Goal: Task Accomplishment & Management: Use online tool/utility

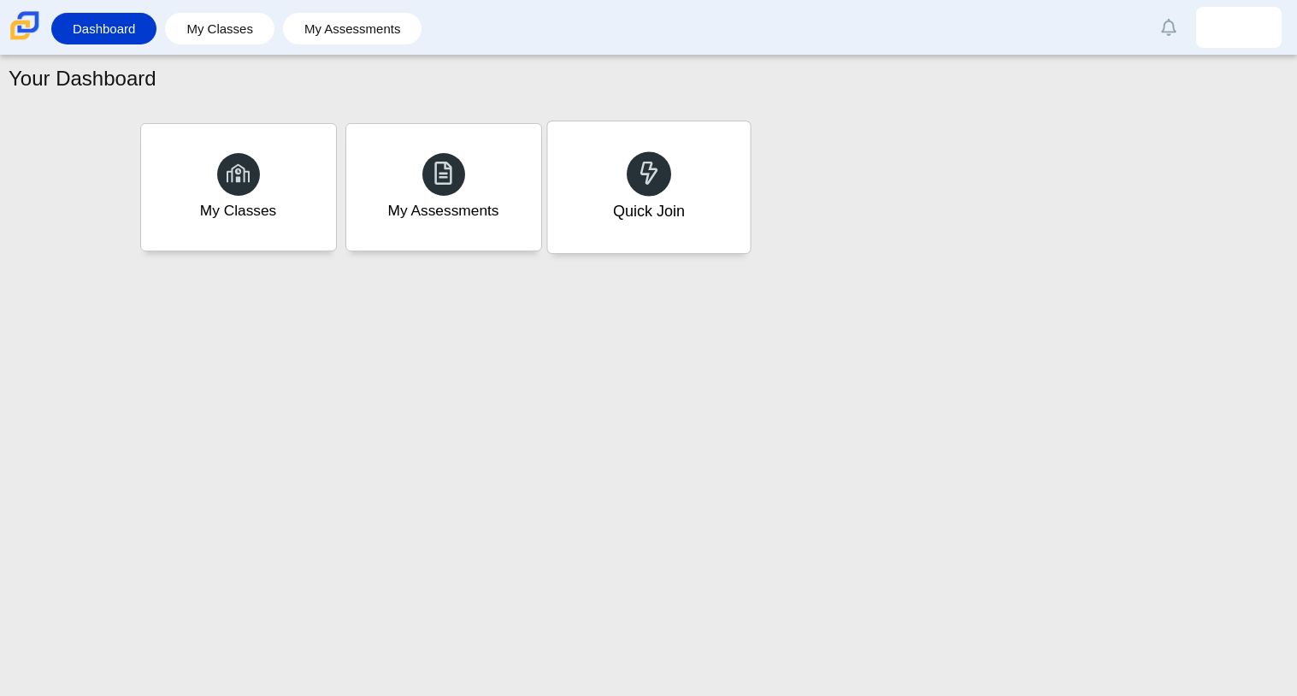
click at [681, 221] on div "Quick Join" at bounding box center [648, 211] width 72 height 22
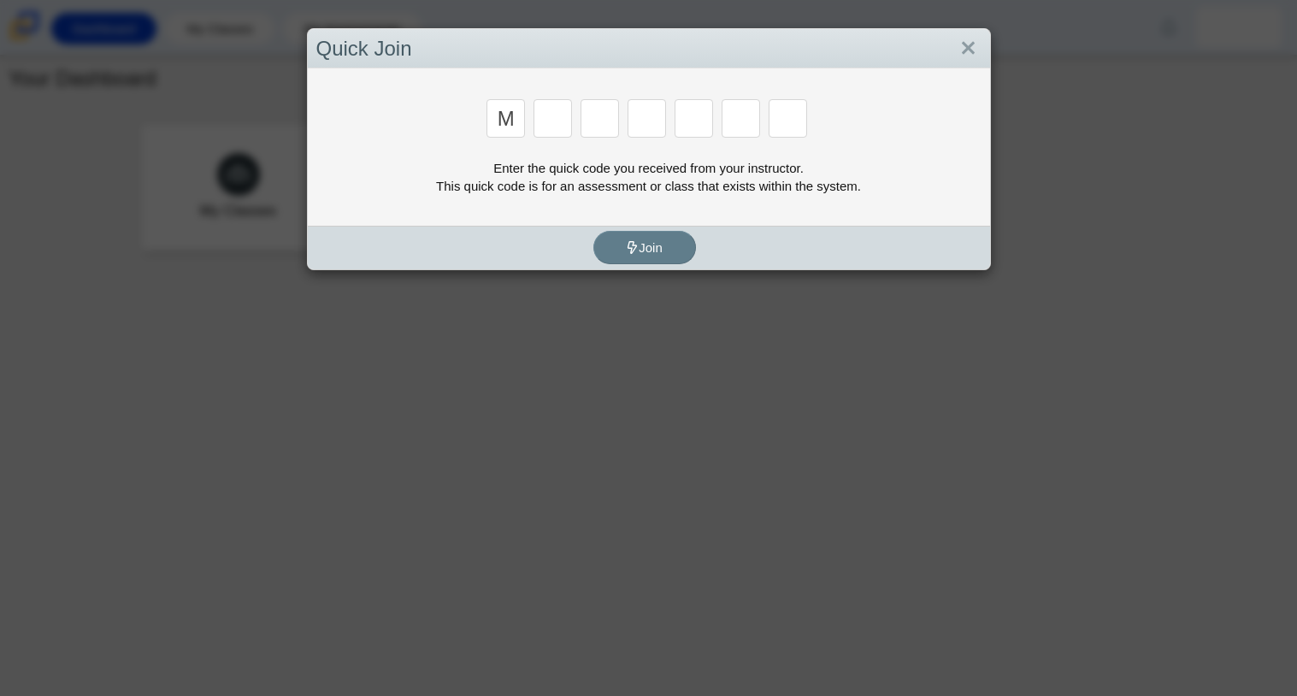
type input "m"
type input "7"
type input "e"
type input "3"
type input "e"
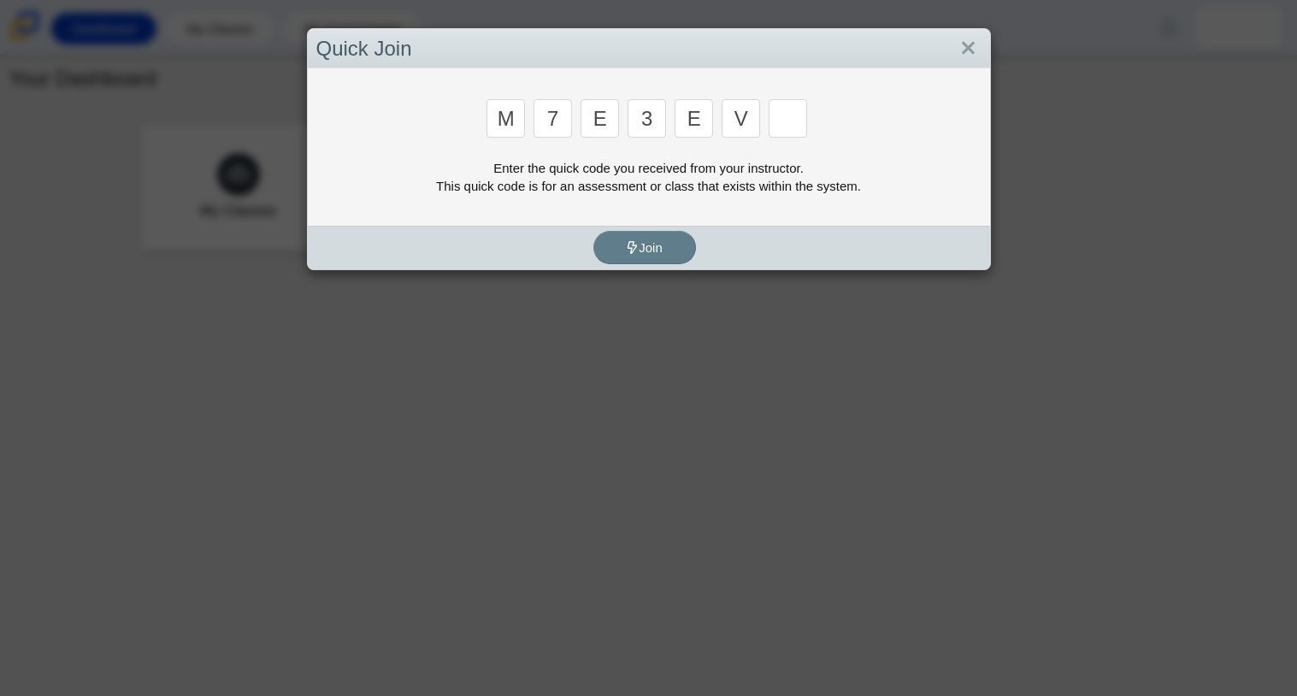
type input "v"
type input "w"
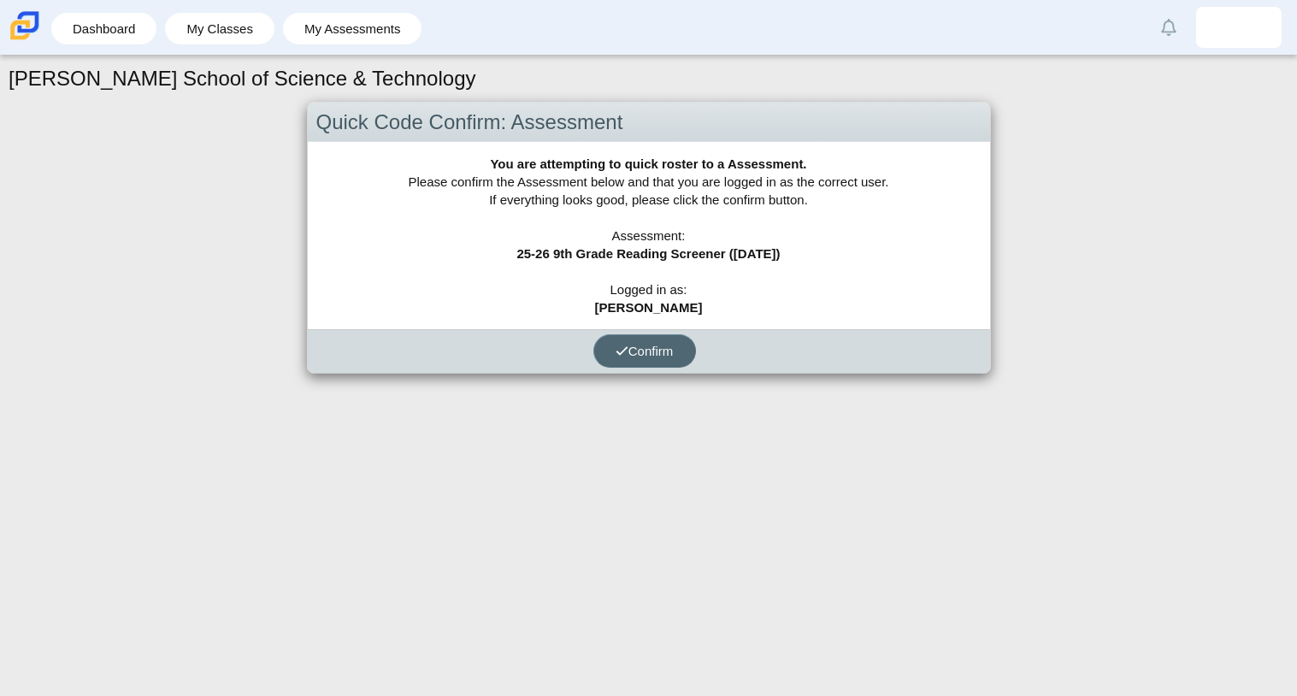
click at [680, 349] on button "Confirm" at bounding box center [644, 350] width 103 height 33
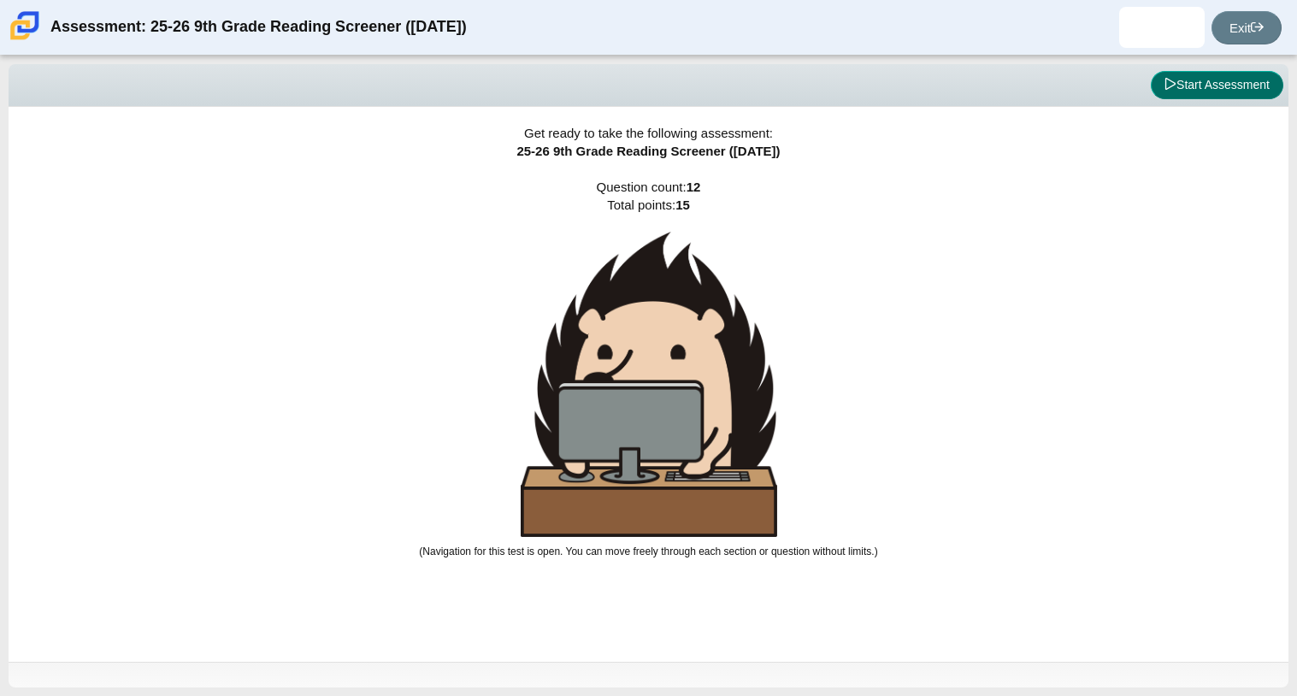
click at [1204, 85] on button "Start Assessment" at bounding box center [1216, 85] width 132 height 29
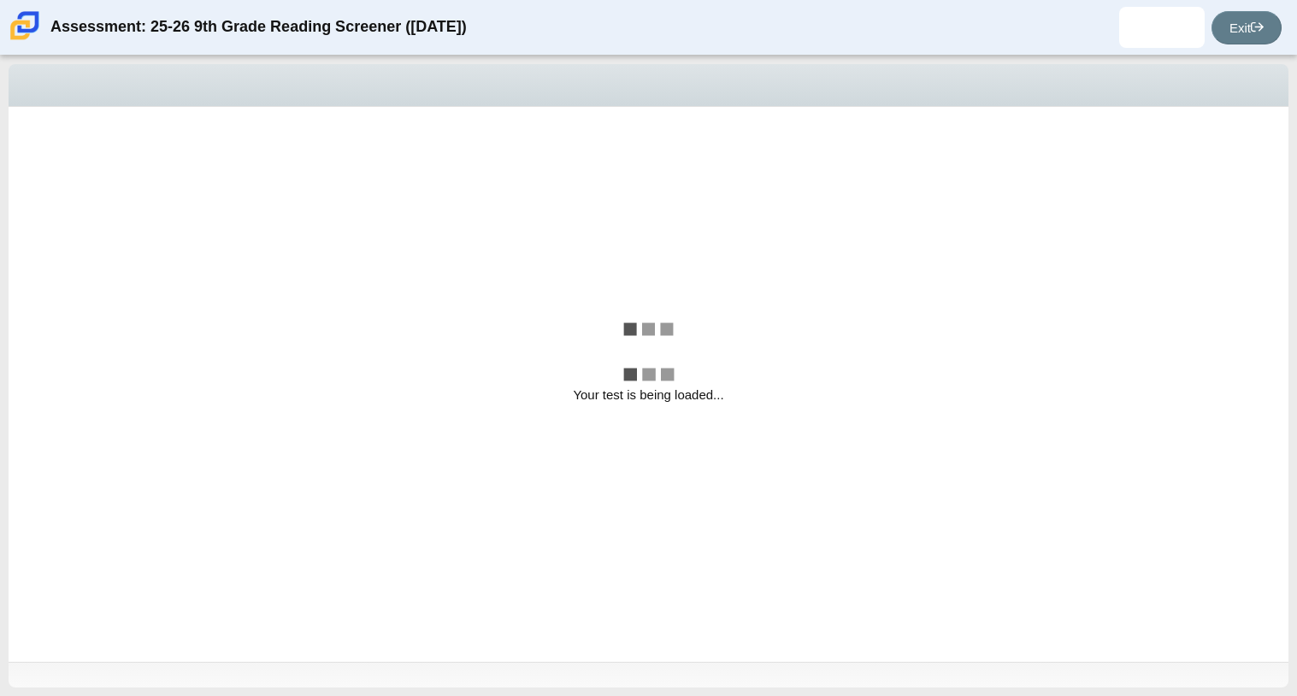
select select "ccc5b315-3c7c-471c-bf90-f22c8299c798"
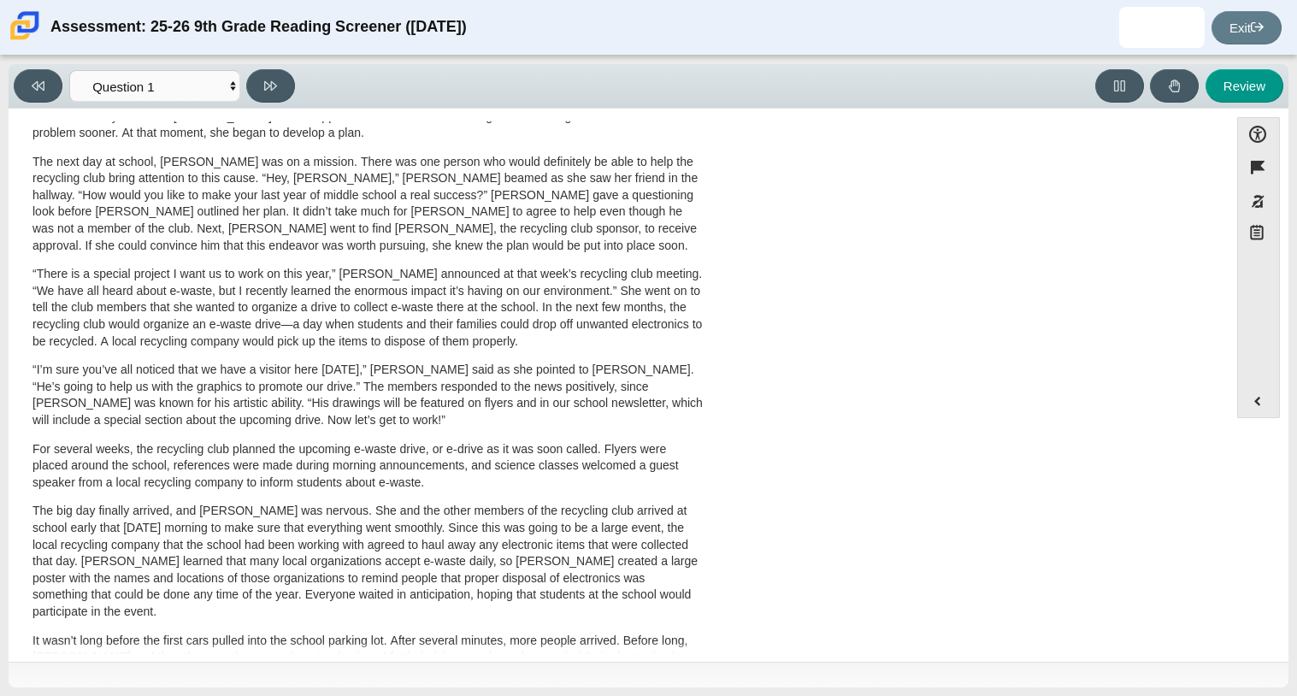
scroll to position [307, 0]
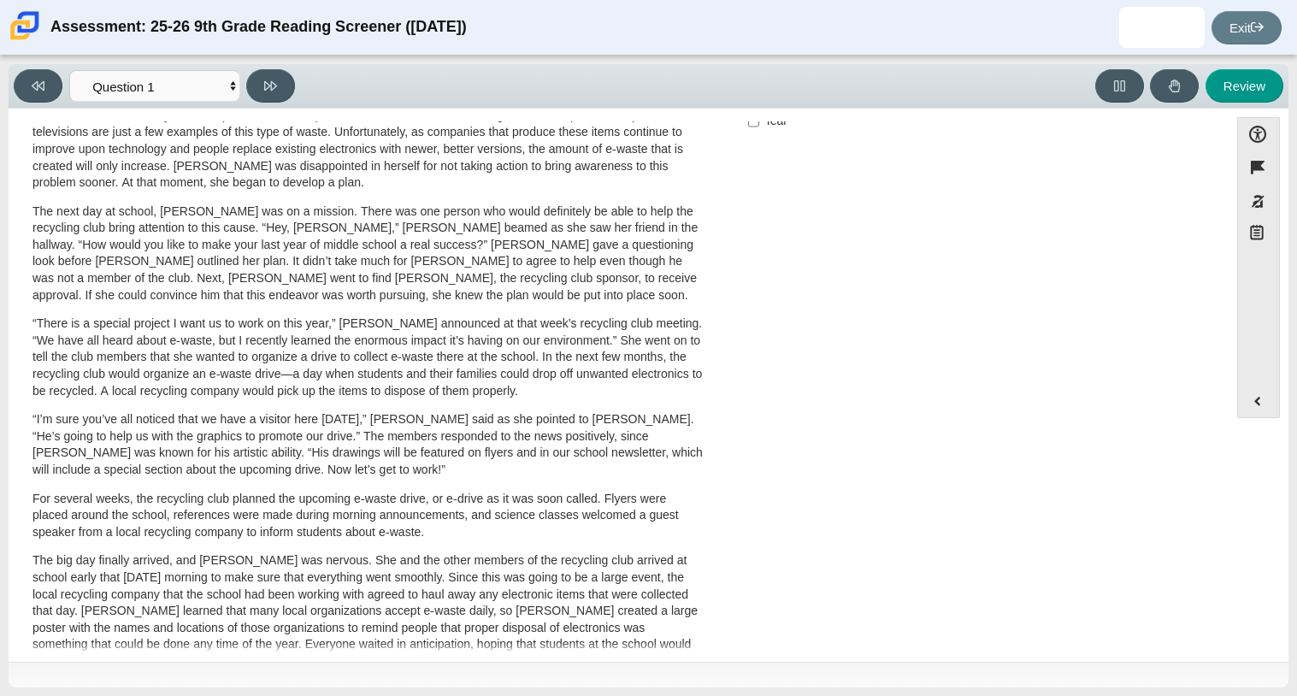
click at [838, 286] on div "A Lasting Impact Scarlett looked on with pride as she observed a fellow eighth …" at bounding box center [618, 308] width 1203 height 963
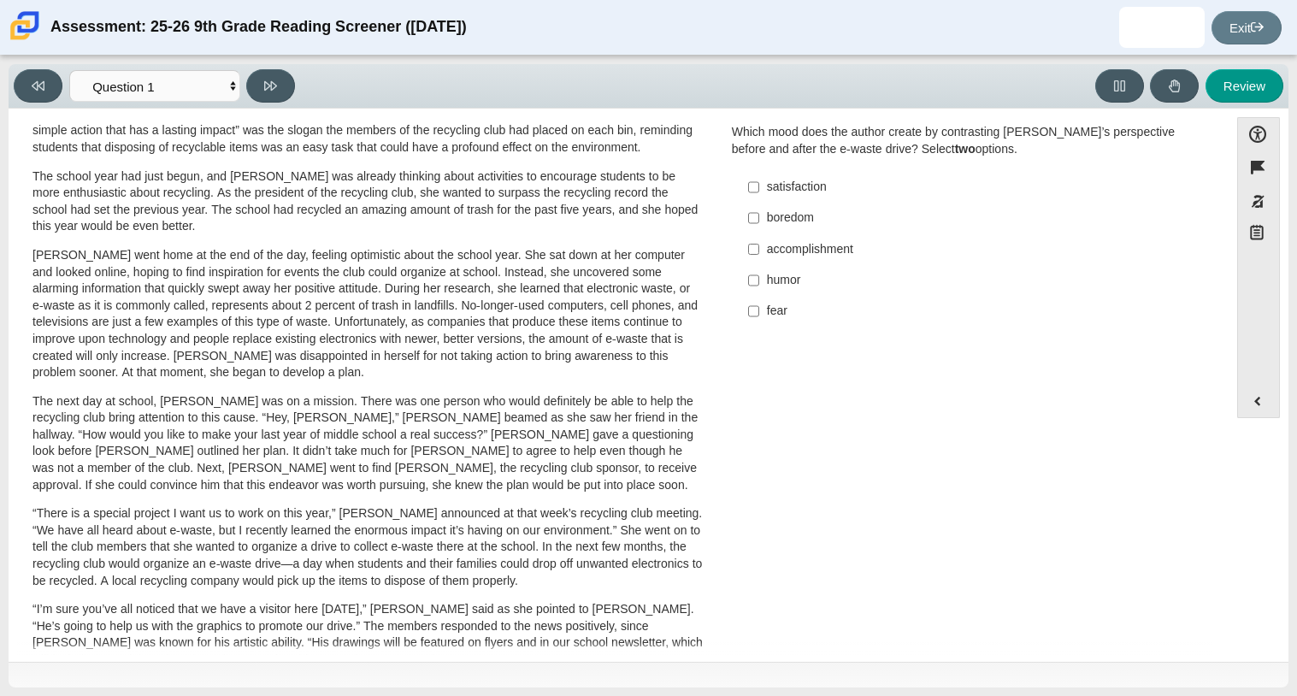
scroll to position [0, 0]
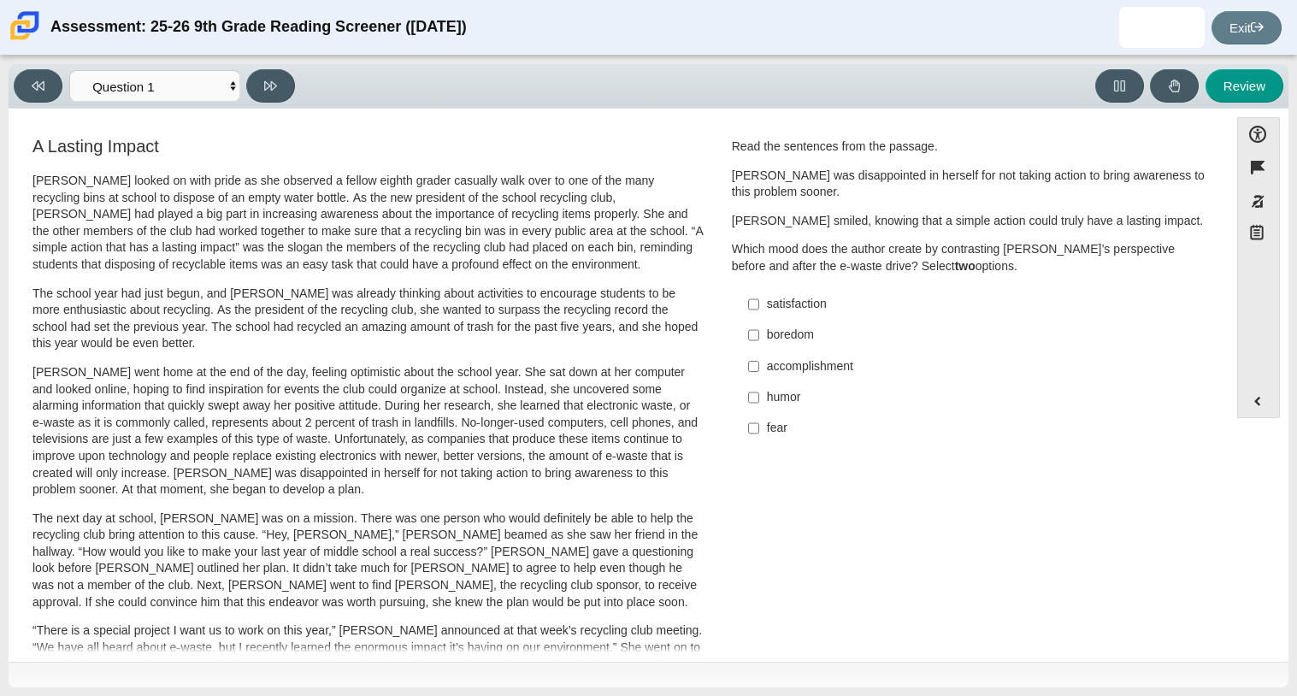
click at [774, 312] on div "satisfaction" at bounding box center [983, 304] width 432 height 17
click at [759, 312] on input "satisfaction satisfaction" at bounding box center [753, 304] width 11 height 31
checkbox input "true"
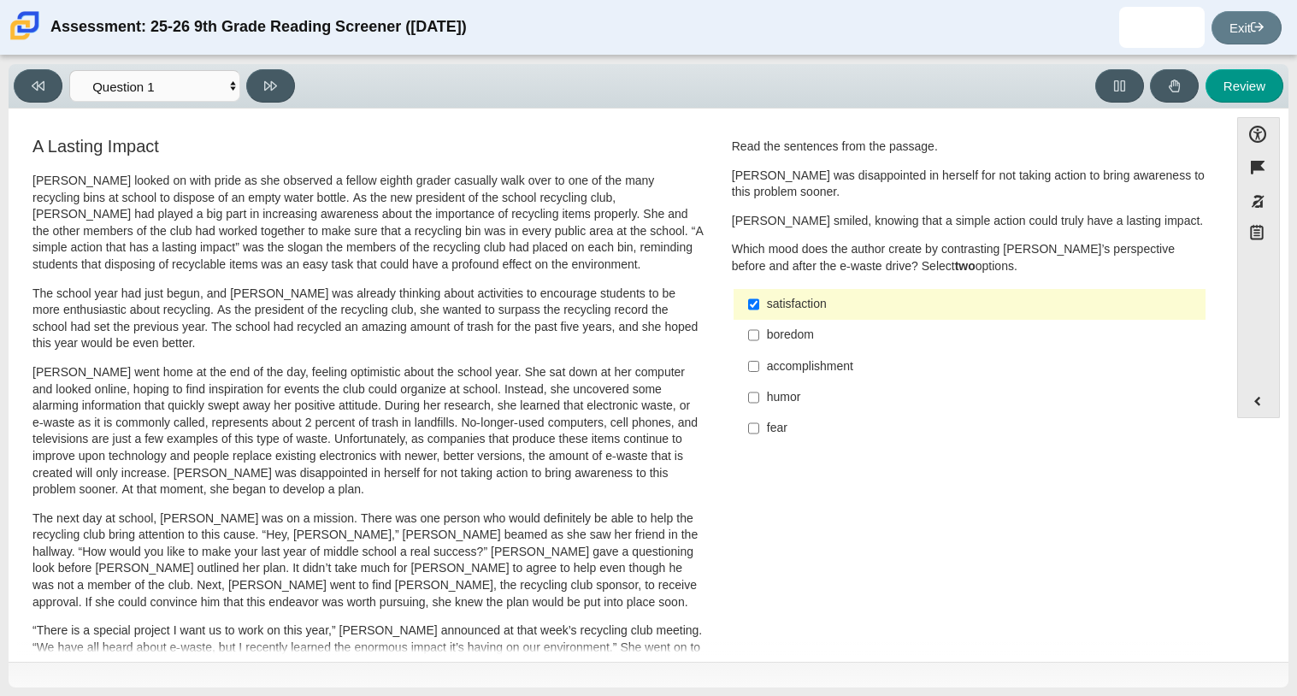
click at [811, 374] on div "accomplishment" at bounding box center [983, 366] width 432 height 17
click at [759, 374] on input "accomplishment accomplishment" at bounding box center [753, 365] width 11 height 31
checkbox input "true"
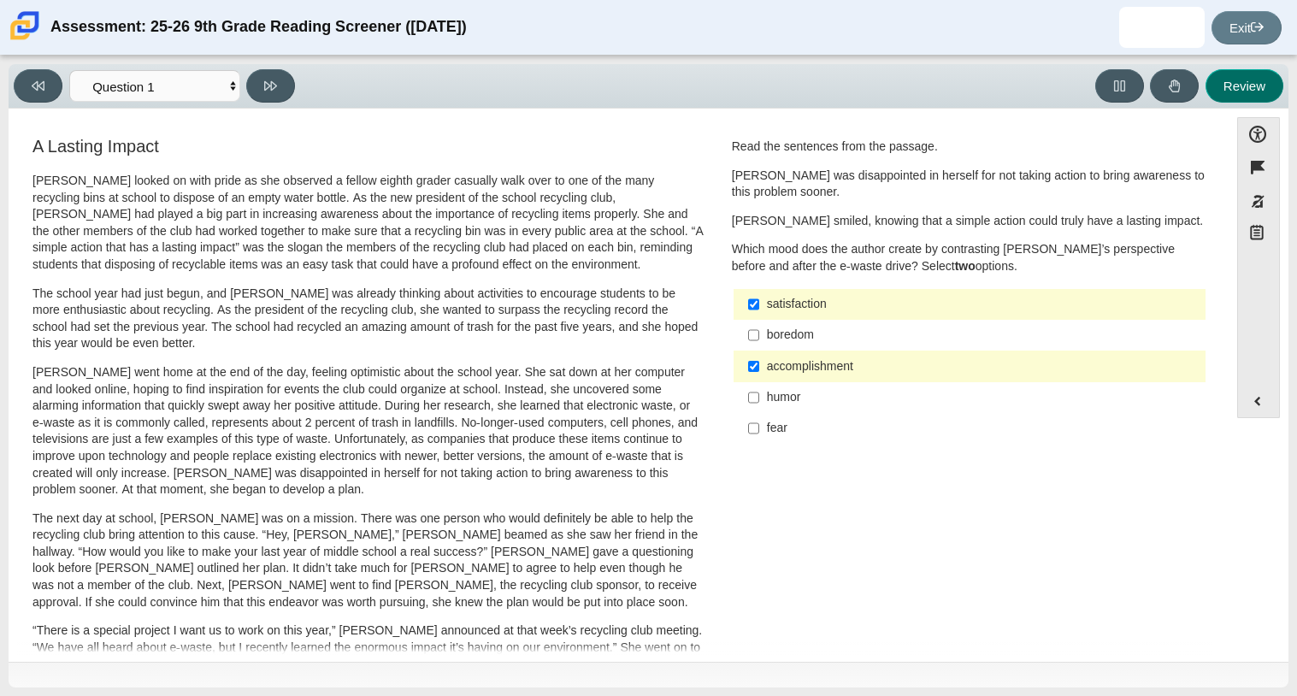
click at [1238, 85] on button "Review" at bounding box center [1244, 85] width 78 height 33
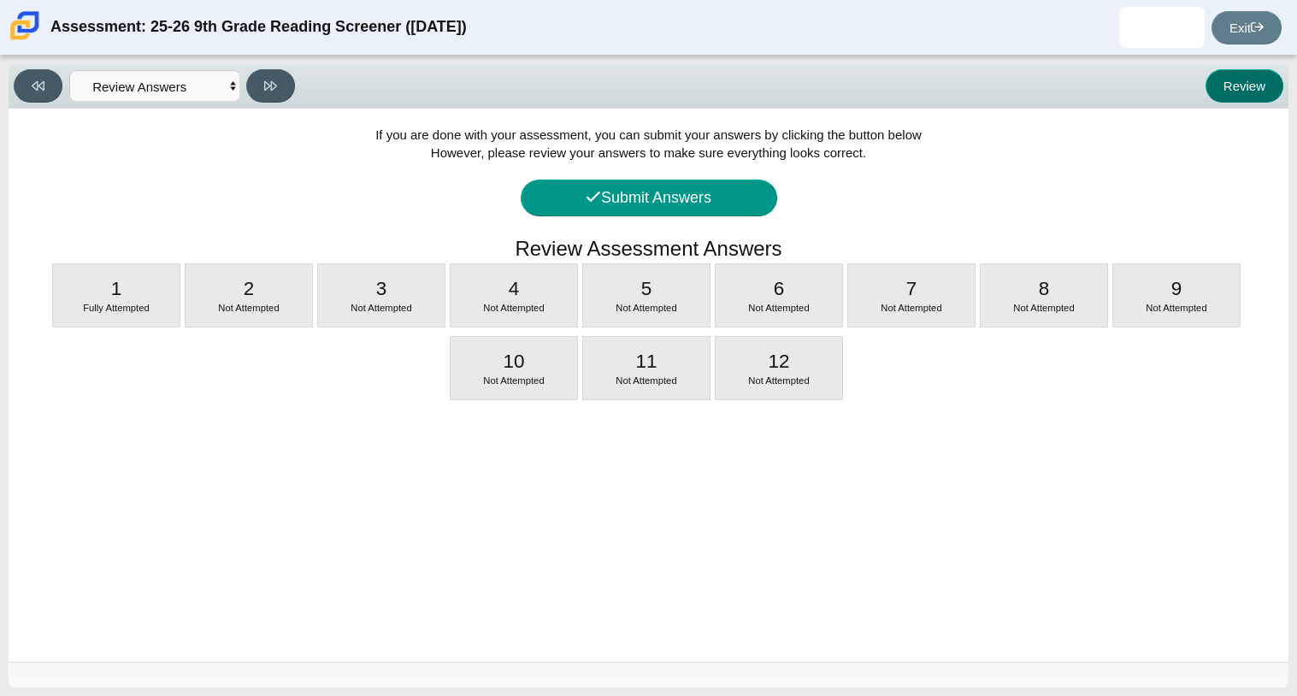
click at [1238, 85] on button "Review" at bounding box center [1244, 85] width 78 height 33
click at [51, 95] on button at bounding box center [38, 85] width 49 height 33
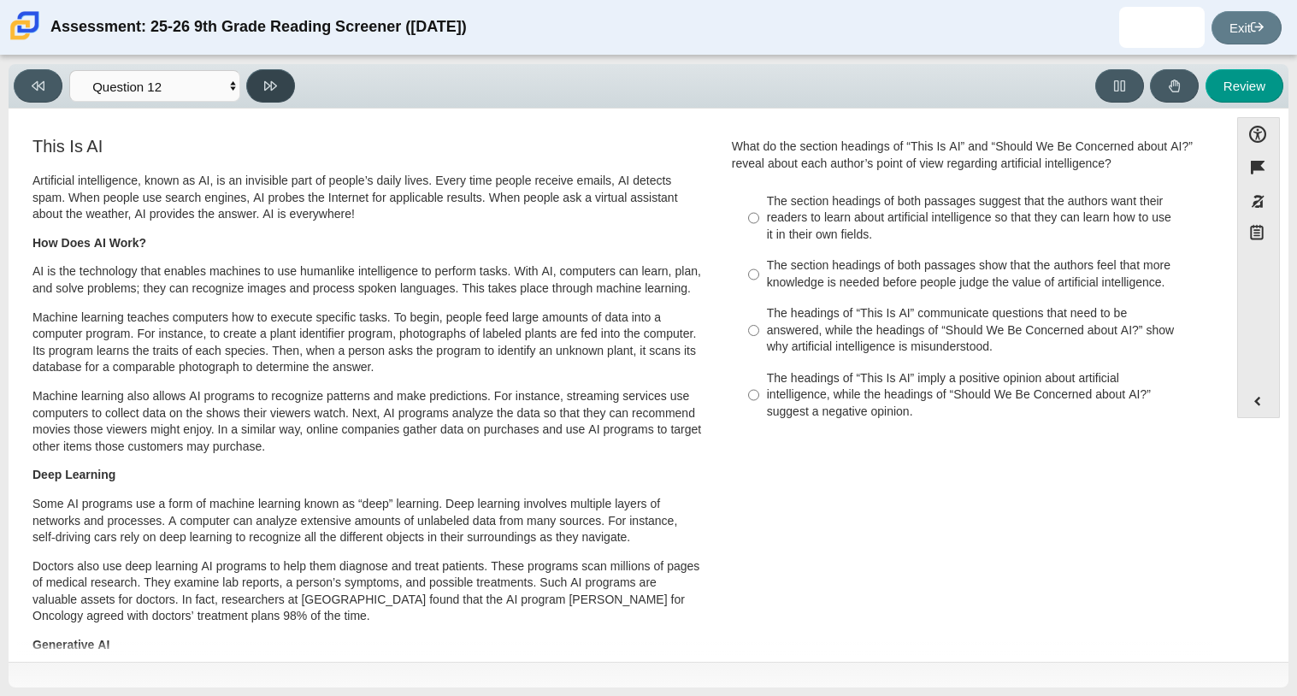
click at [273, 98] on button at bounding box center [270, 85] width 49 height 33
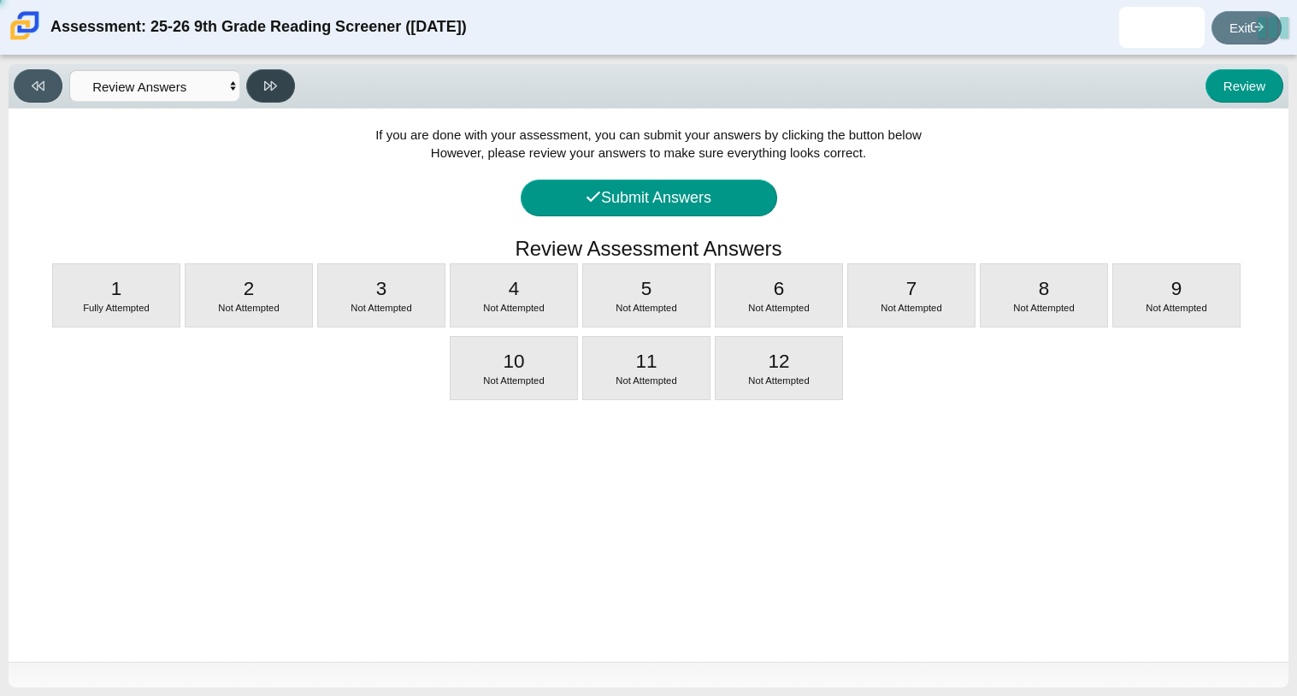
click at [285, 97] on button at bounding box center [270, 85] width 49 height 33
click at [34, 93] on button at bounding box center [38, 85] width 49 height 33
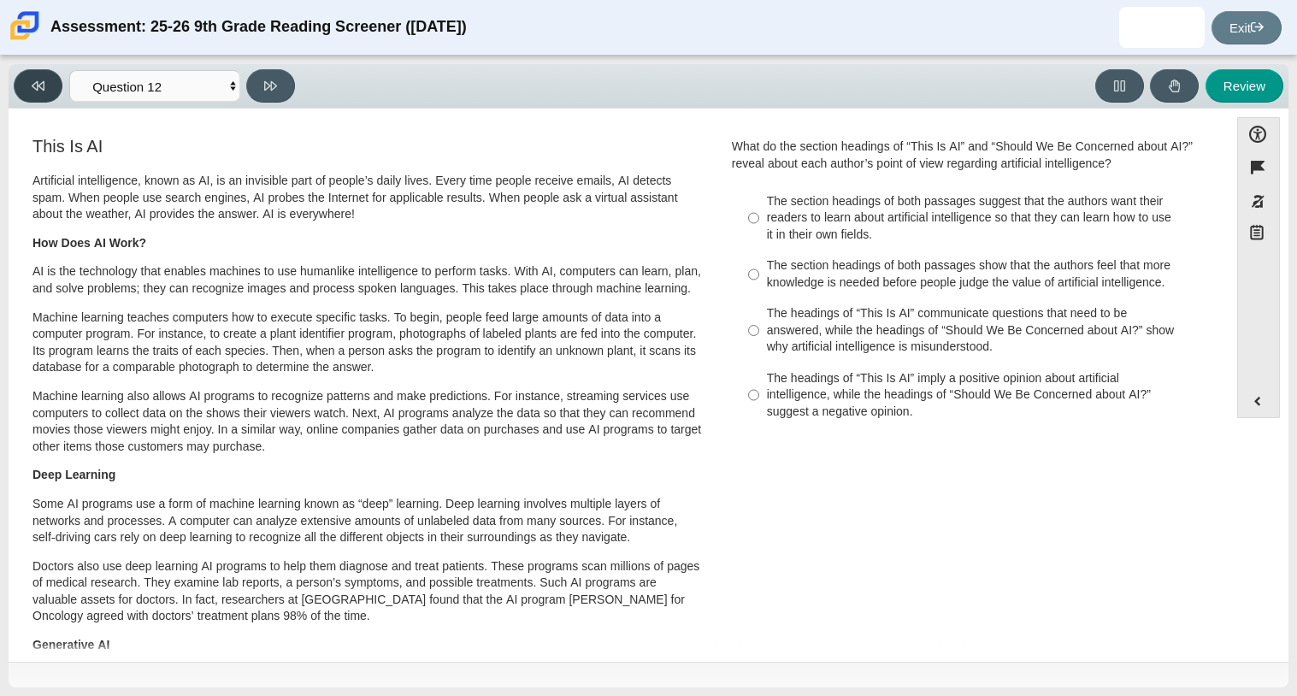
click at [34, 93] on button at bounding box center [38, 85] width 49 height 33
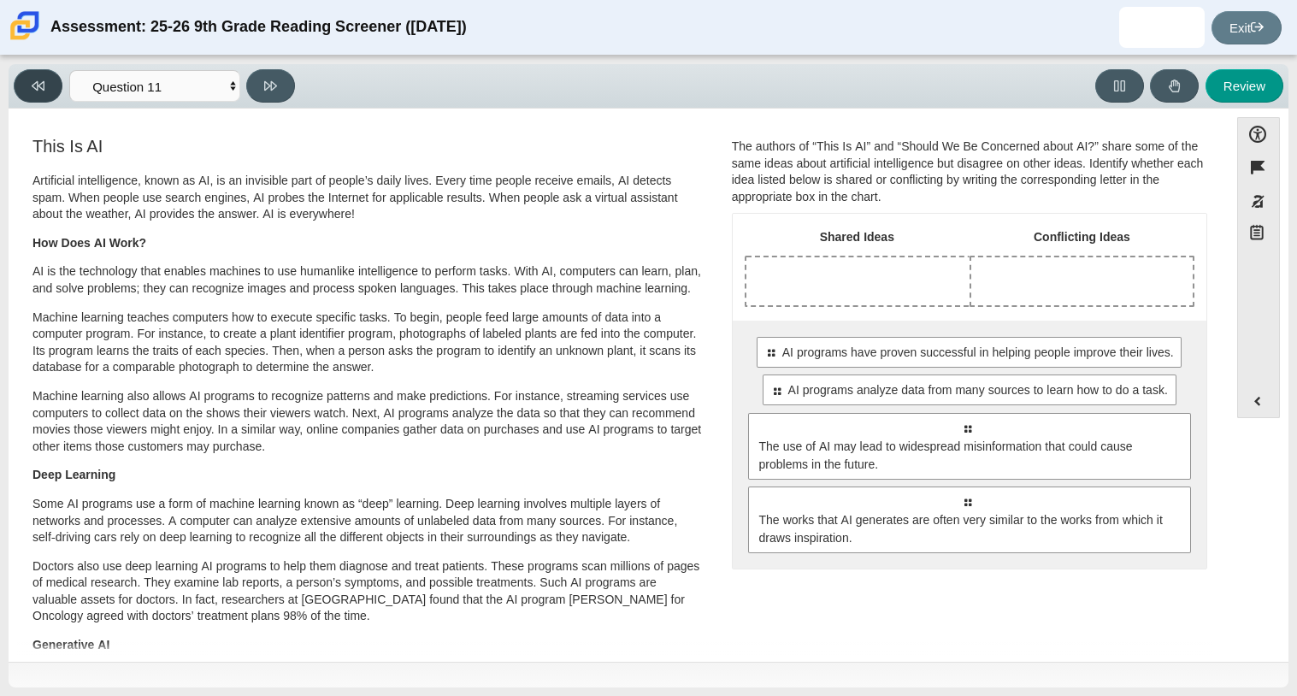
click at [34, 93] on button at bounding box center [38, 85] width 49 height 33
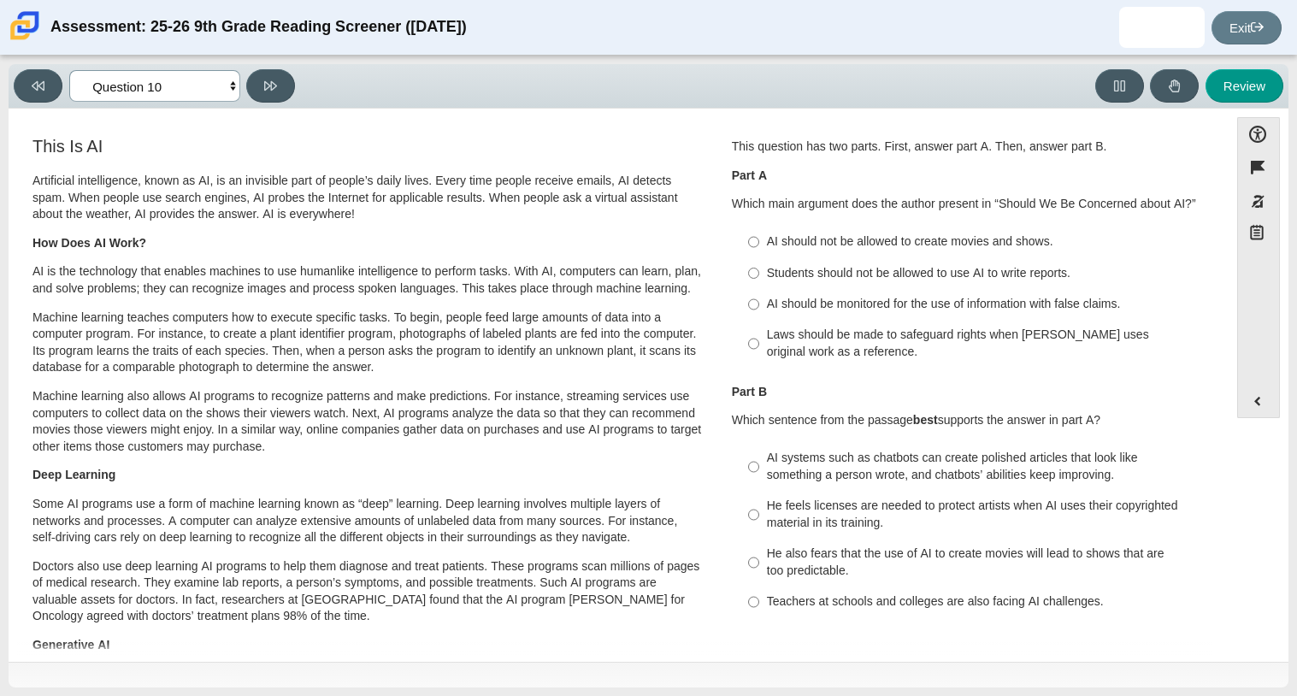
click at [111, 85] on select "Questions Question 1 Question 2 Question 3 Question 4 Question 5 Question 6 Que…" at bounding box center [154, 86] width 171 height 32
click at [69, 70] on select "Questions Question 1 Question 2 Question 3 Question 4 Question 5 Question 6 Que…" at bounding box center [154, 86] width 171 height 32
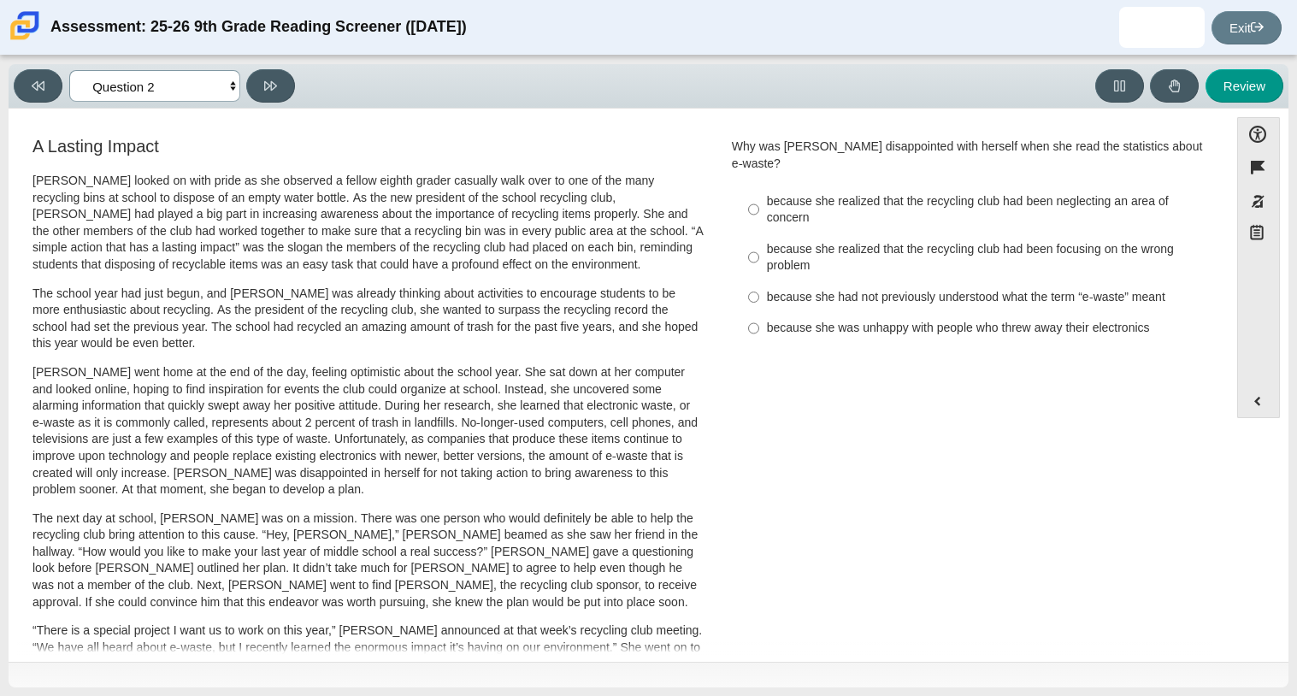
click at [195, 93] on select "Questions Question 1 Question 2 Question 3 Question 4 Question 5 Question 6 Que…" at bounding box center [154, 86] width 171 height 32
click at [69, 70] on select "Questions Question 1 Question 2 Question 3 Question 4 Question 5 Question 6 Que…" at bounding box center [154, 86] width 171 height 32
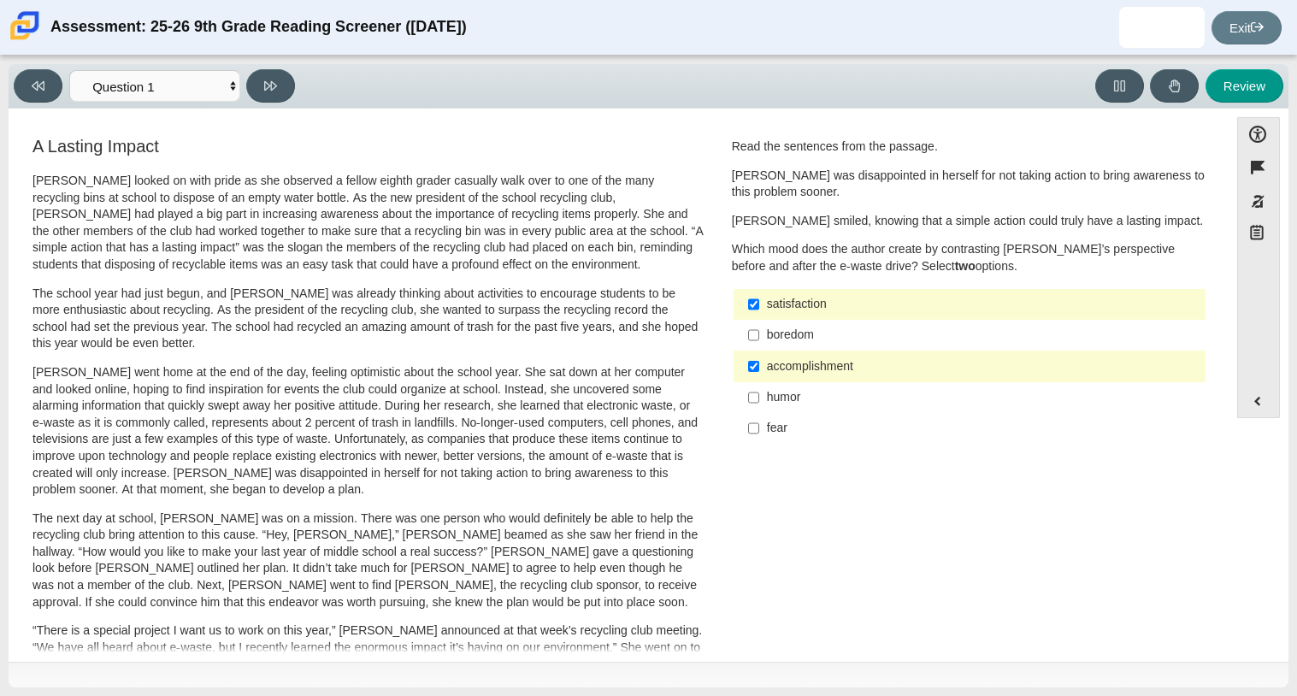
click at [297, 82] on div "Viewing Question 1 of 12 in Pacing Mode Questions Question 1 Question 2 Questio…" at bounding box center [158, 85] width 288 height 33
click at [292, 85] on button at bounding box center [270, 85] width 49 height 33
select select "0ff64528-ffd7-428d-b192-babfaadd44e8"
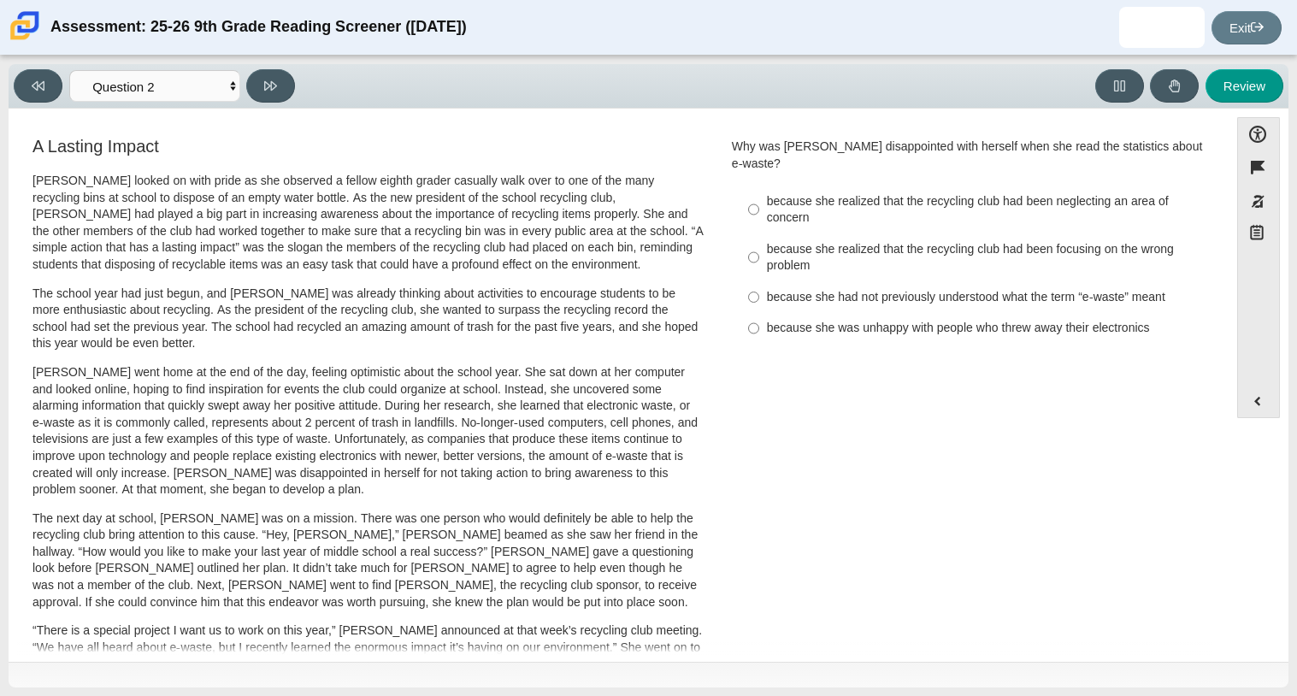
click at [824, 203] on div "because she realized that the recycling club had been neglecting an area of con…" at bounding box center [983, 209] width 432 height 33
click at [759, 203] on input "because she realized that the recycling club had been neglecting an area of con…" at bounding box center [753, 209] width 11 height 48
radio input "true"
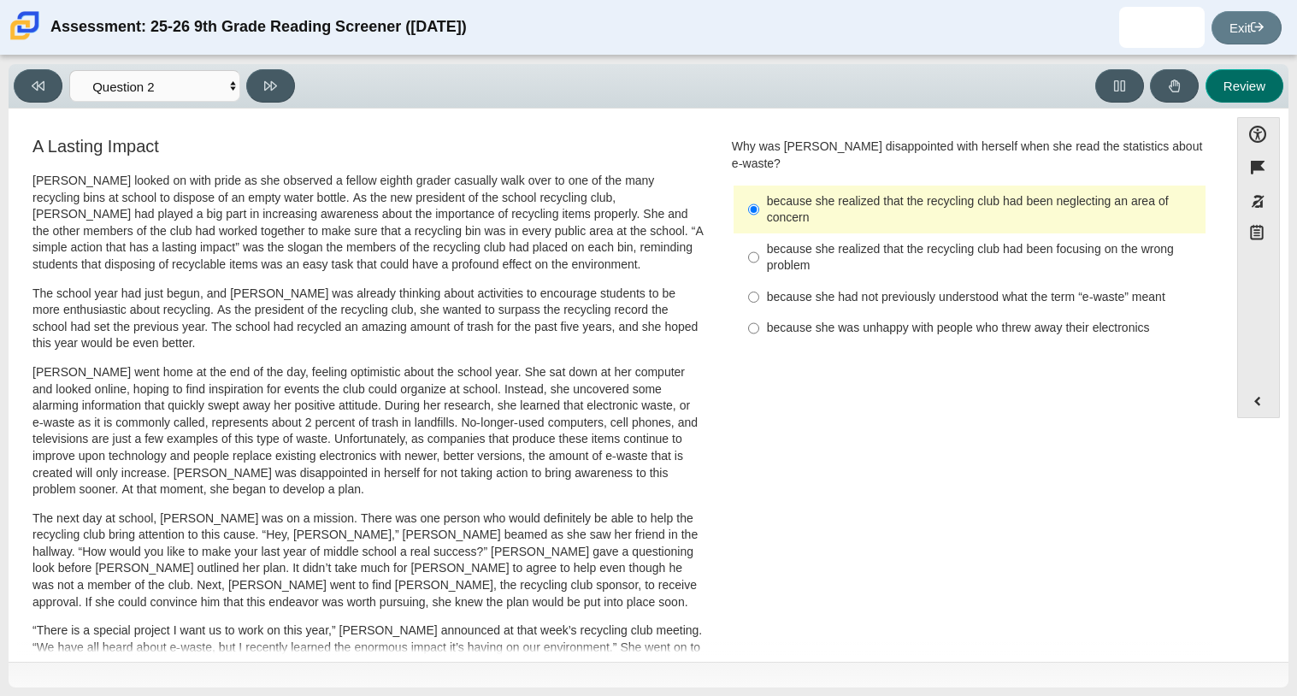
click at [1216, 98] on button "Review" at bounding box center [1244, 85] width 78 height 33
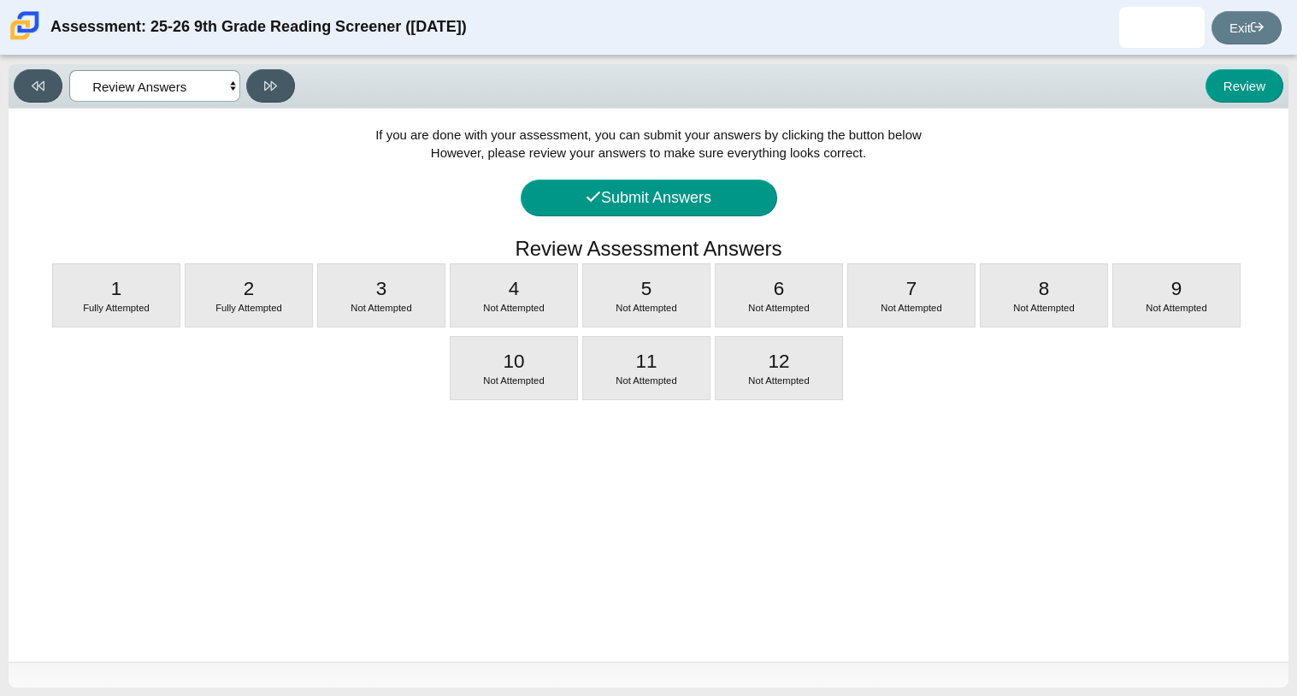
click at [110, 95] on select "Questions Question 1 Question 2 Question 3 Question 4 Question 5 Question 6 Que…" at bounding box center [154, 86] width 171 height 32
click at [69, 70] on select "Questions Question 1 Question 2 Question 3 Question 4 Question 5 Question 6 Que…" at bounding box center [154, 86] width 171 height 32
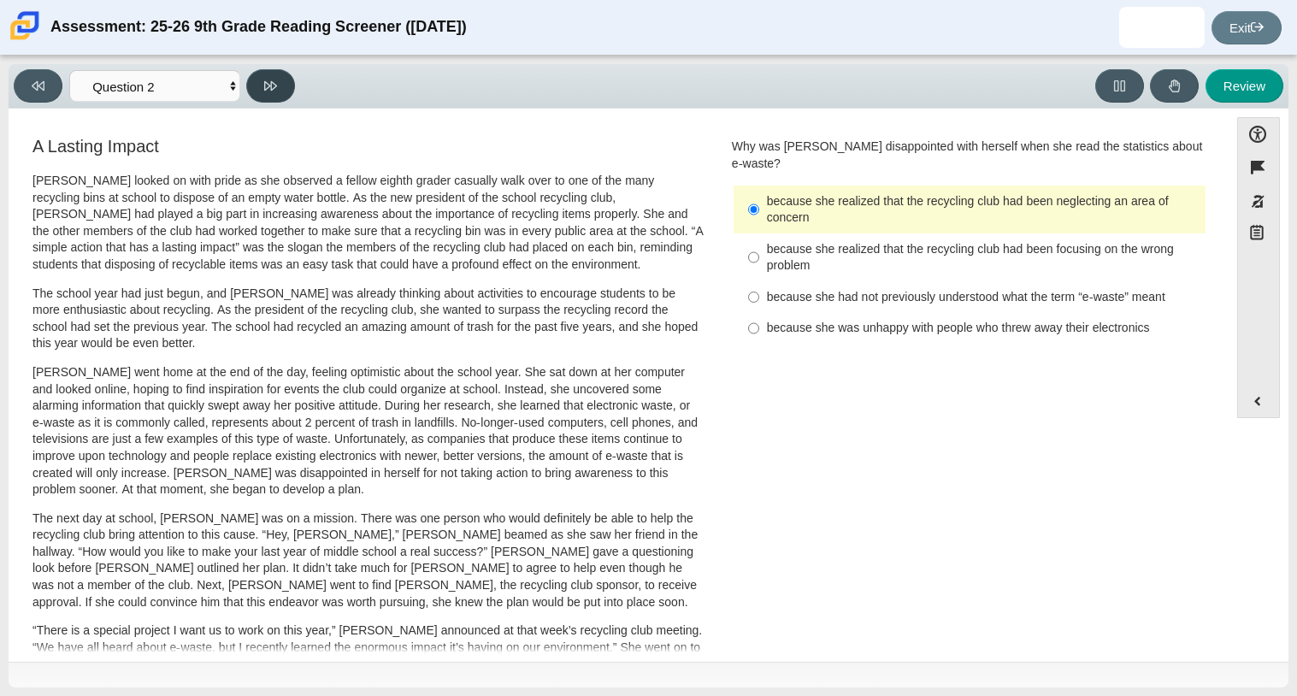
click at [246, 85] on button at bounding box center [270, 85] width 49 height 33
select select "7ce3d843-6974-4858-901c-1ff39630e843"
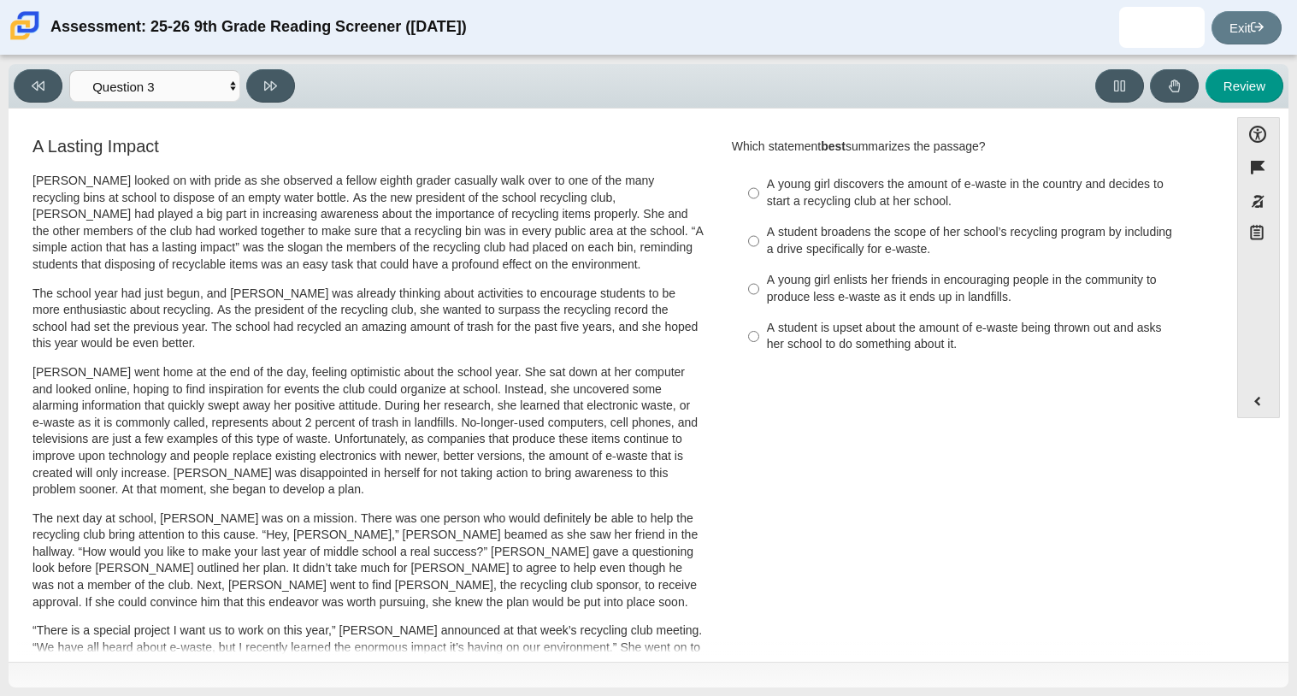
click at [1221, 173] on div "Accessibility options Close Color scheme Font size Zoom Change the background a…" at bounding box center [648, 383] width 1262 height 533
click at [926, 229] on div "A student broadens the scope of her school’s recycling program by including a d…" at bounding box center [983, 240] width 432 height 33
click at [759, 229] on input "A student broadens the scope of her school’s recycling program by including a d…" at bounding box center [753, 241] width 11 height 48
radio input "true"
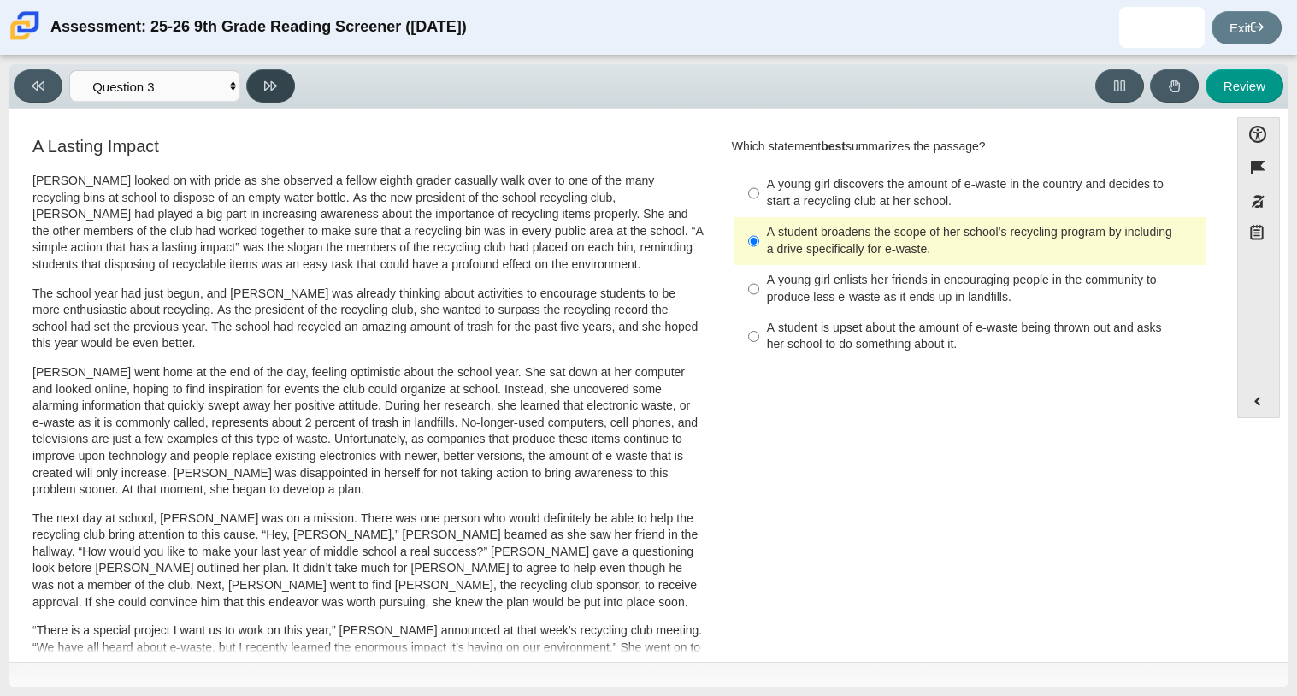
click at [291, 78] on button at bounding box center [270, 85] width 49 height 33
select select "ca9ea0f1-49c5-4bd1-83b0-472c18652b42"
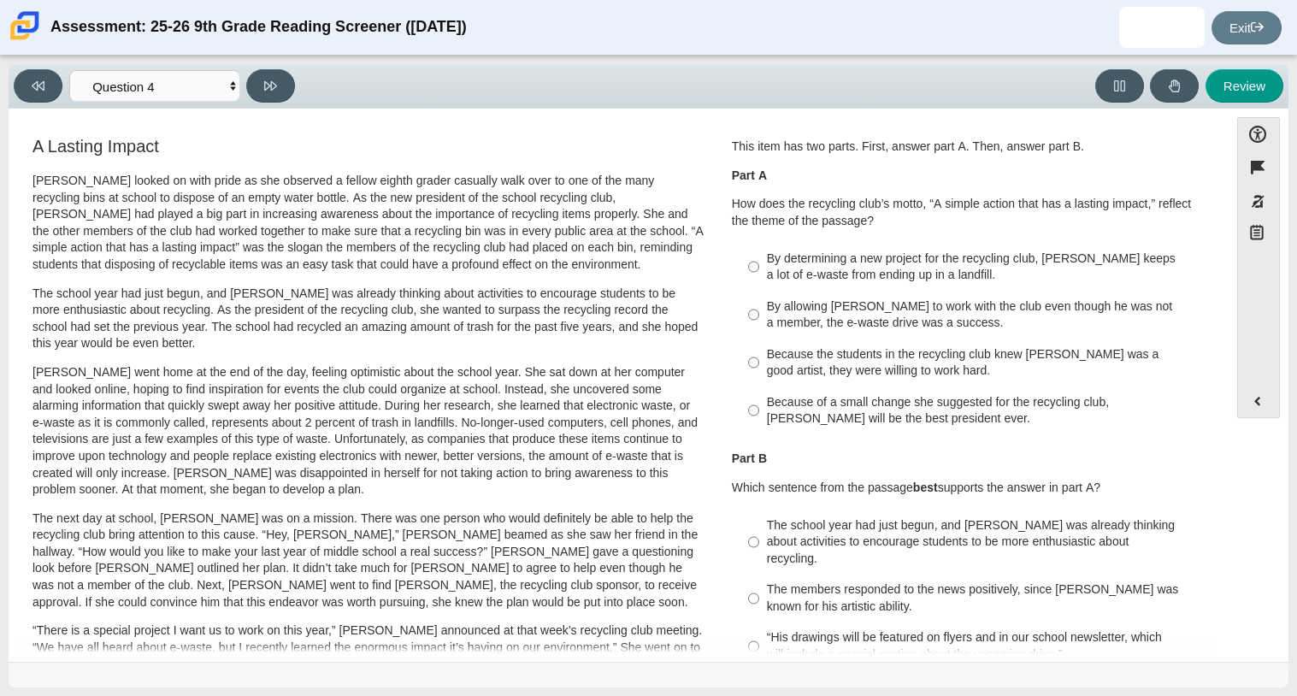
click at [822, 273] on div "By determining a new project for the recycling club, Scarlett keeps a lot of e-…" at bounding box center [983, 266] width 432 height 33
click at [759, 273] on input "By determining a new project for the recycling club, Scarlett keeps a lot of e-…" at bounding box center [753, 267] width 11 height 48
radio input "true"
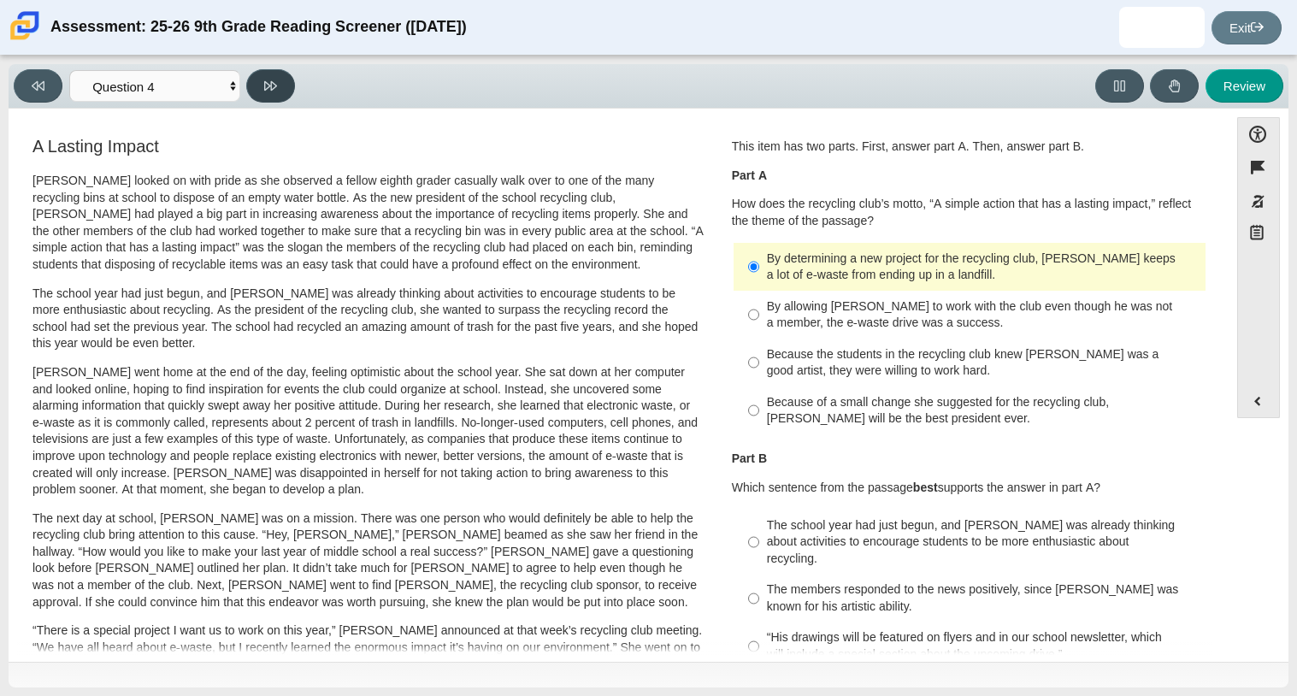
click at [269, 87] on icon at bounding box center [270, 85] width 13 height 13
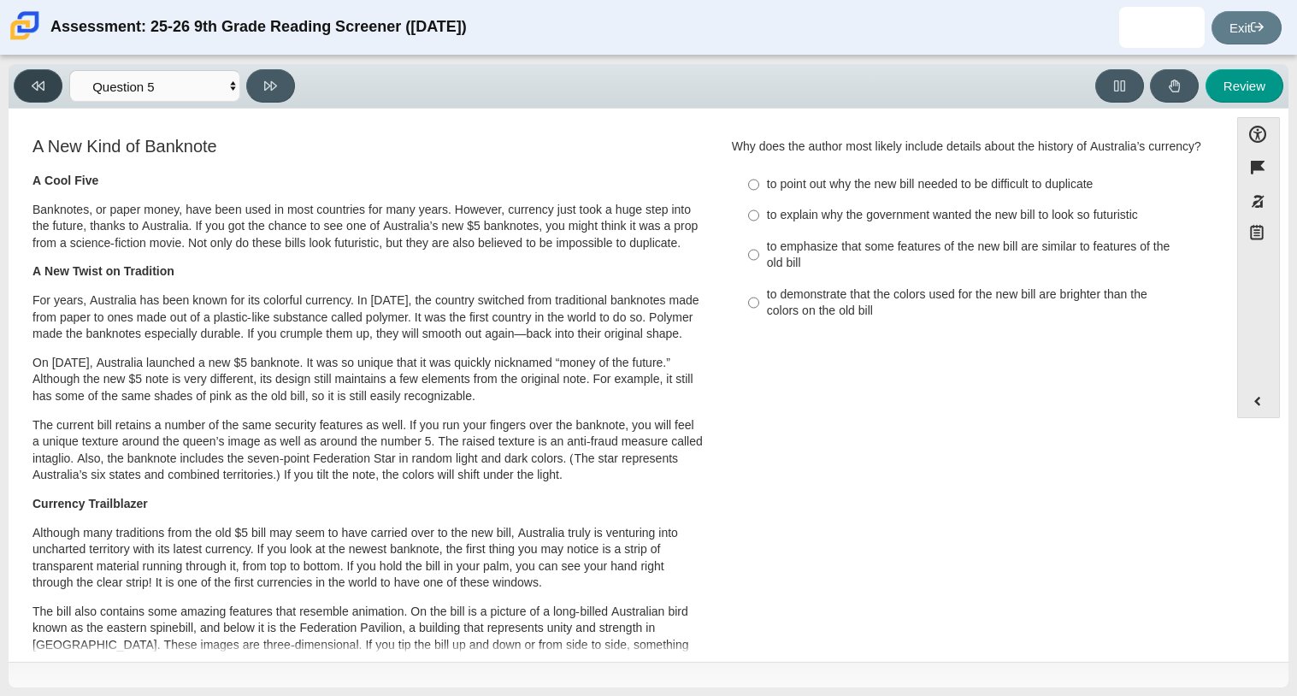
click at [59, 83] on button at bounding box center [38, 85] width 49 height 33
select select "ca9ea0f1-49c5-4bd1-83b0-472c18652b42"
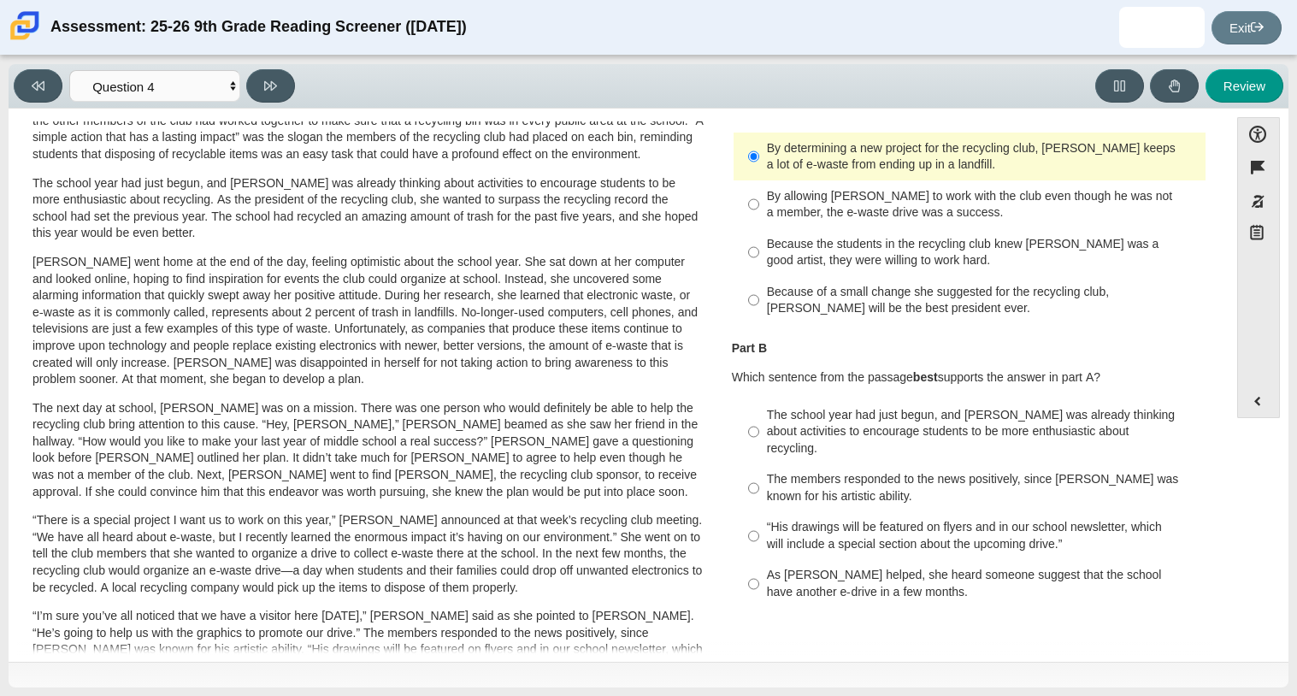
scroll to position [109, 0]
click at [1086, 429] on div "The school year had just begun, and Scarlett was already thinking about activit…" at bounding box center [983, 434] width 432 height 50
click at [759, 429] on input "The school year had just begun, and Scarlett was already thinking about activit…" at bounding box center [753, 433] width 11 height 65
radio input "true"
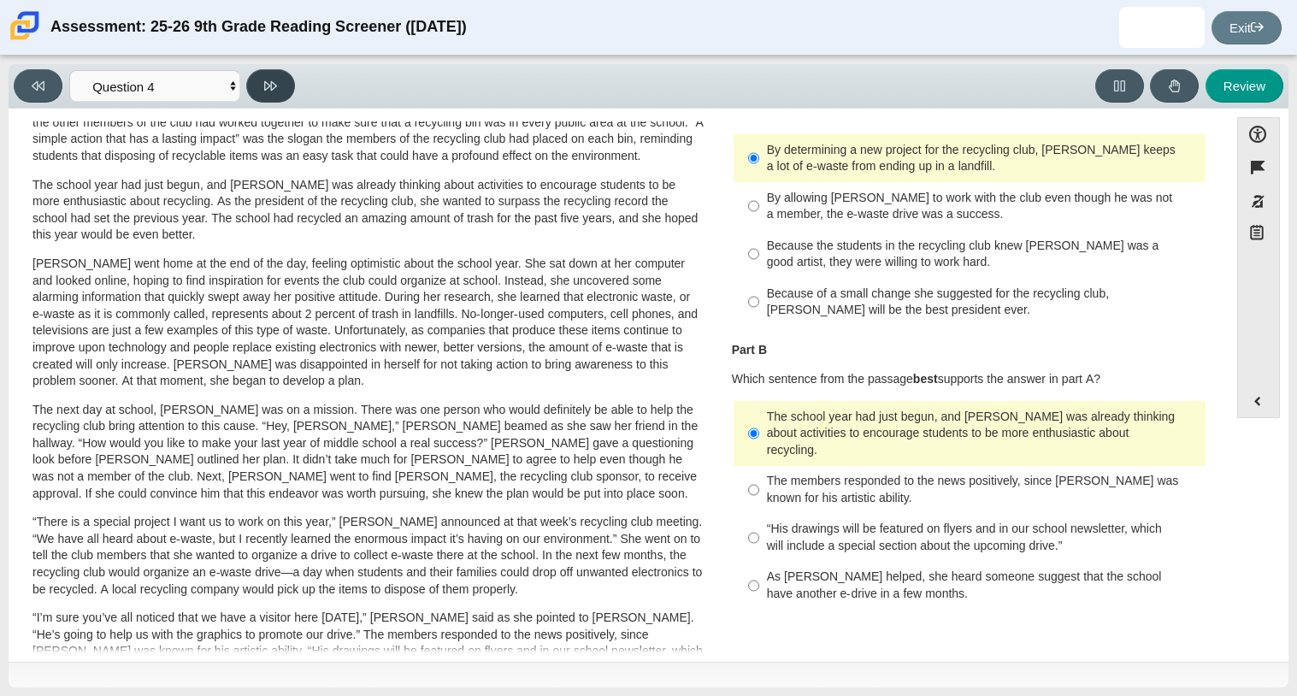
click at [291, 91] on button at bounding box center [270, 85] width 49 height 33
select select "e41f1a79-e29f-4095-8030-a53364015bed"
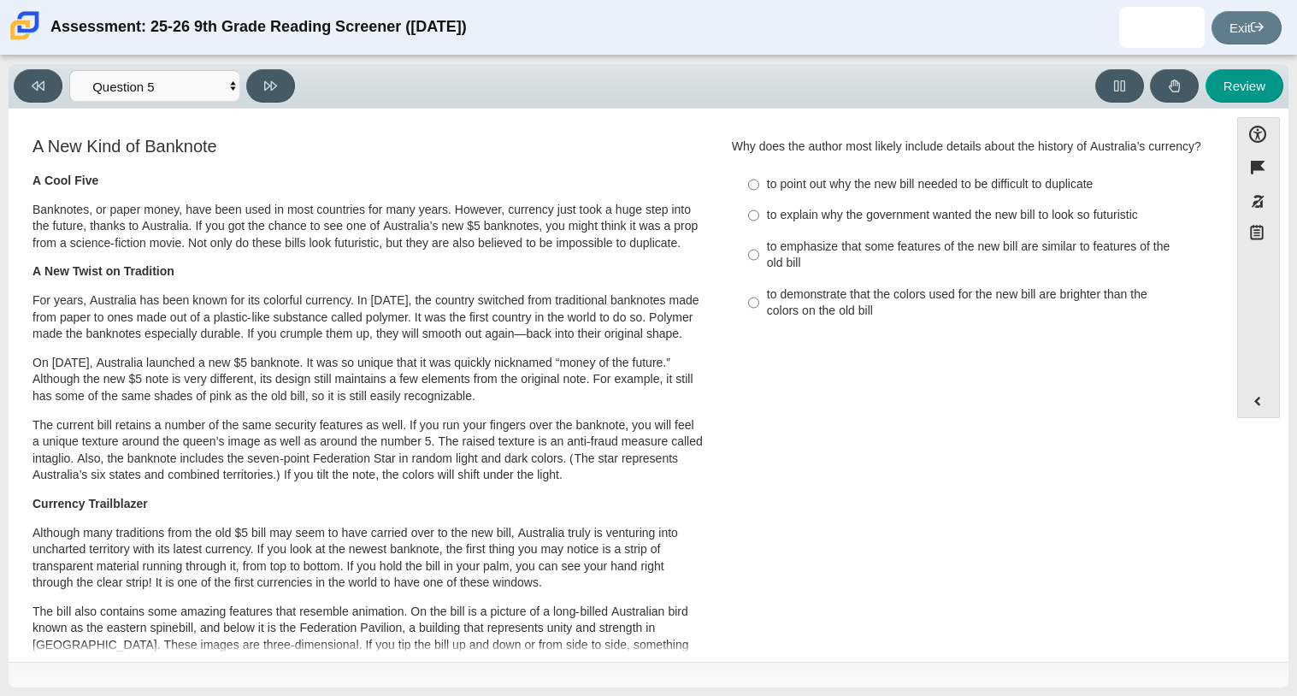
click at [961, 193] on div "to point out why the new bill needed to be difficult to duplicate" at bounding box center [983, 184] width 432 height 17
click at [759, 200] on input "to point out why the new bill needed to be difficult to duplicate to point out …" at bounding box center [753, 184] width 11 height 31
radio input "true"
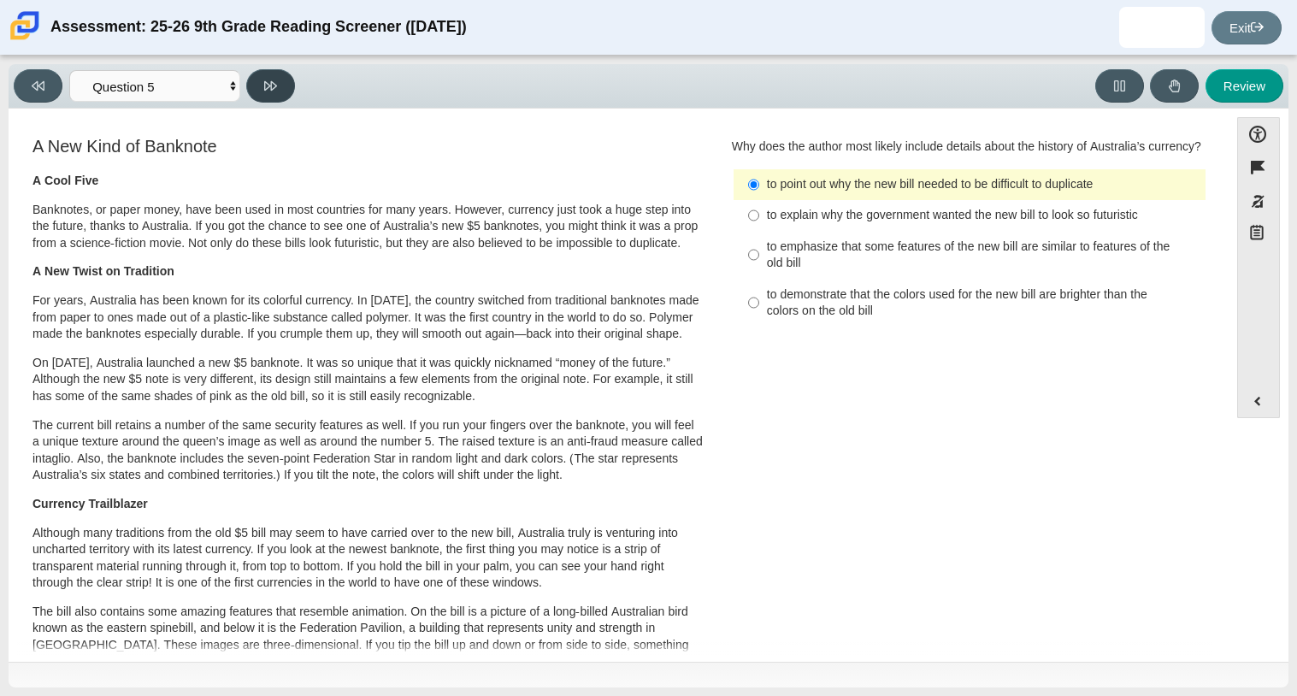
click at [268, 81] on icon at bounding box center [270, 85] width 13 height 13
select select "69146e31-7b3d-4a3e-9ce6-f30c24342ae0"
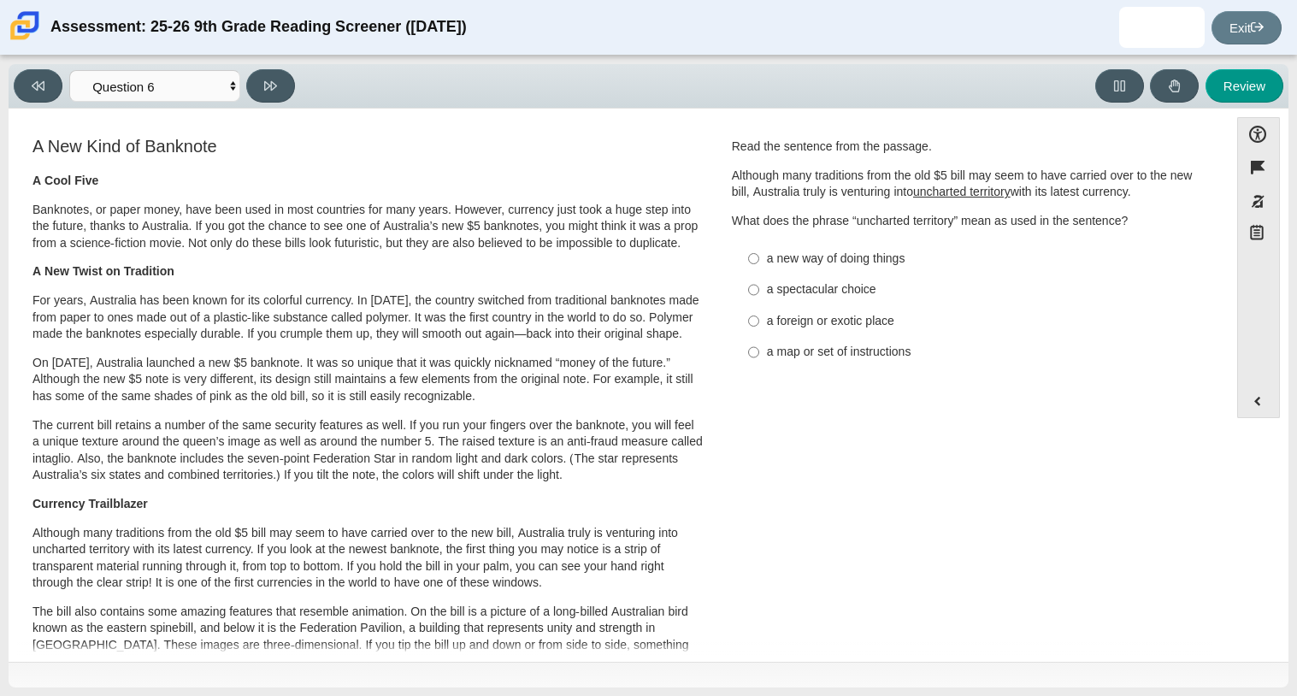
click at [774, 250] on div "a new way of doing things" at bounding box center [983, 258] width 432 height 17
click at [759, 250] on input "a new way of doing things a new way of doing things" at bounding box center [753, 258] width 11 height 31
radio input "true"
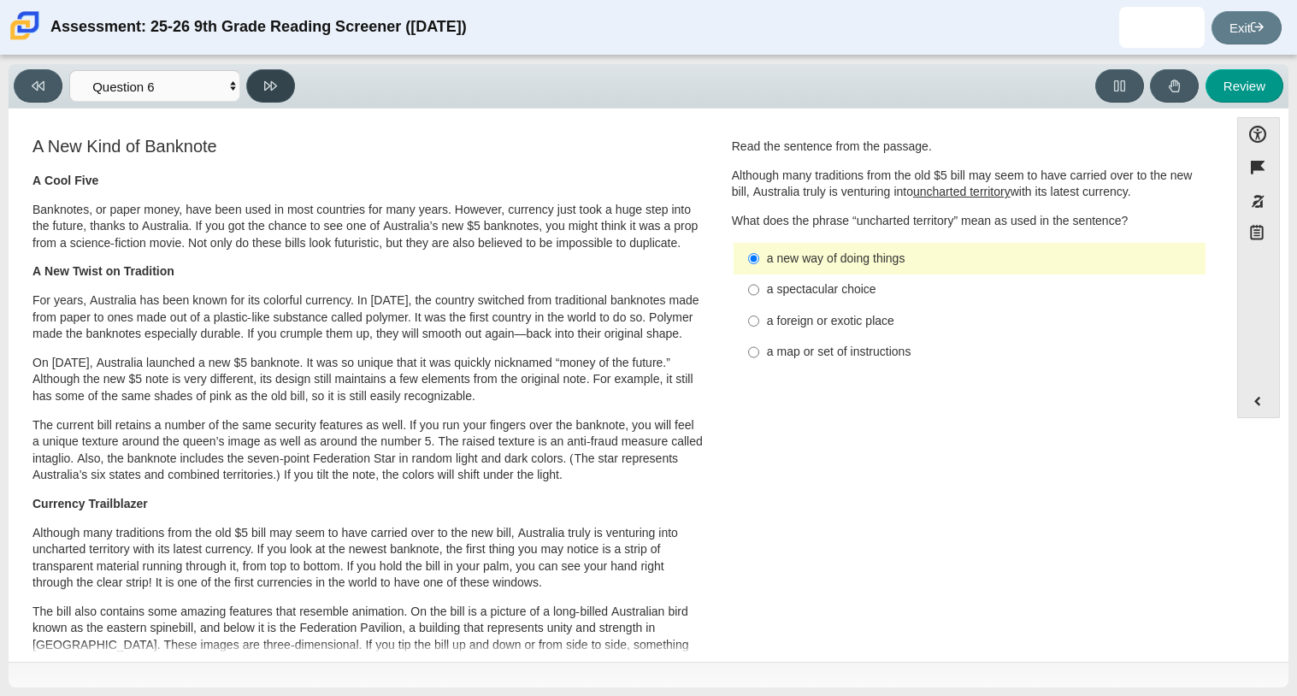
click at [257, 89] on button at bounding box center [270, 85] width 49 height 33
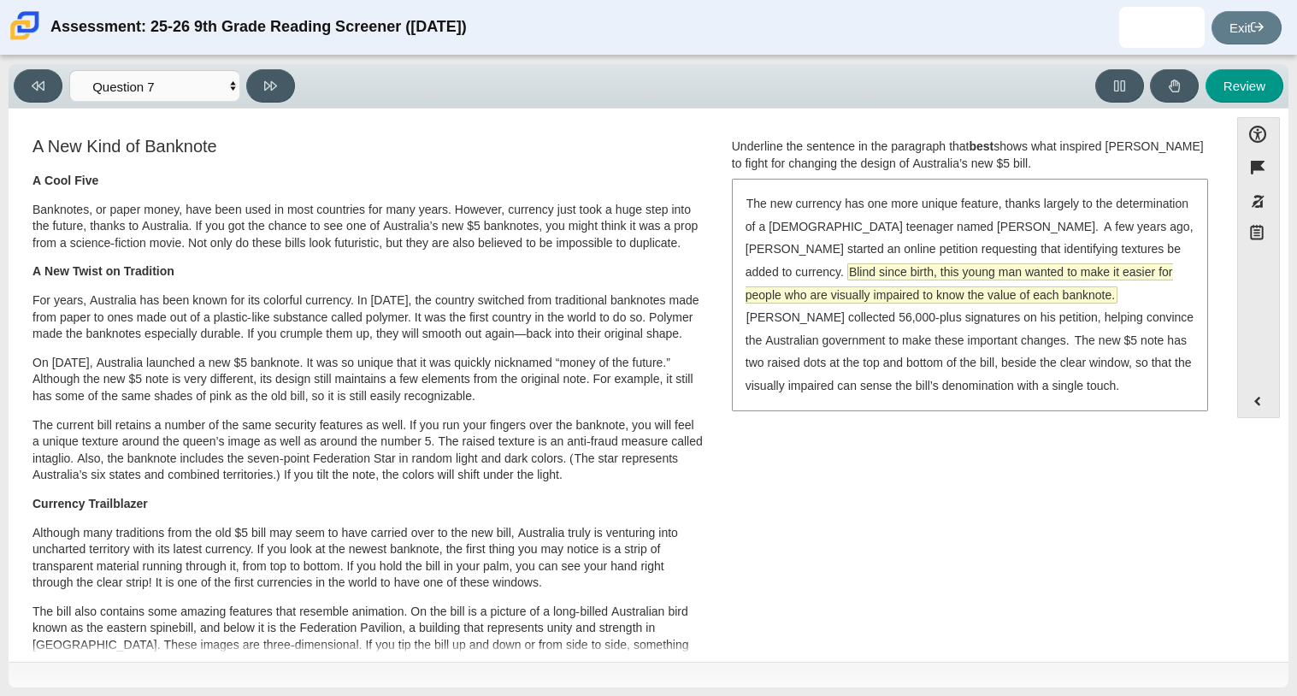
click at [837, 291] on span "Blind since birth, this young man wanted to make it easier for people who are v…" at bounding box center [958, 283] width 427 height 38
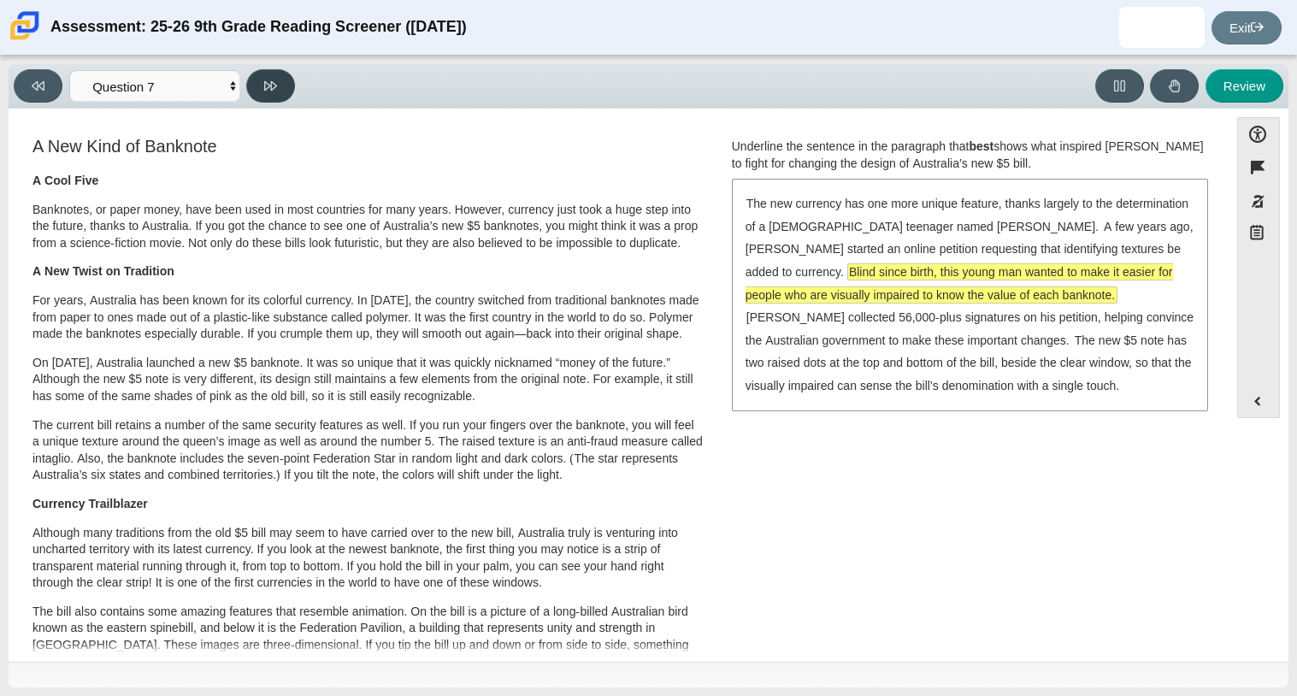
click at [281, 85] on button at bounding box center [270, 85] width 49 height 33
select select "ea8338c2-a6a3-418e-a305-2b963b54a290"
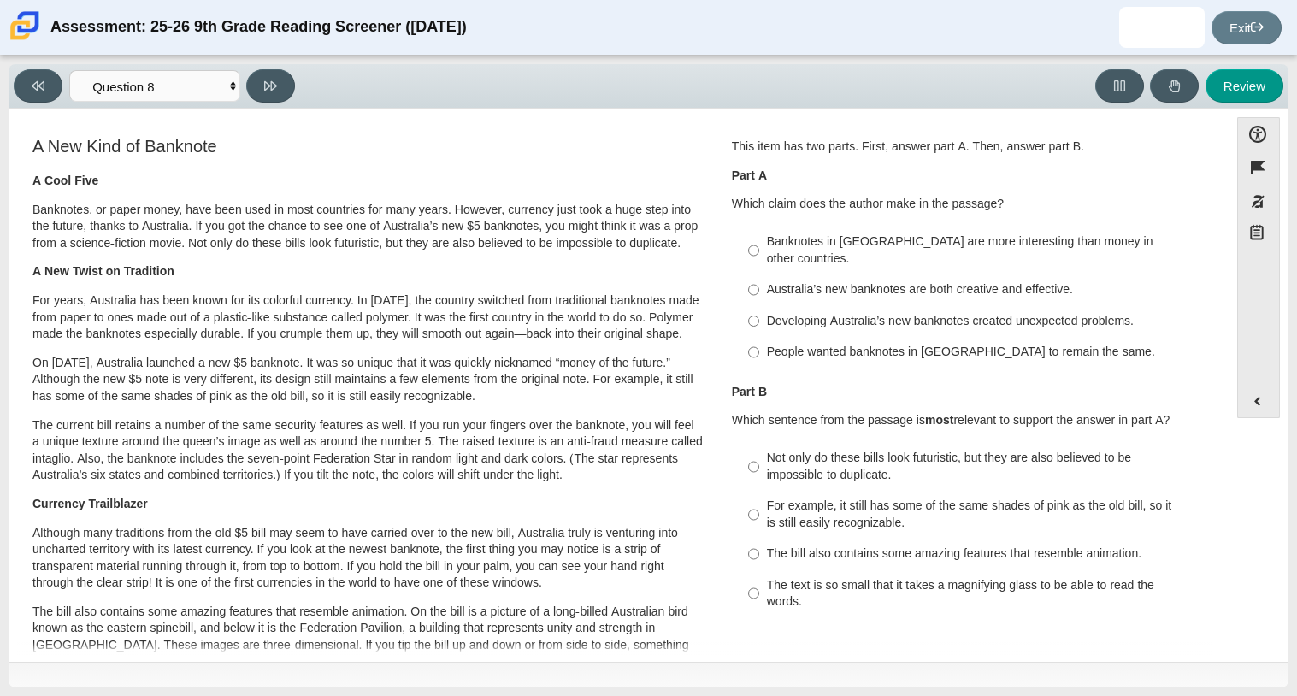
click at [990, 236] on div "Banknotes in Australia are more interesting than money in other countries." at bounding box center [983, 249] width 432 height 33
click at [759, 236] on input "Banknotes in Australia are more interesting than money in other countries. Bank…" at bounding box center [753, 250] width 11 height 48
radio input "true"
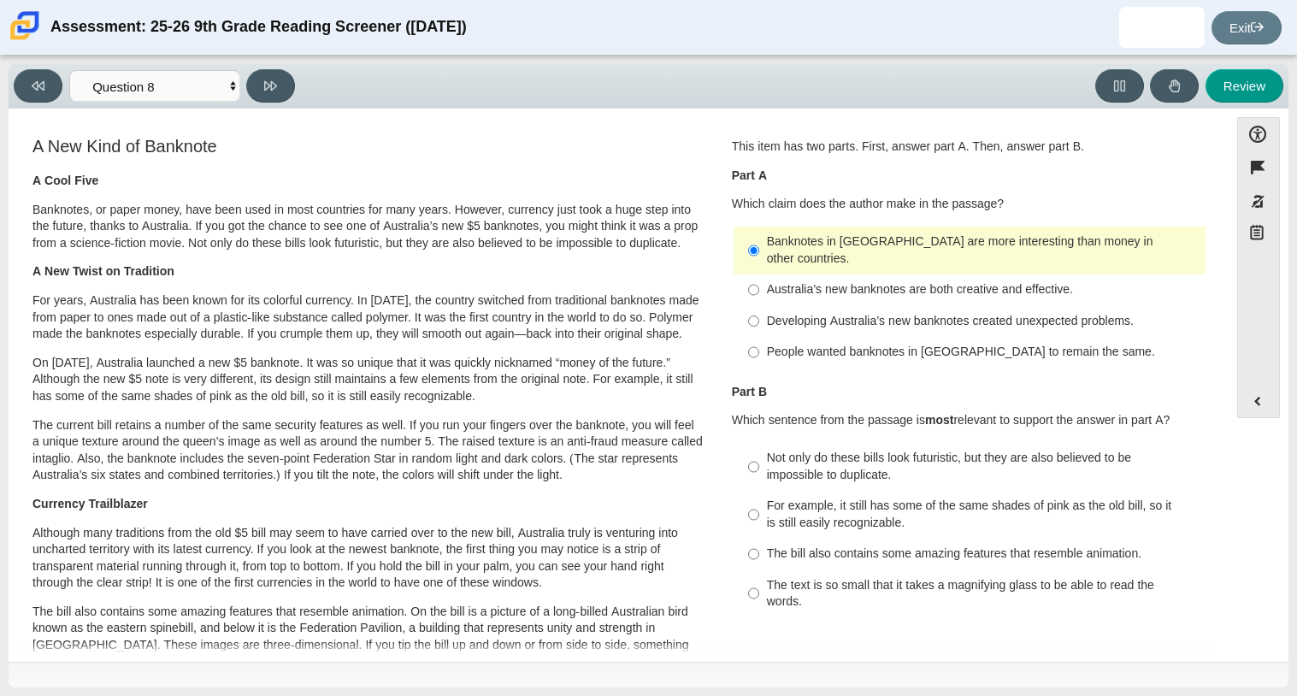
click at [816, 281] on div "Australia’s new banknotes are both creative and effective." at bounding box center [983, 289] width 432 height 17
click at [759, 274] on input "Australia’s new banknotes are both creative and effective. Australia’s new bank…" at bounding box center [753, 289] width 11 height 31
radio input "true"
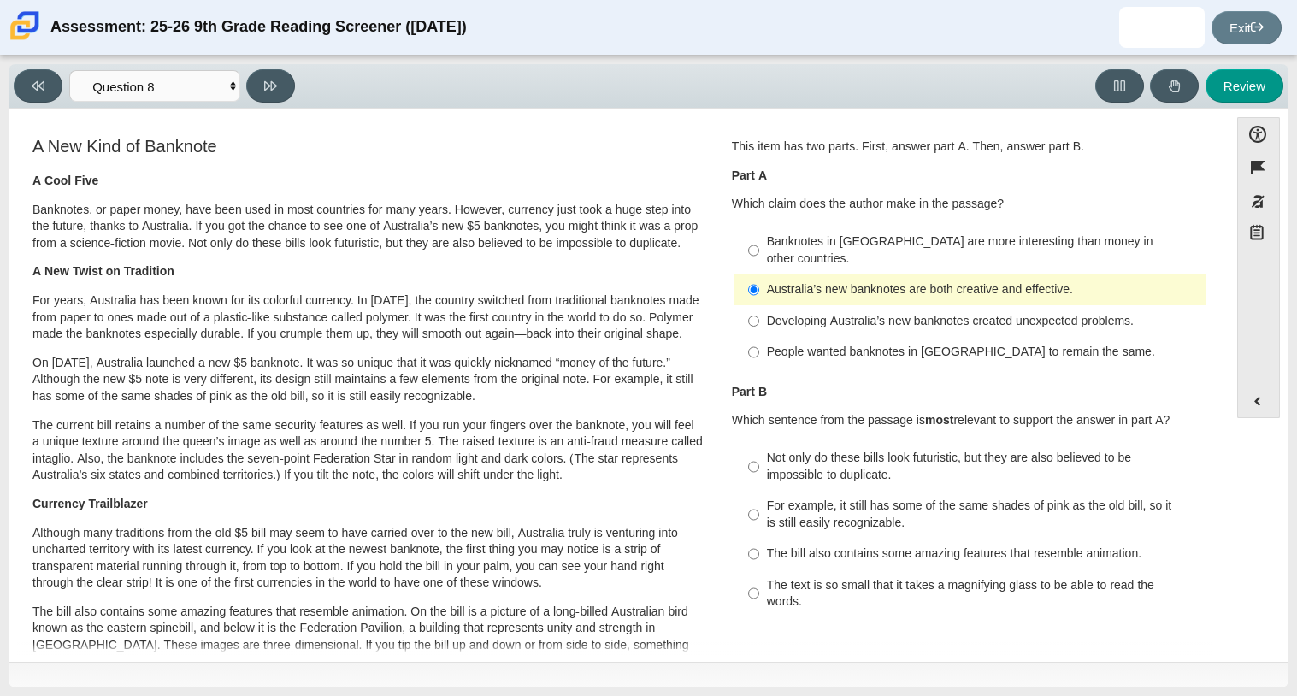
click at [1021, 225] on div "Banknotes in Australia are more interesting than money in other countries. Bank…" at bounding box center [969, 297] width 475 height 144
click at [1004, 236] on div "Banknotes in Australia are more interesting than money in other countries." at bounding box center [983, 249] width 432 height 33
click at [759, 236] on input "Banknotes in Australia are more interesting than money in other countries. Bank…" at bounding box center [753, 250] width 11 height 48
radio input "true"
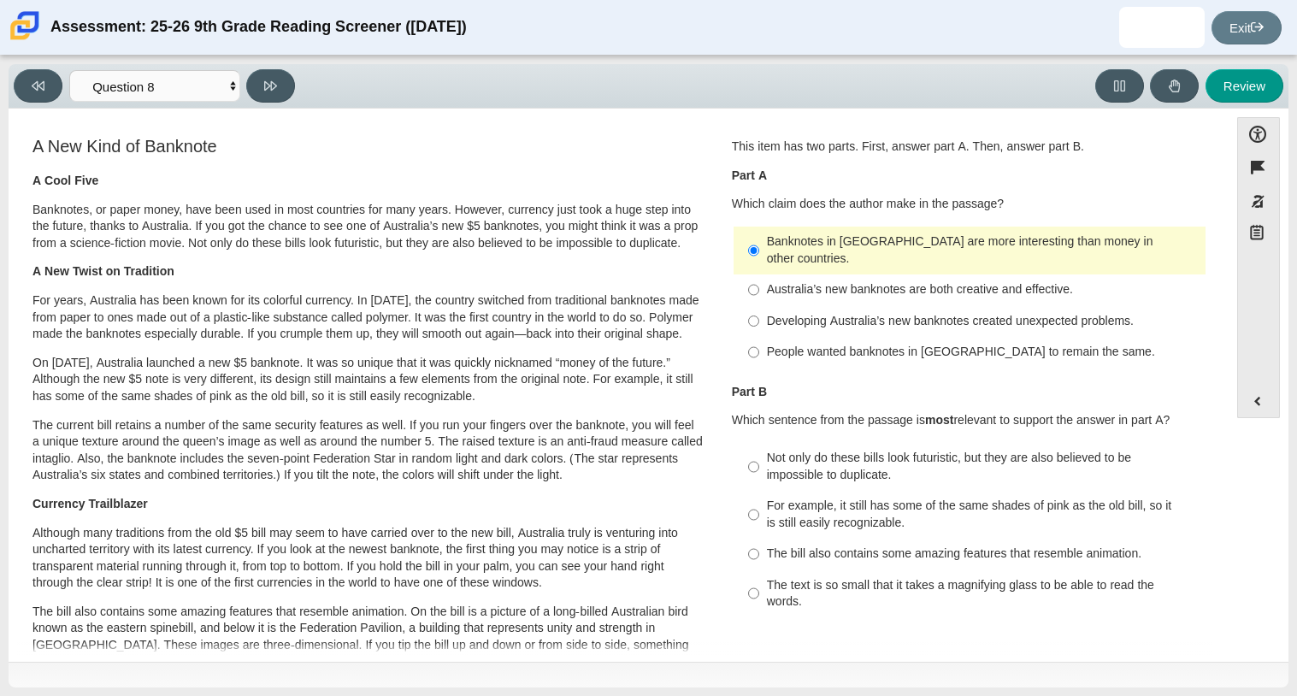
click at [915, 459] on div "Not only do these bills look futuristic, but they are also believed to be impos…" at bounding box center [983, 466] width 432 height 33
click at [759, 459] on input "Not only do these bills look futuristic, but they are also believed to be impos…" at bounding box center [753, 467] width 11 height 48
radio input "true"
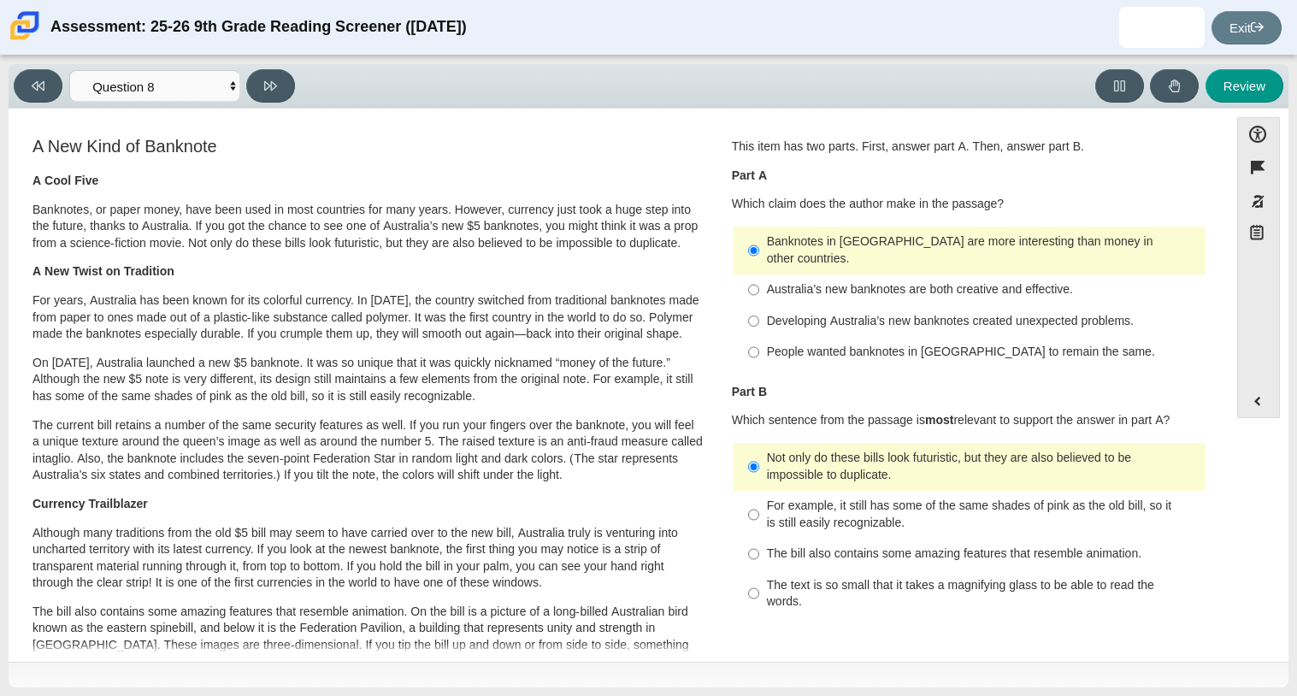
click at [251, 101] on div "Viewing Question 8 of 12 in Pacing Mode Questions Question 1 Question 2 Questio…" at bounding box center [158, 85] width 288 height 33
click at [261, 95] on button at bounding box center [270, 85] width 49 height 33
select select "89f058d6-b15c-4ef5-a4b3-fdaffb8868b6"
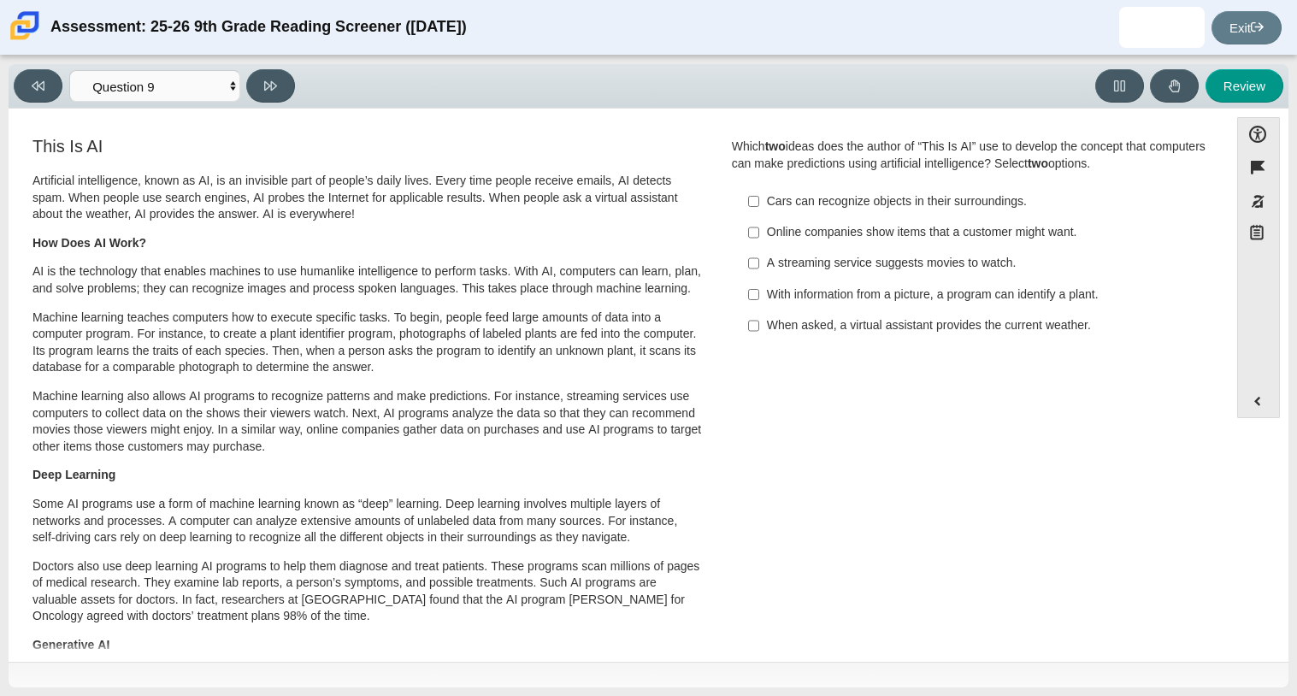
click at [1021, 324] on div "When asked, a virtual assistant provides the current weather." at bounding box center [983, 325] width 432 height 17
click at [759, 324] on input "When asked, a virtual assistant provides the current weather. When asked, a vir…" at bounding box center [753, 325] width 11 height 31
checkbox input "true"
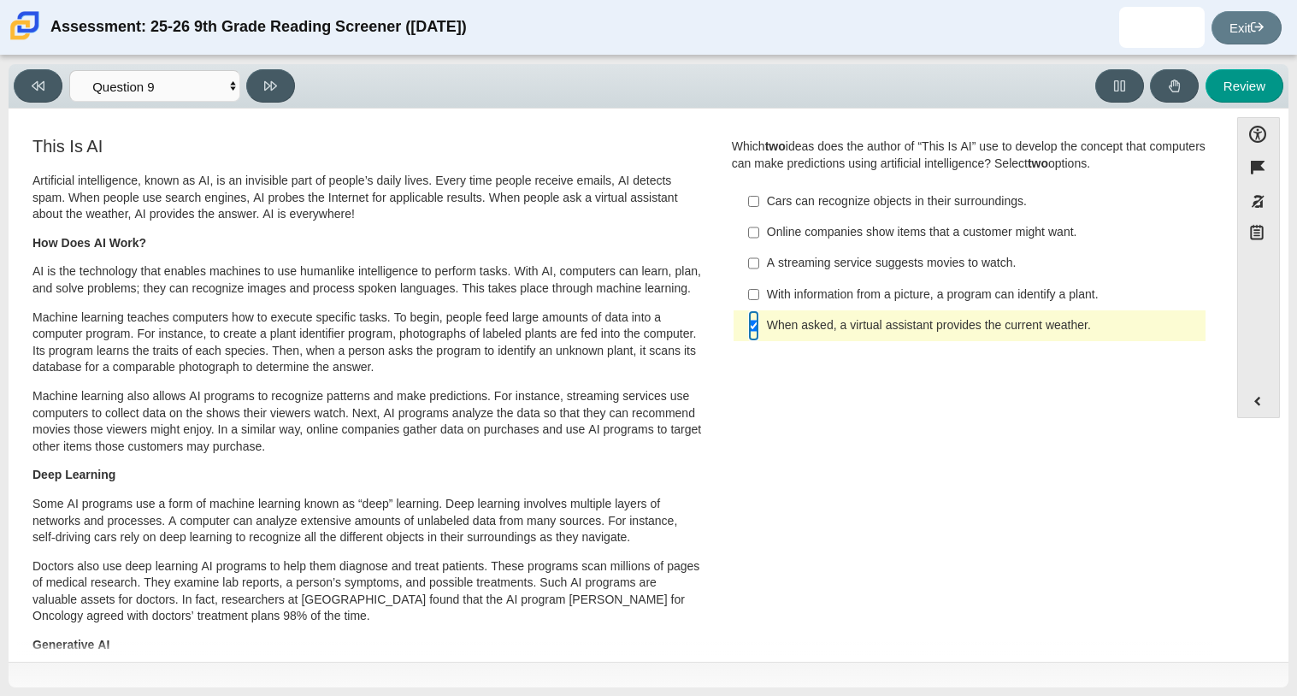
scroll to position [5, 0]
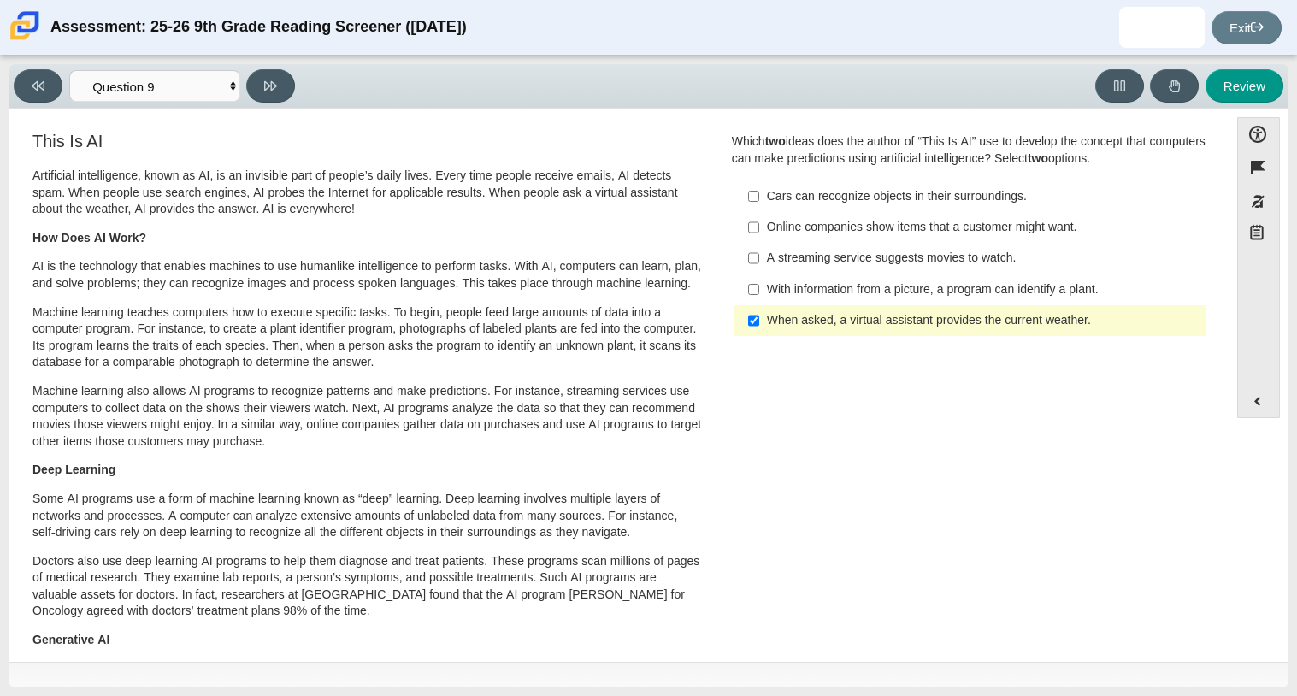
click at [802, 290] on div "With information from a picture, a program can identify a plant." at bounding box center [983, 289] width 432 height 17
click at [759, 290] on input "With information from a picture, a program can identify a plant. With informati…" at bounding box center [753, 289] width 11 height 31
checkbox input "true"
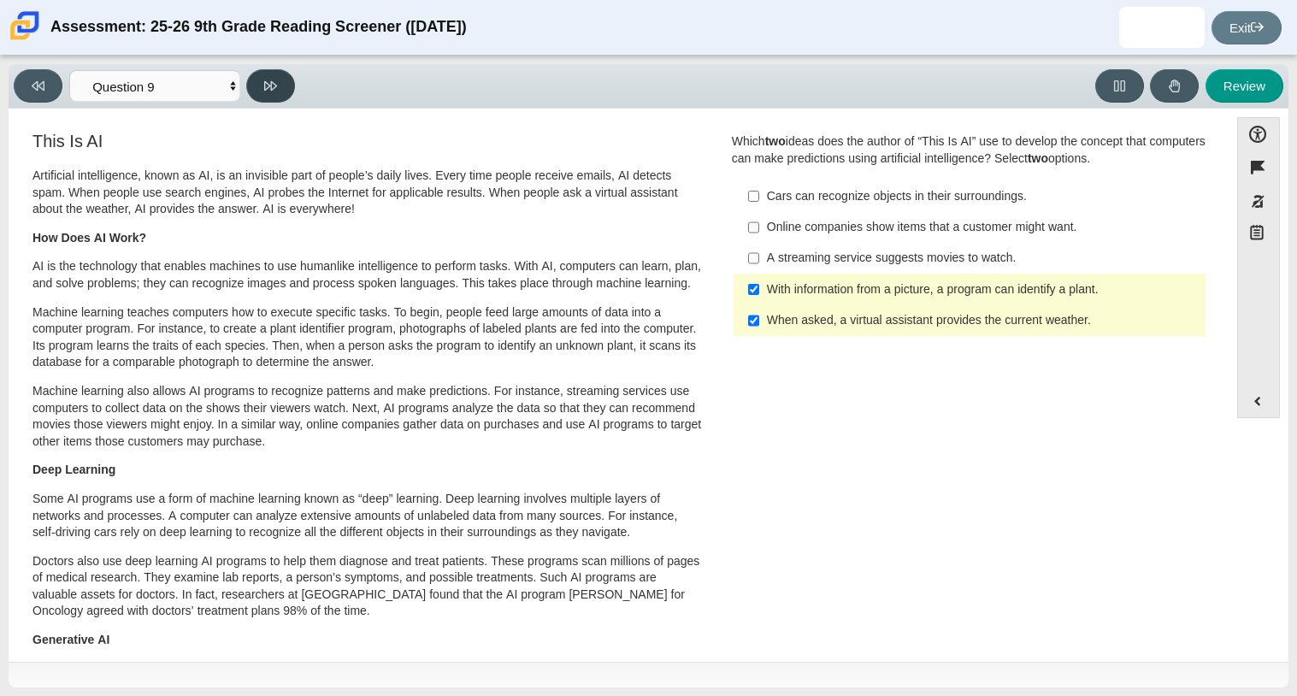
click at [271, 84] on icon at bounding box center [270, 85] width 13 height 9
select select "cdf3c14e-a918-44d1-9b63-3db0fa81641e"
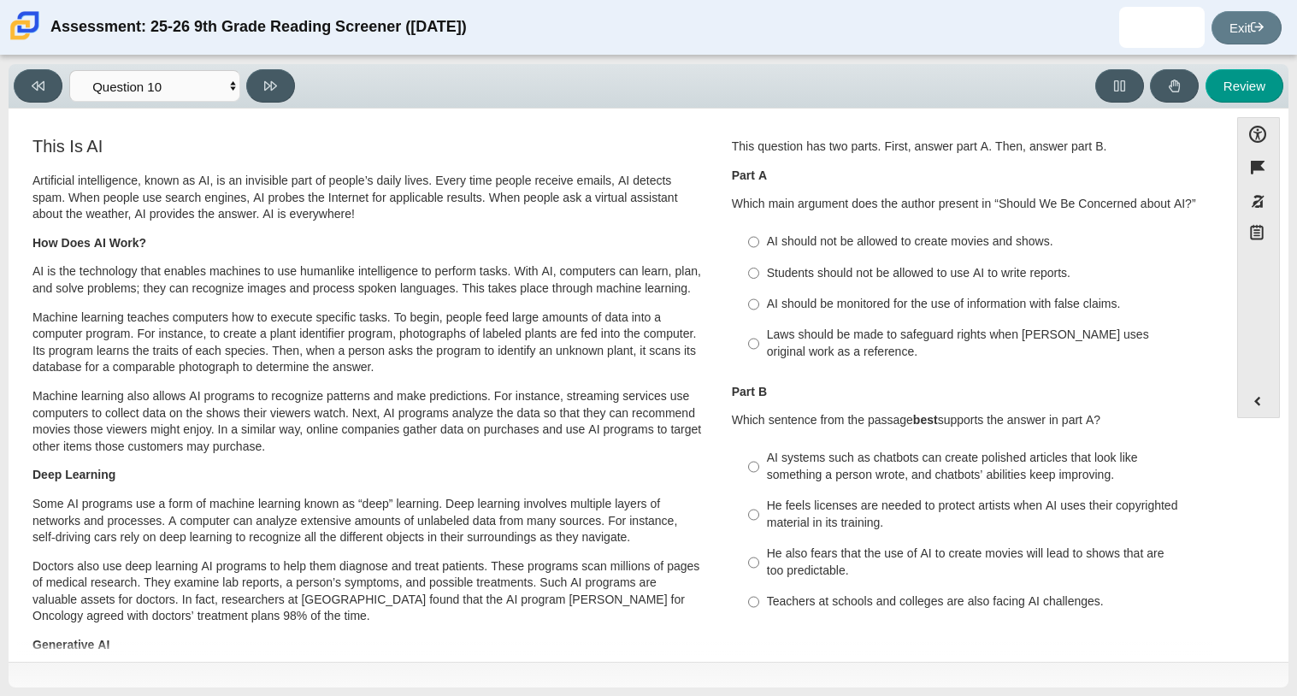
click at [693, 180] on p "Artificial intelligence, known as AI, is an invisible part of people’s daily li…" at bounding box center [367, 198] width 671 height 50
drag, startPoint x: 636, startPoint y: 303, endPoint x: 560, endPoint y: 419, distance: 138.9
click at [560, 419] on div "Artificial intelligence, known as AI, is an invisible part of people’s daily li…" at bounding box center [367, 467] width 671 height 589
click at [1181, 271] on div "Students should not be allowed to use AI to write reports." at bounding box center [983, 273] width 432 height 17
click at [759, 271] on input "Students should not be allowed to use AI to write reports. Students should not …" at bounding box center [753, 272] width 11 height 31
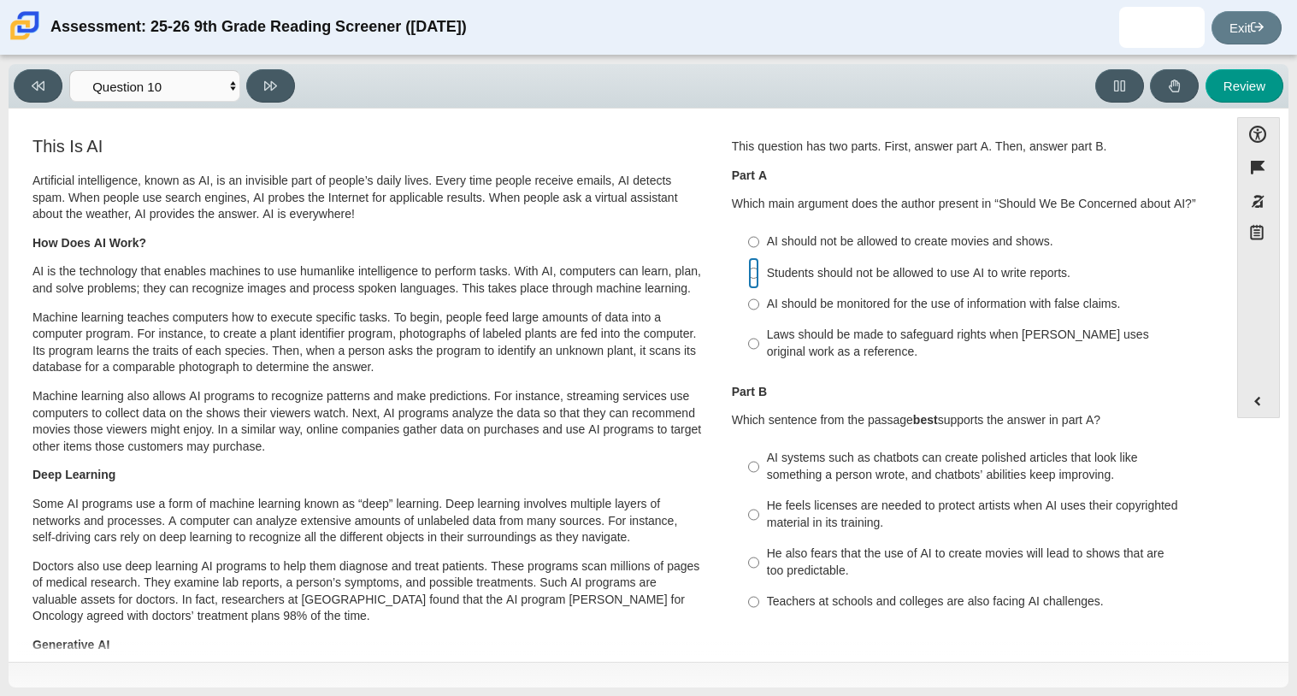
radio input "true"
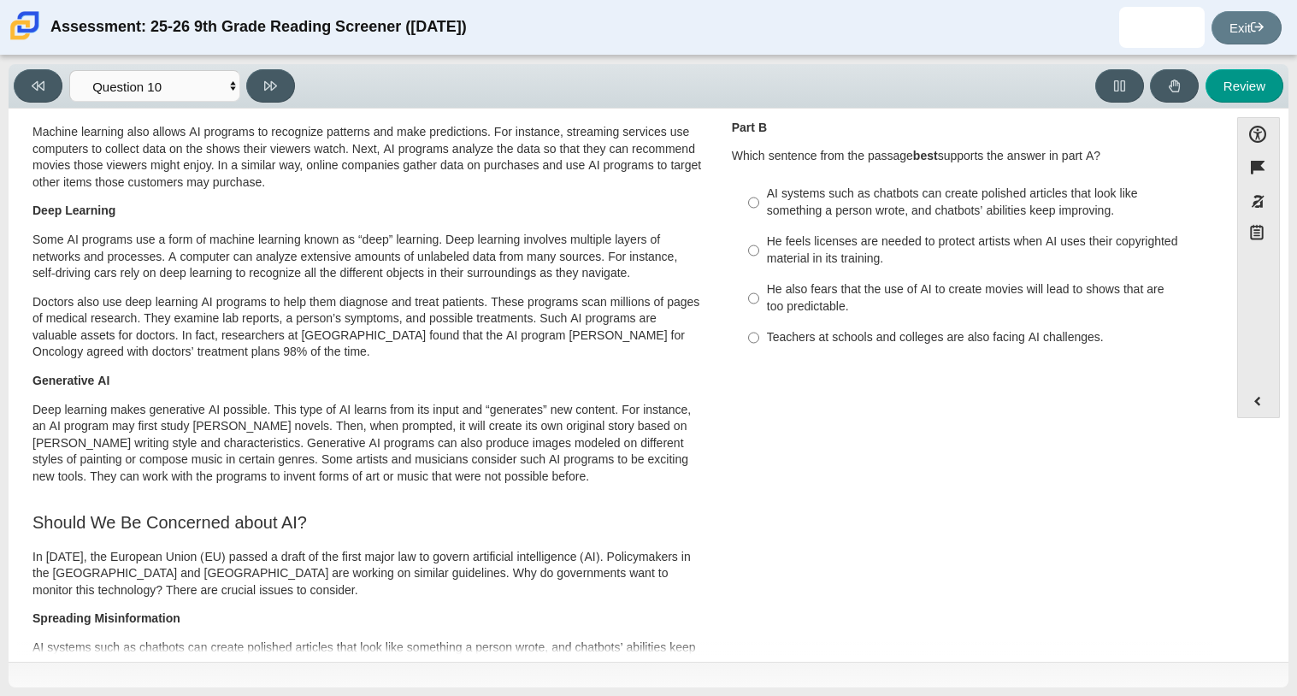
scroll to position [269, 0]
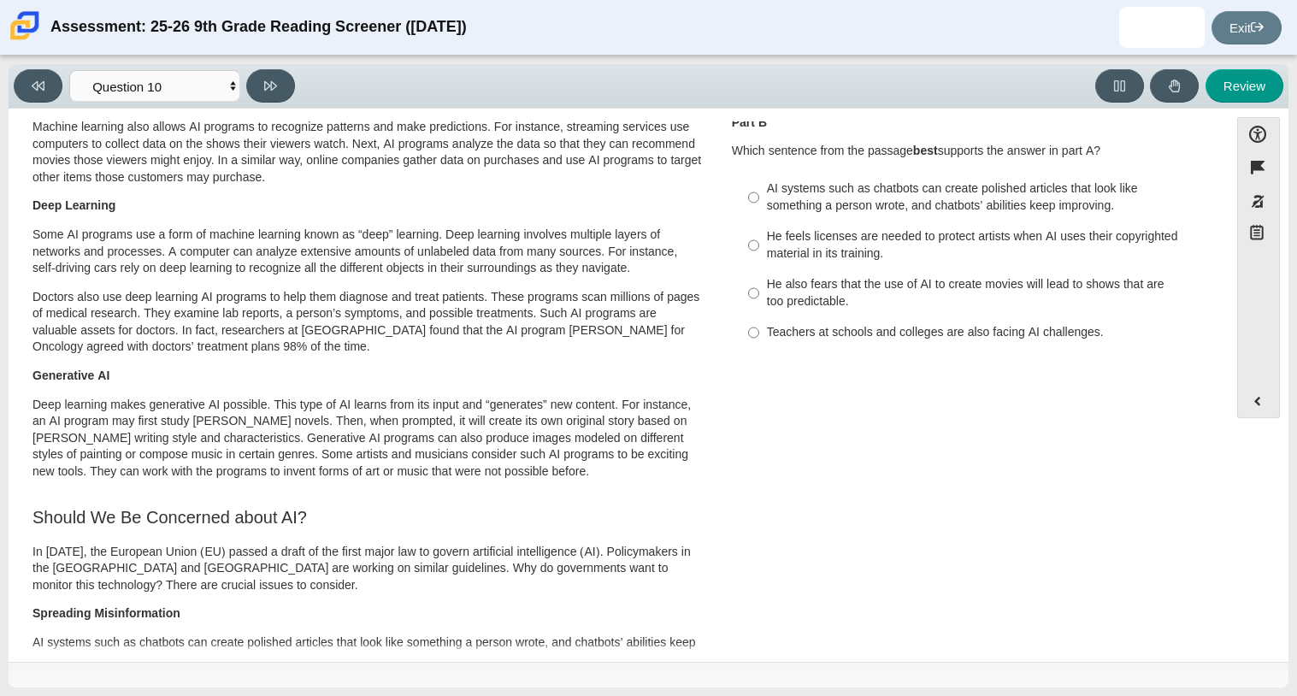
drag, startPoint x: 1219, startPoint y: 351, endPoint x: 1295, endPoint y: 241, distance: 134.0
click at [1295, 241] on div "Viewing Question 10 of 12 in Pacing Mode Questions Question 1 Question 2 Questi…" at bounding box center [648, 376] width 1297 height 640
click at [1205, 279] on div "Question 1 This question has two parts. First, answer part A. Then, answer part…" at bounding box center [969, 112] width 501 height 495
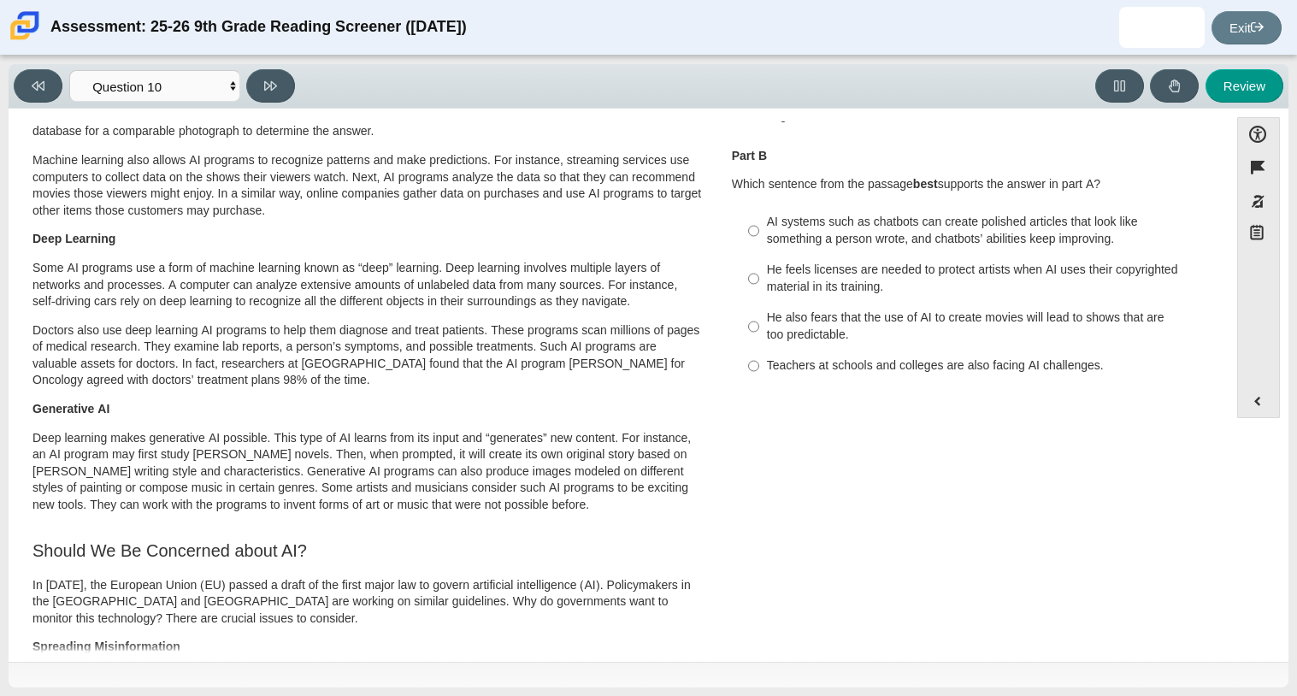
click at [1209, 261] on div "Question 1 This question has two parts. First, answer part A. Then, answer part…" at bounding box center [969, 145] width 501 height 495
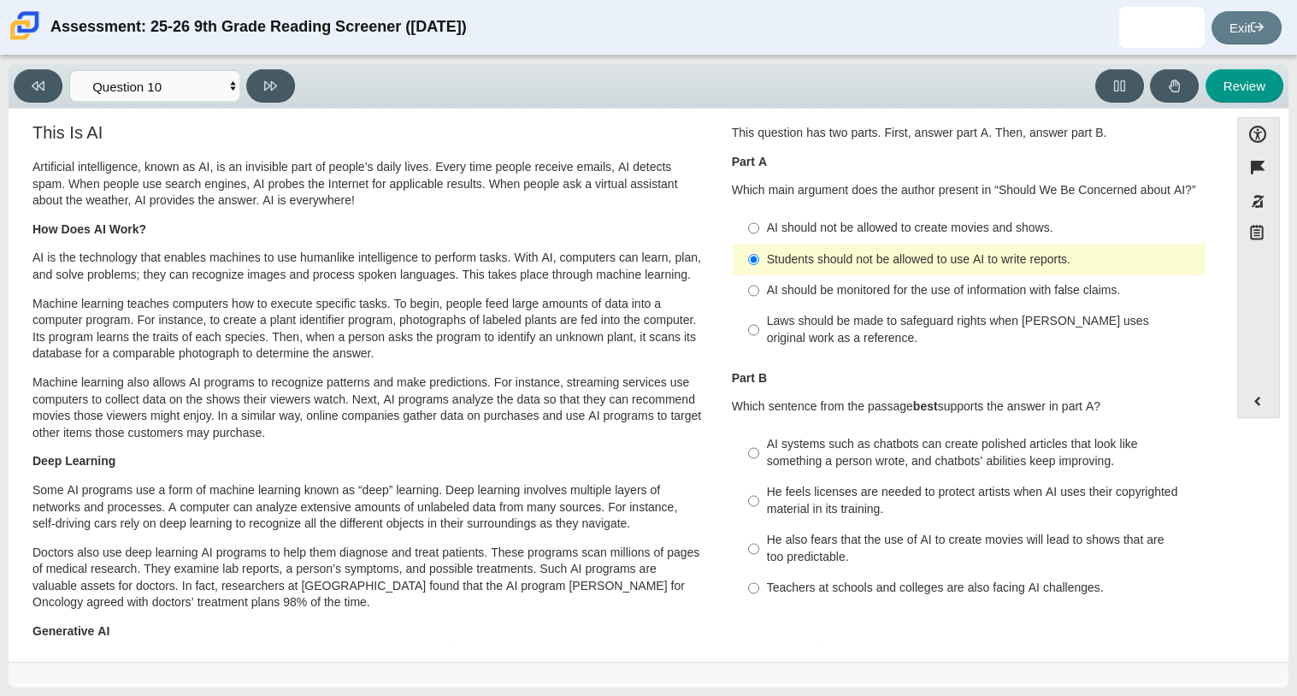
scroll to position [23, 0]
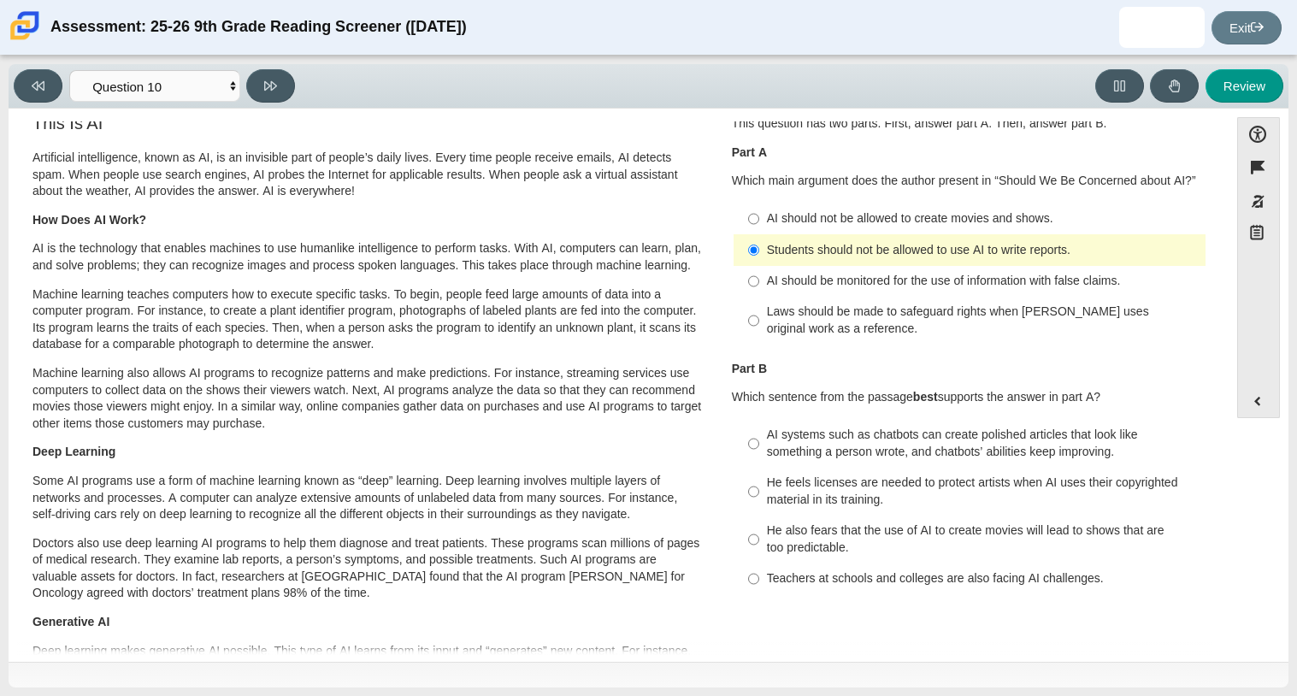
click at [1032, 227] on label "AI should not be allowed to create movies and shows. AI should not be allowed t…" at bounding box center [970, 218] width 469 height 31
click at [759, 227] on input "AI should not be allowed to create movies and shows. AI should not be allowed t…" at bounding box center [753, 218] width 11 height 31
radio input "true"
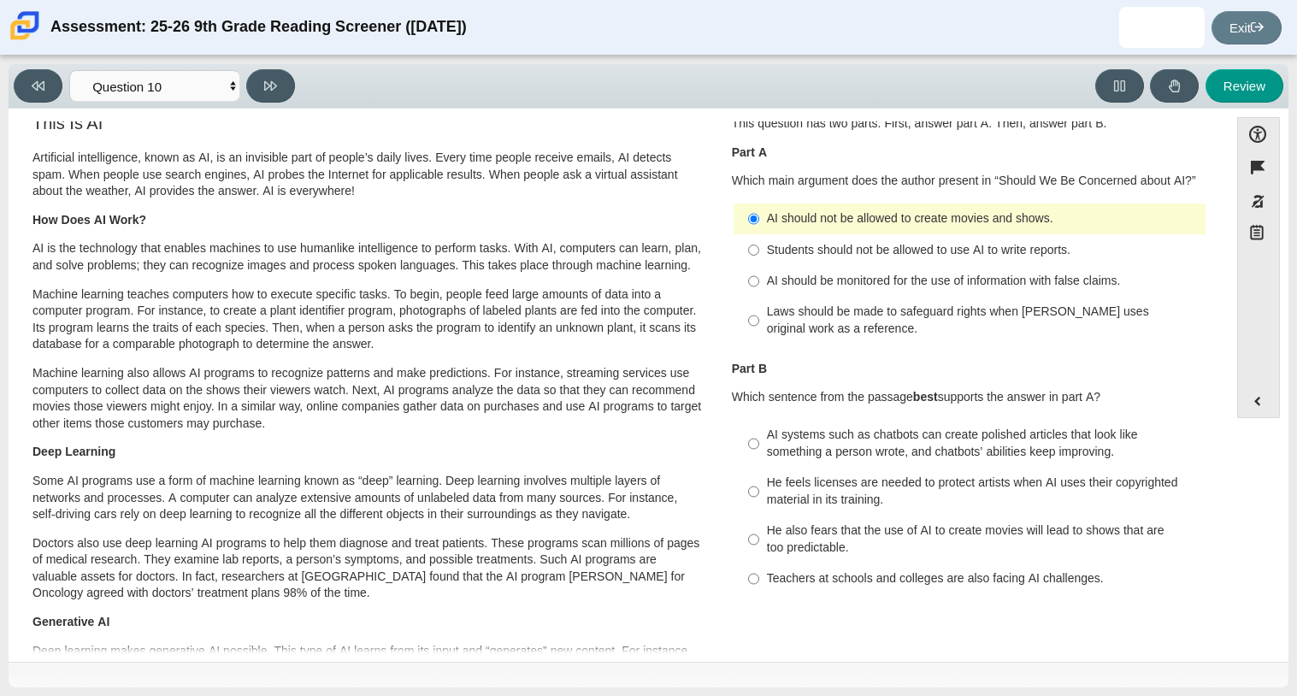
click at [1026, 280] on div "AI should be monitored for the use of information with false claims." at bounding box center [983, 281] width 432 height 17
click at [759, 280] on input "AI should be monitored for the use of information with false claims. AI should …" at bounding box center [753, 281] width 11 height 31
radio input "true"
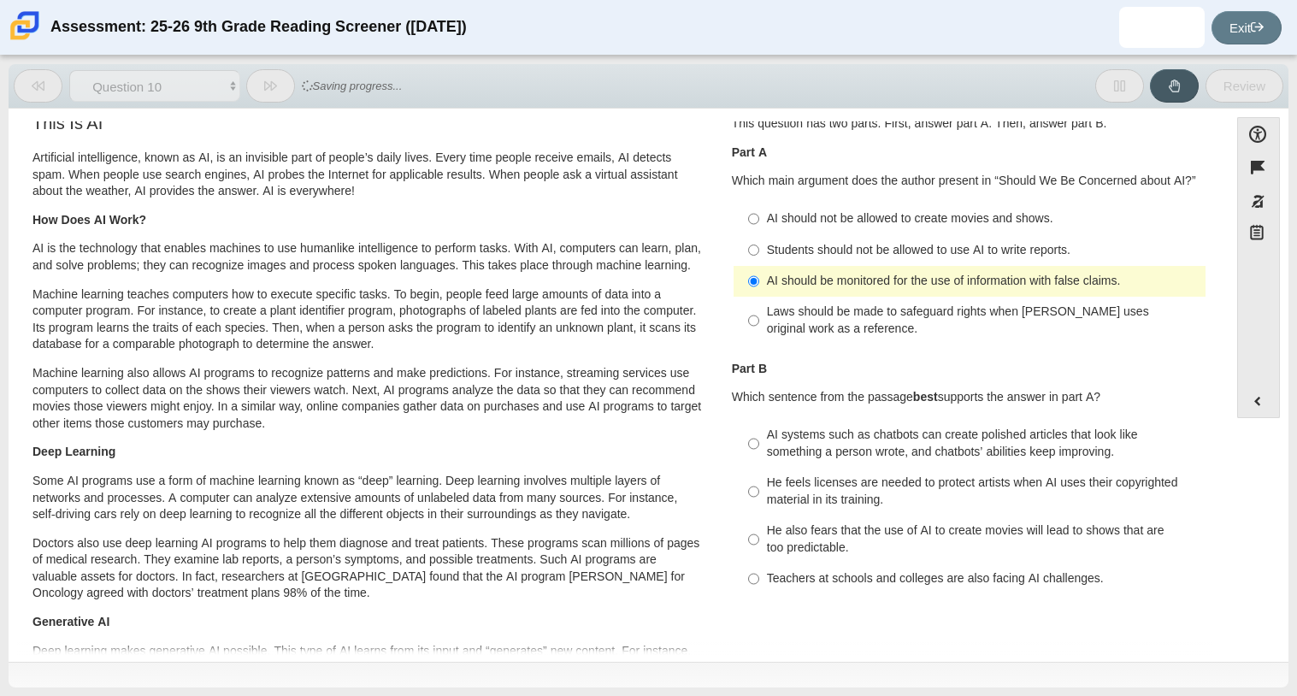
click at [860, 309] on div "Laws should be made to safeguard rights when AI uses original work as a referen…" at bounding box center [983, 319] width 432 height 33
click at [759, 309] on input "Laws should be made to safeguard rights when AI uses original work as a referen…" at bounding box center [753, 321] width 11 height 48
radio input "true"
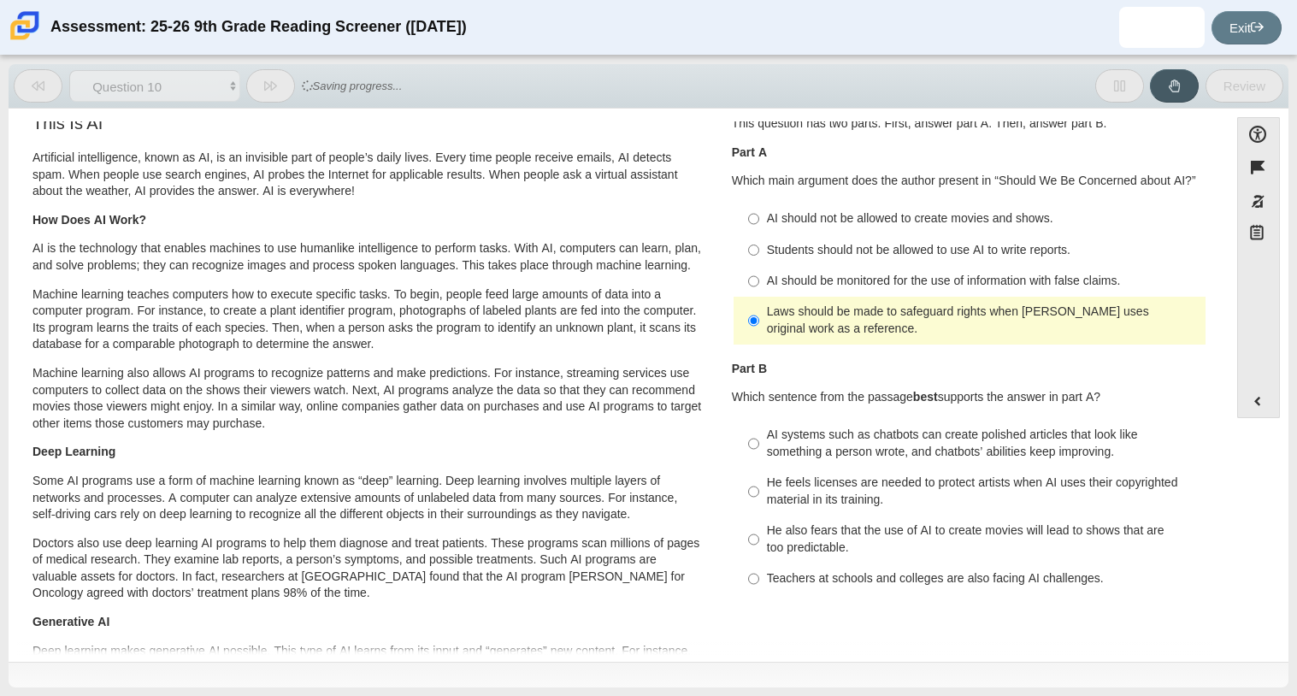
click at [877, 504] on div "He feels licenses are needed to protect artists when AI uses their copyrighted …" at bounding box center [983, 490] width 432 height 33
click at [759, 504] on input "He feels licenses are needed to protect artists when AI uses their copyrighted …" at bounding box center [753, 492] width 11 height 48
radio input "true"
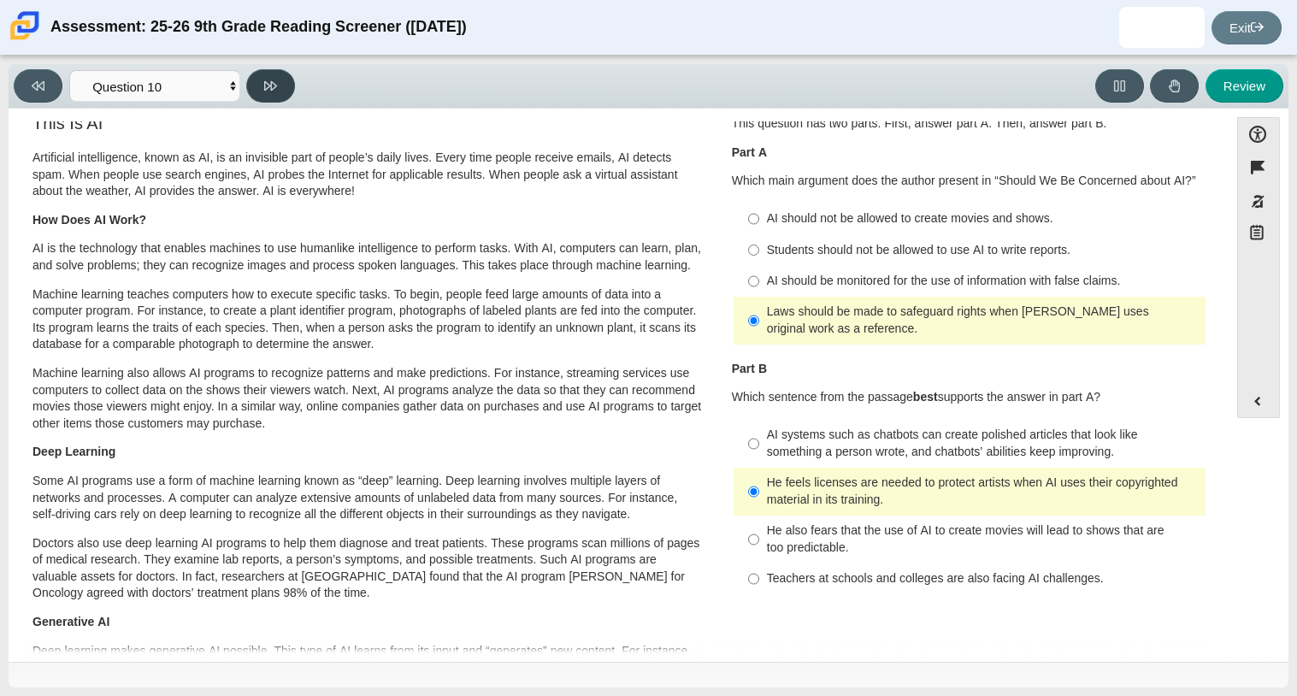
click at [274, 79] on icon at bounding box center [270, 85] width 13 height 13
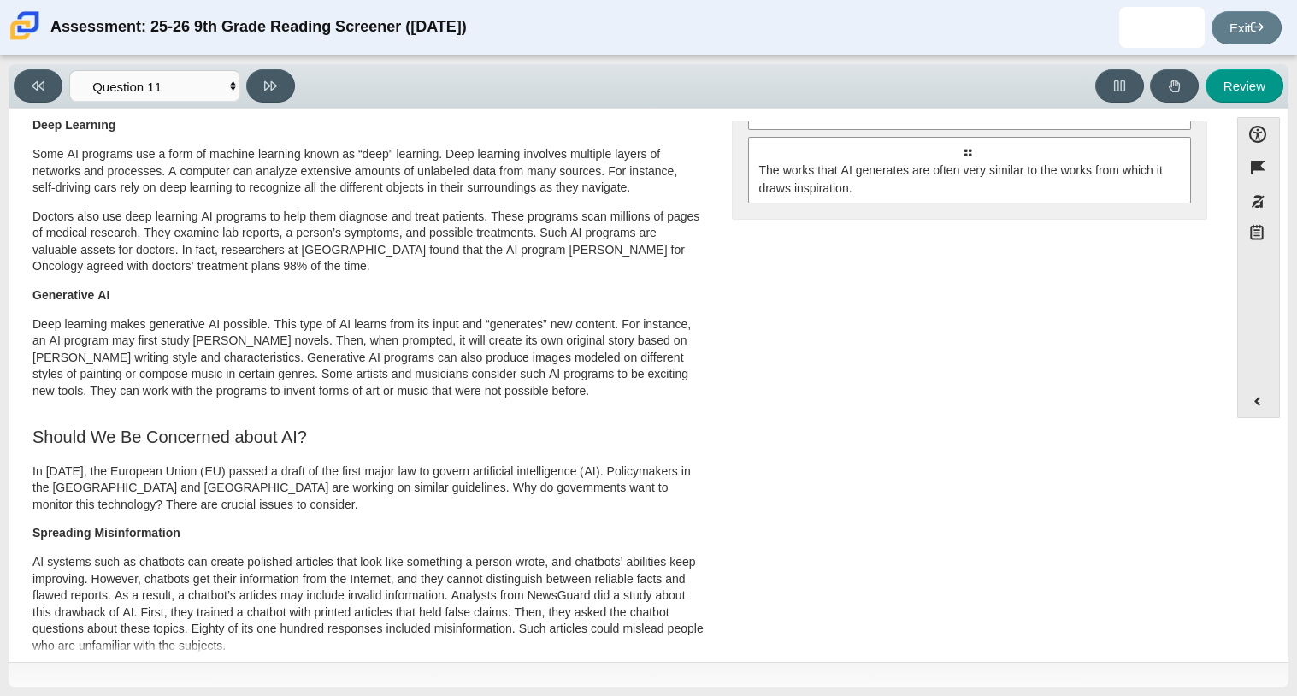
scroll to position [345, 0]
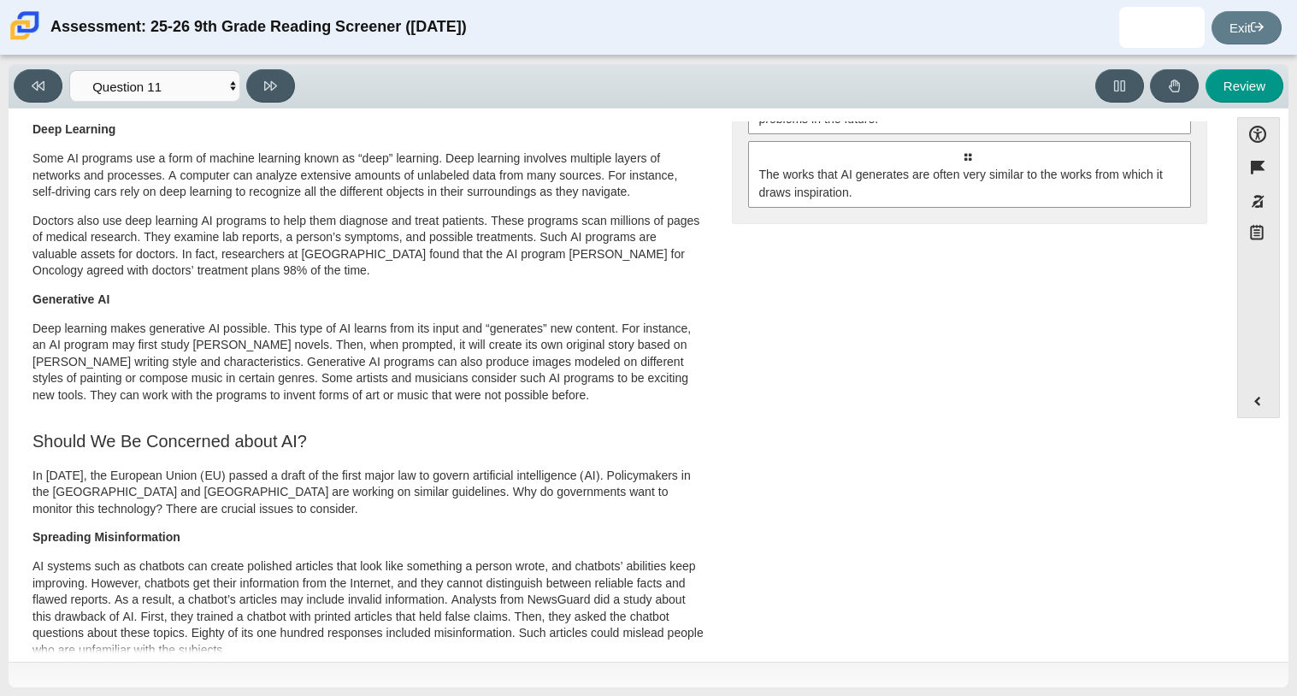
click at [1209, 310] on div "This Is AI Artificial intelligence, known as AI, is an invisible part of people…" at bounding box center [618, 437] width 1203 height 1297
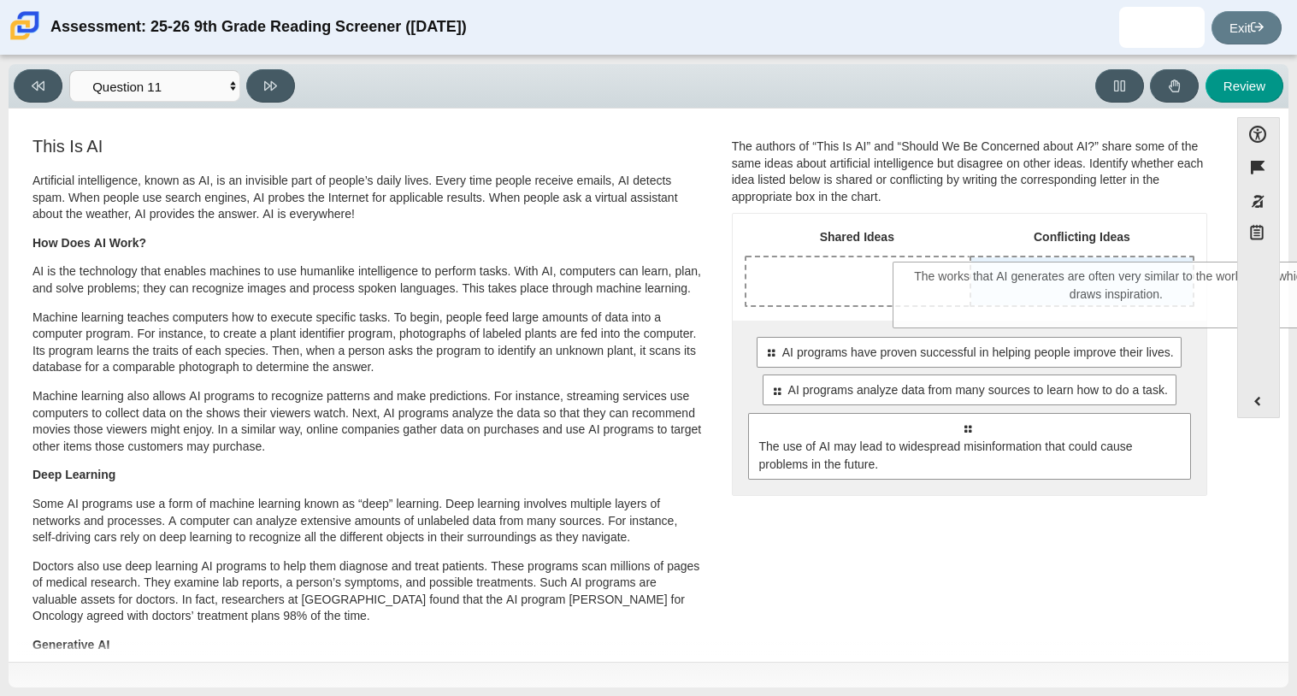
drag, startPoint x: 917, startPoint y: 523, endPoint x: 1067, endPoint y: 297, distance: 270.7
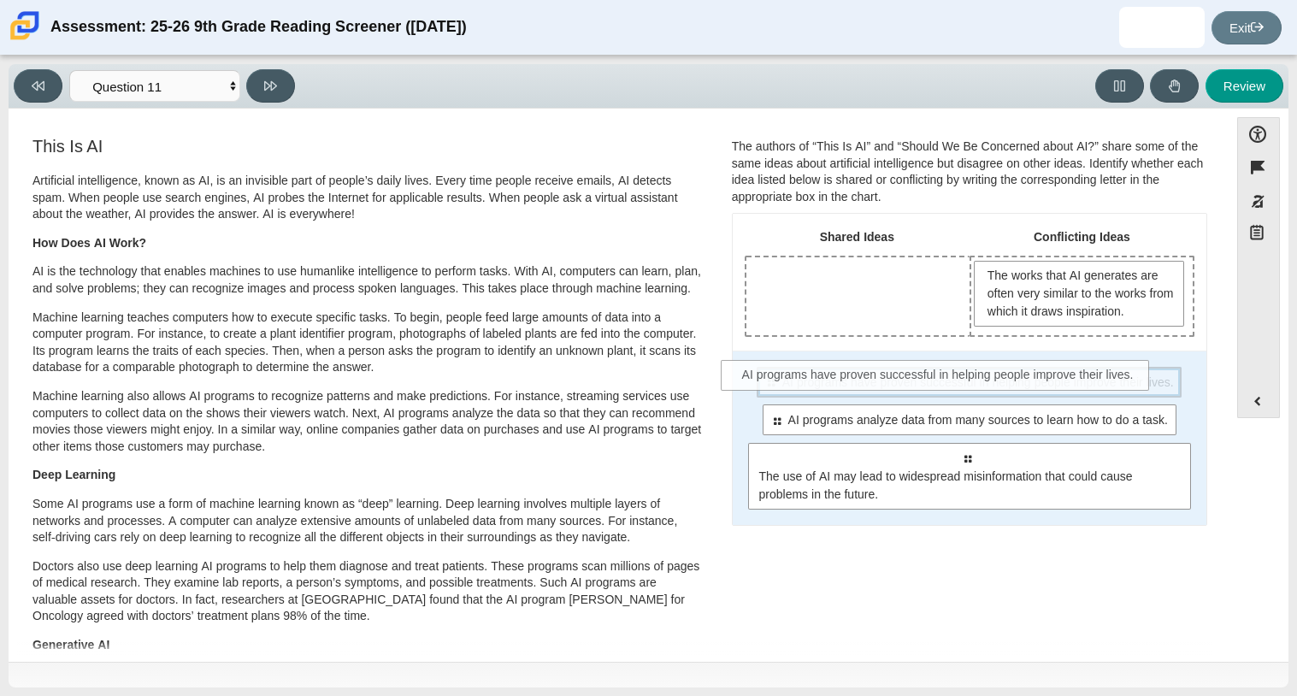
drag, startPoint x: 957, startPoint y: 387, endPoint x: 930, endPoint y: 381, distance: 28.0
click at [930, 381] on span "AI programs have proven successful in helping people improve their lives." at bounding box center [977, 383] width 391 height 18
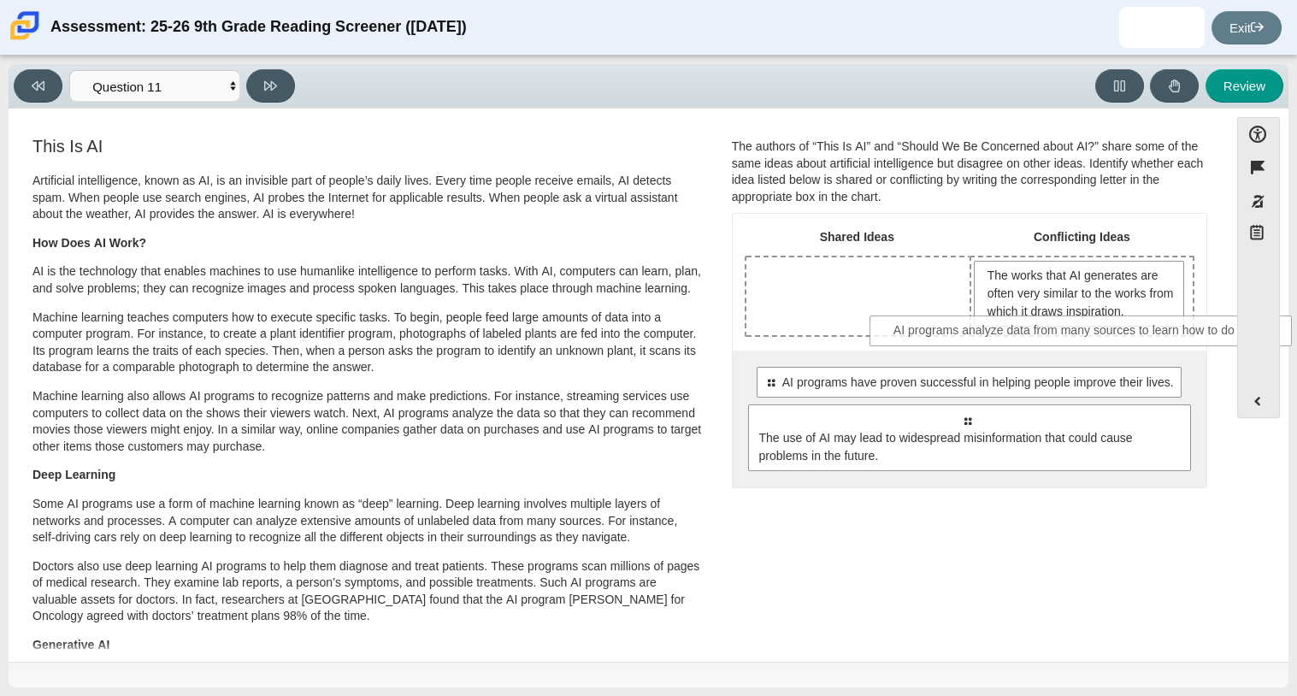
drag, startPoint x: 995, startPoint y: 427, endPoint x: 1113, endPoint y: 339, distance: 147.2
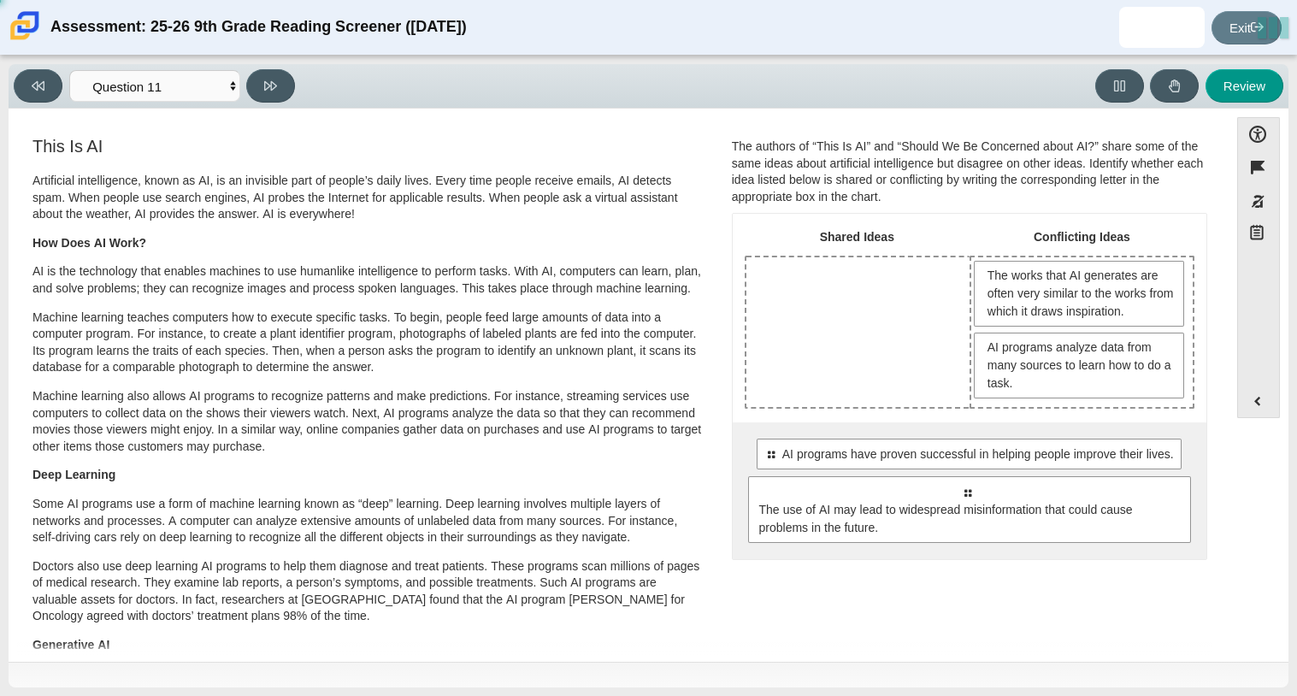
click at [1113, 339] on span "AI programs analyze data from many sources to learn how to do a task." at bounding box center [1080, 365] width 187 height 54
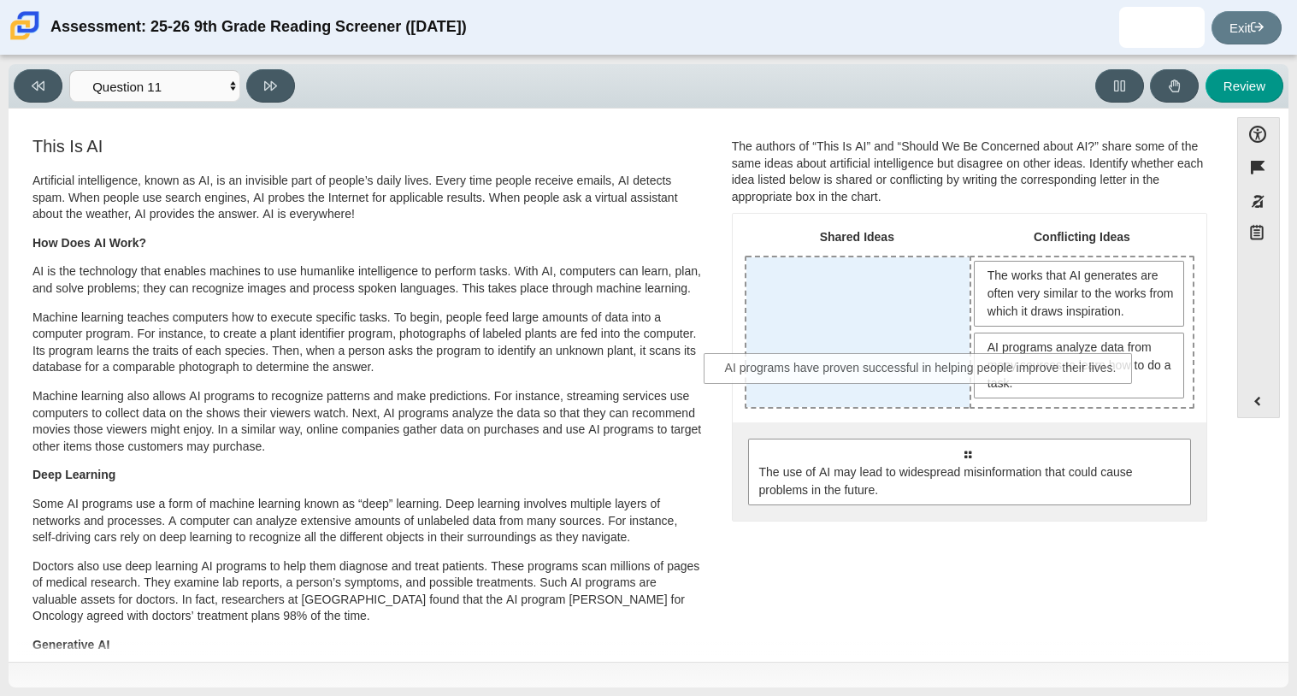
drag, startPoint x: 916, startPoint y: 457, endPoint x: 872, endPoint y: 373, distance: 95.6
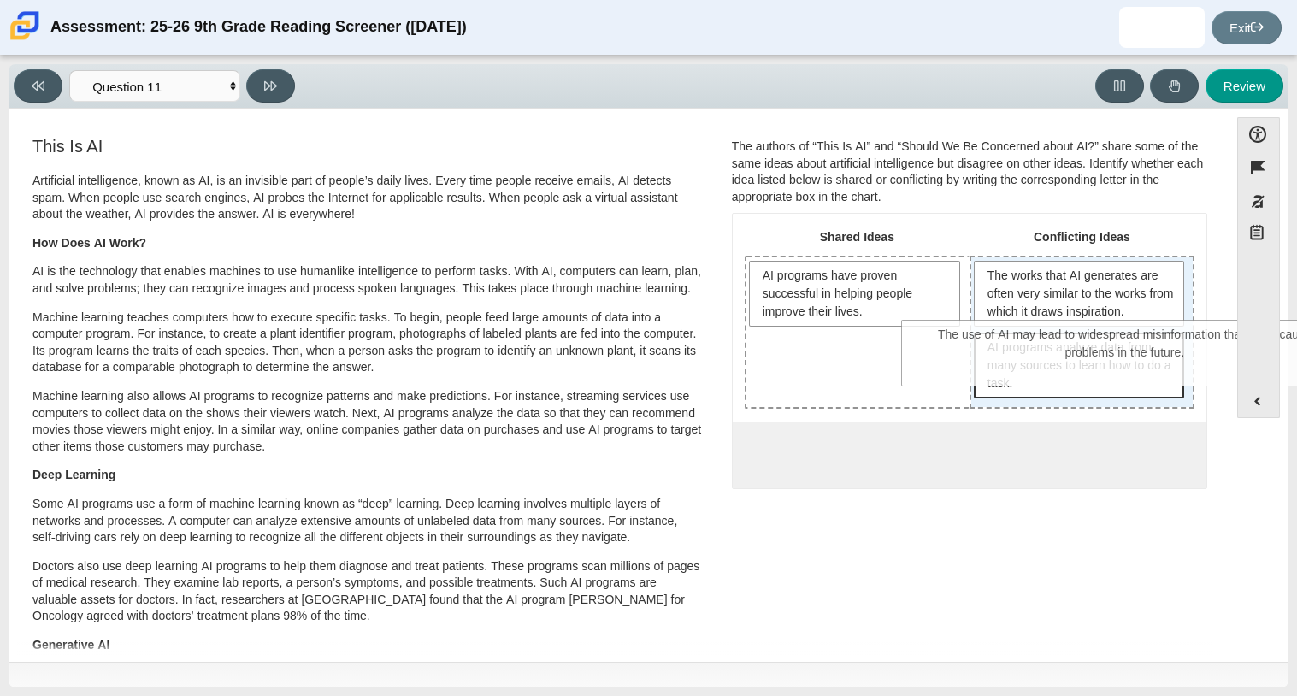
drag, startPoint x: 889, startPoint y: 495, endPoint x: 1048, endPoint y: 377, distance: 198.0
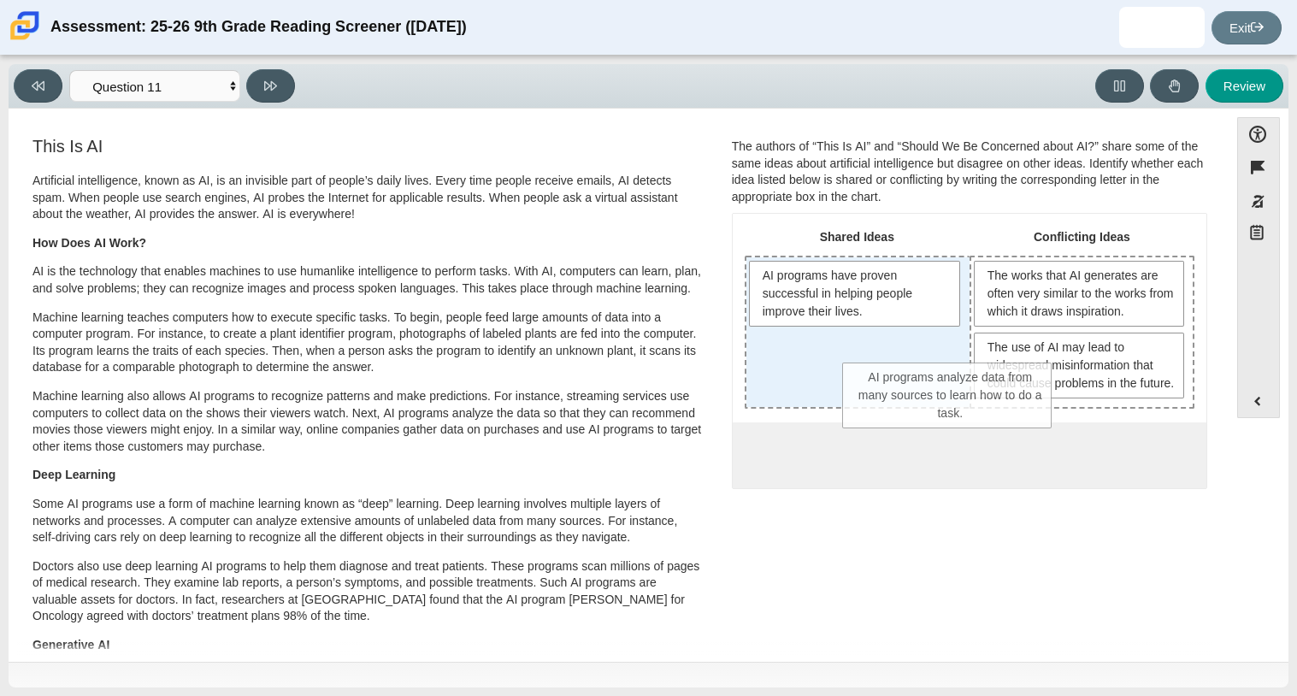
drag, startPoint x: 1055, startPoint y: 381, endPoint x: 903, endPoint y: 409, distance: 153.7
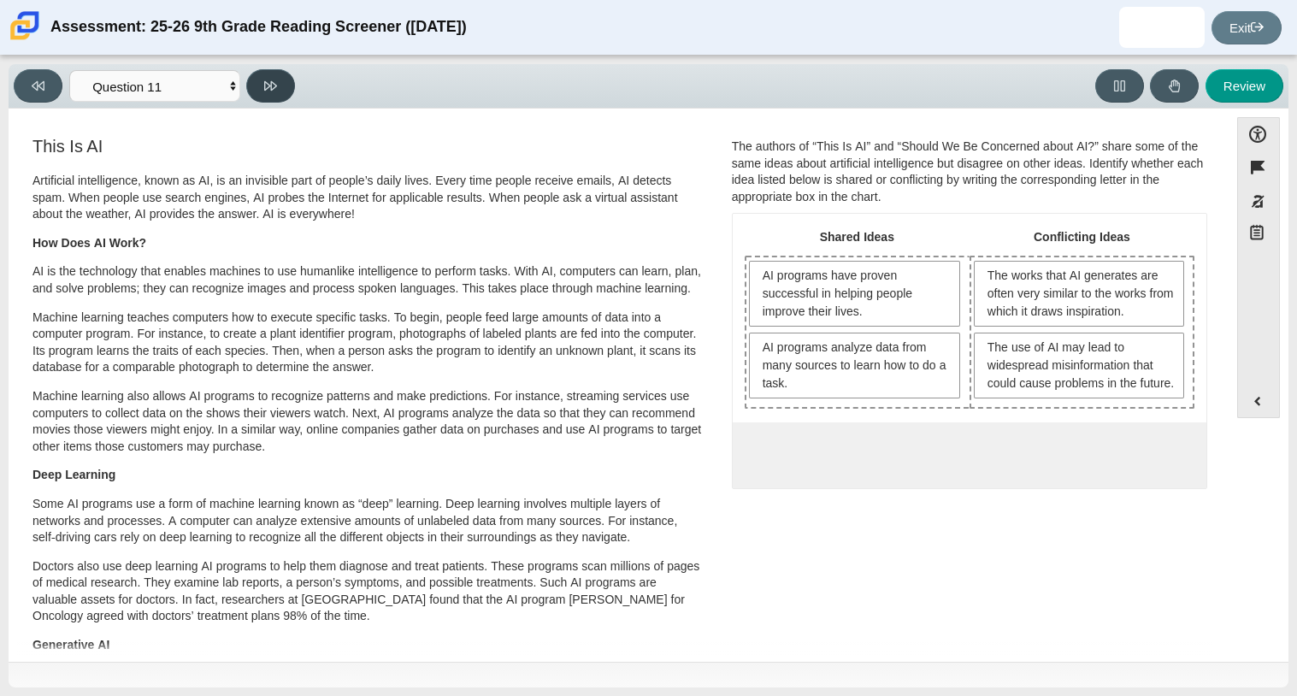
click at [269, 94] on button at bounding box center [270, 85] width 49 height 33
select select "c3effed4-44ce-4a19-bd96-1787f34e9b4c"
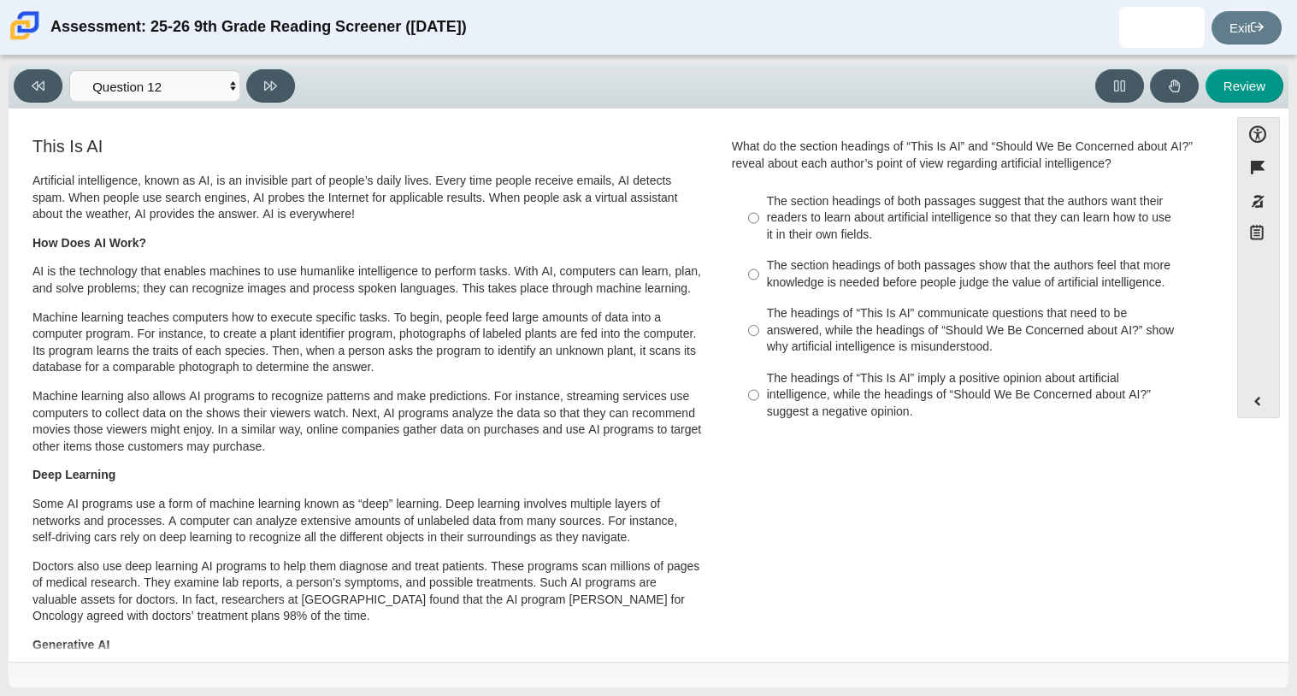
click at [875, 410] on div "The headings of “This Is AI” imply a positive opinion about artificial intellig…" at bounding box center [983, 395] width 432 height 50
click at [759, 410] on input "The headings of “This Is AI” imply a positive opinion about artificial intellig…" at bounding box center [753, 394] width 11 height 65
radio input "true"
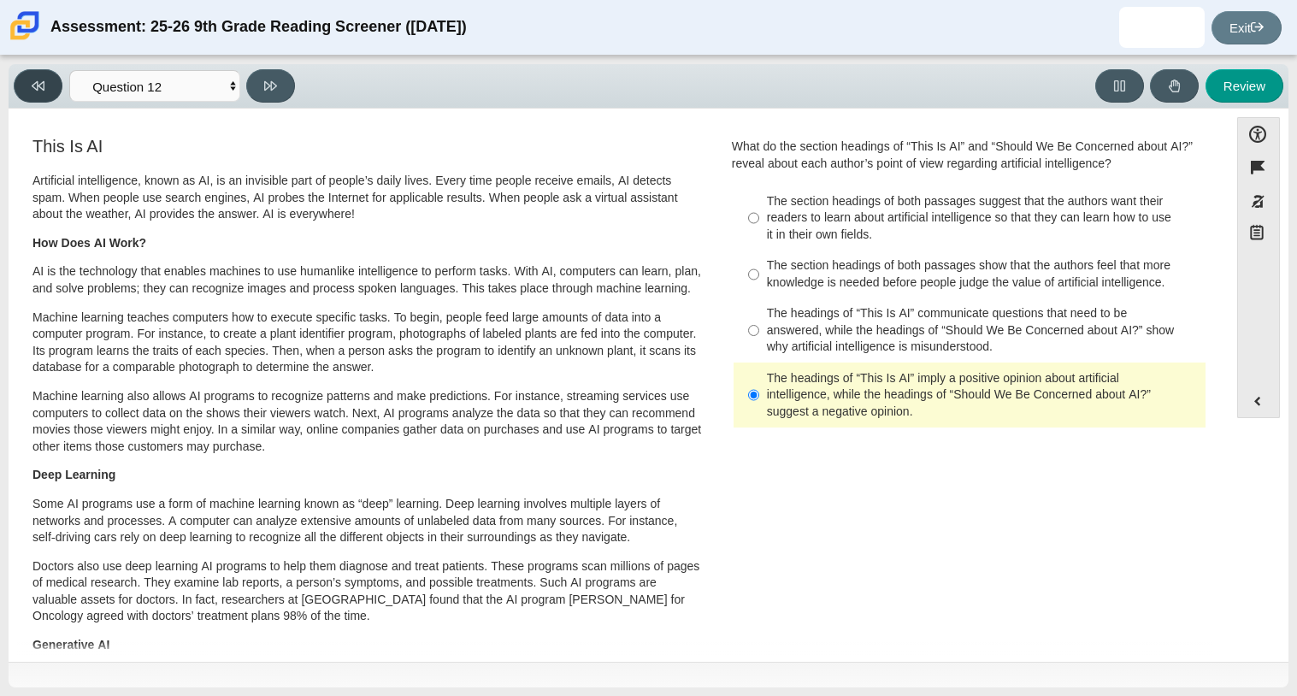
click at [59, 90] on button at bounding box center [38, 85] width 49 height 33
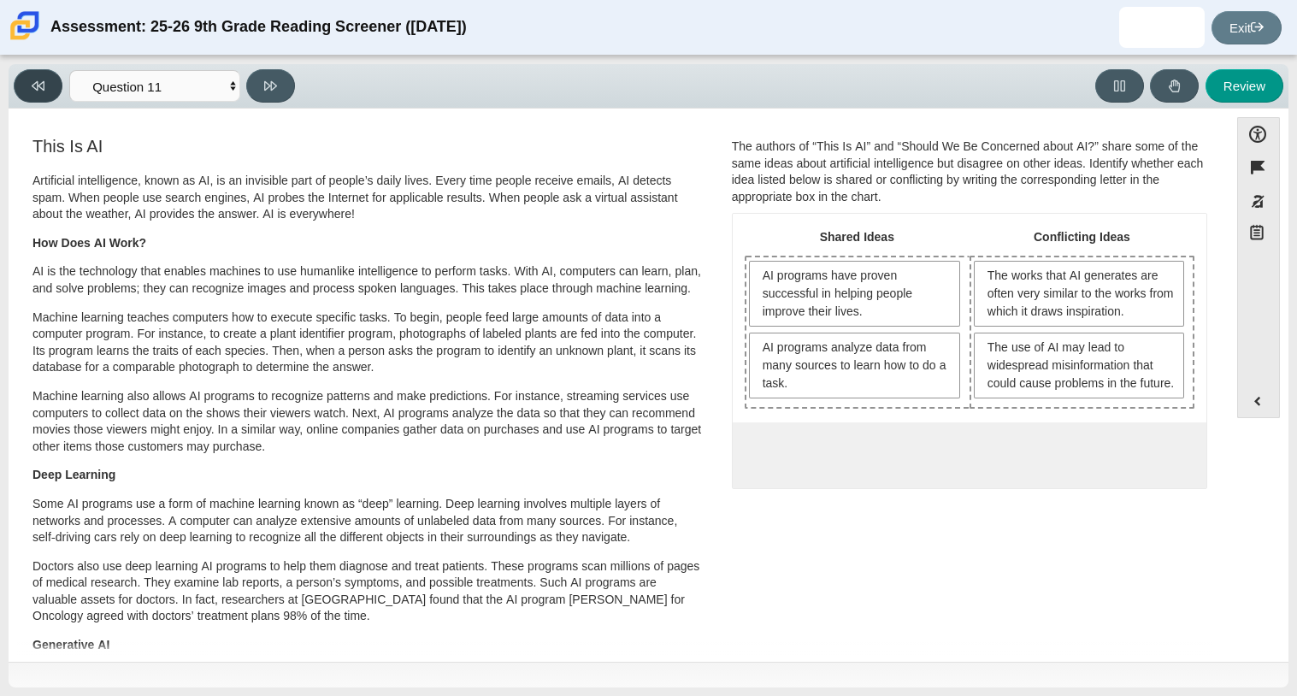
click at [40, 77] on button at bounding box center [38, 85] width 49 height 33
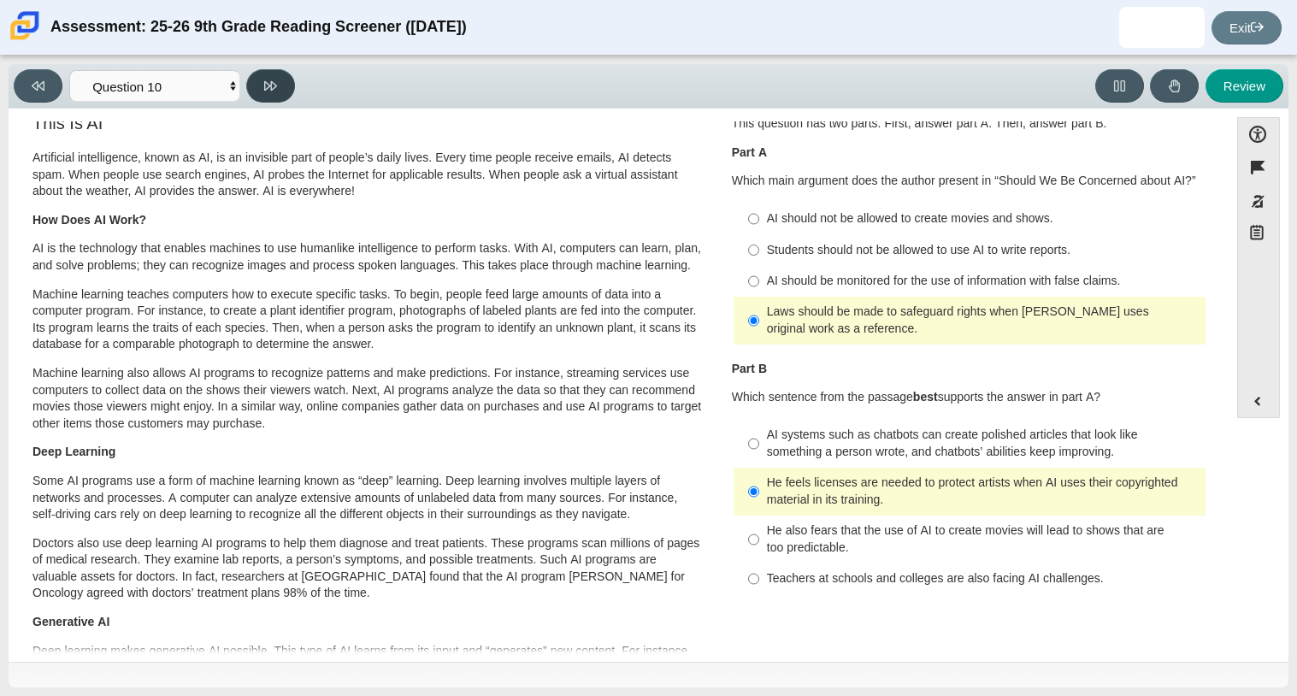
click at [258, 92] on button at bounding box center [270, 85] width 49 height 33
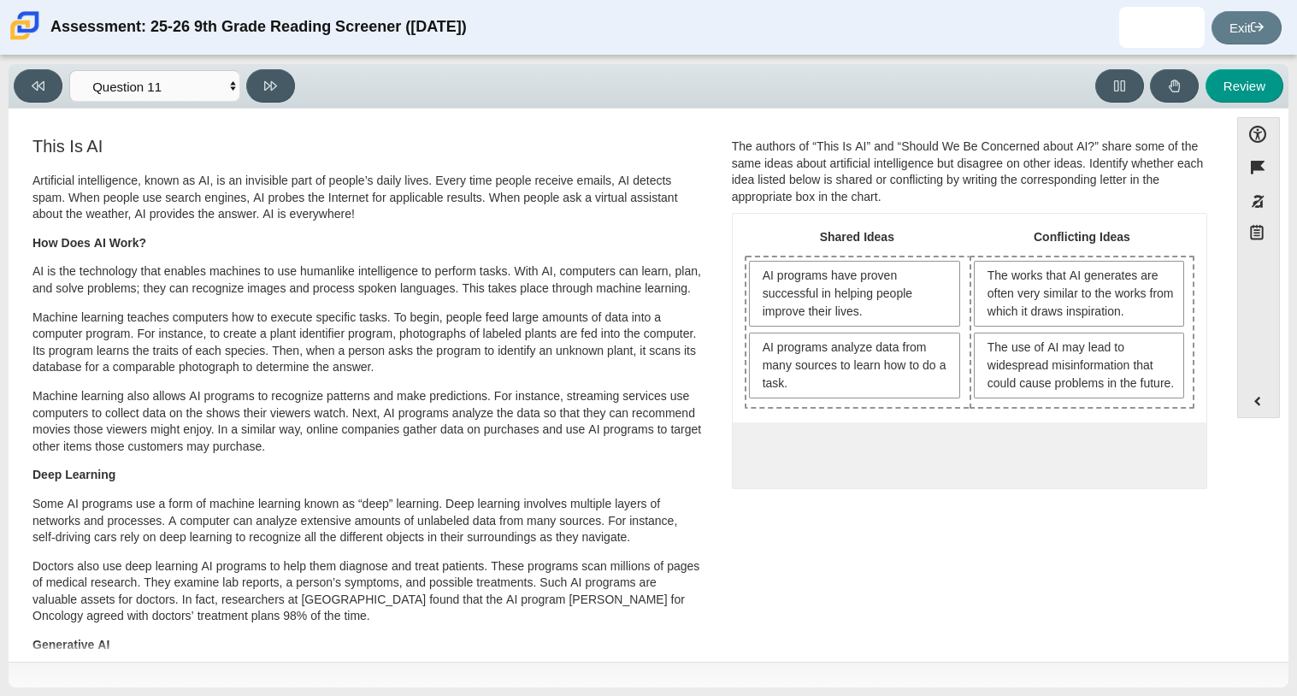
click at [559, 249] on p "How Does AI Work?" at bounding box center [367, 243] width 671 height 17
click at [1250, 69] on button "Review" at bounding box center [1244, 85] width 78 height 33
select select "review"
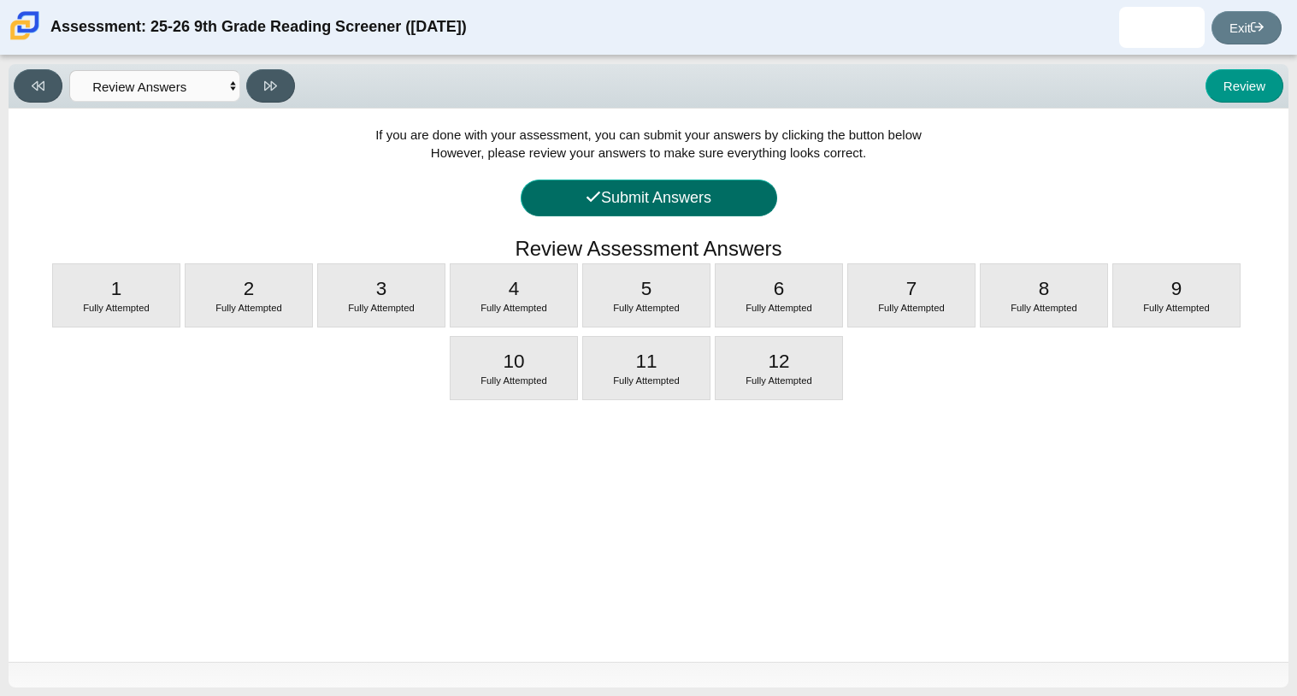
click at [691, 210] on button "Submit Answers" at bounding box center [649, 197] width 256 height 37
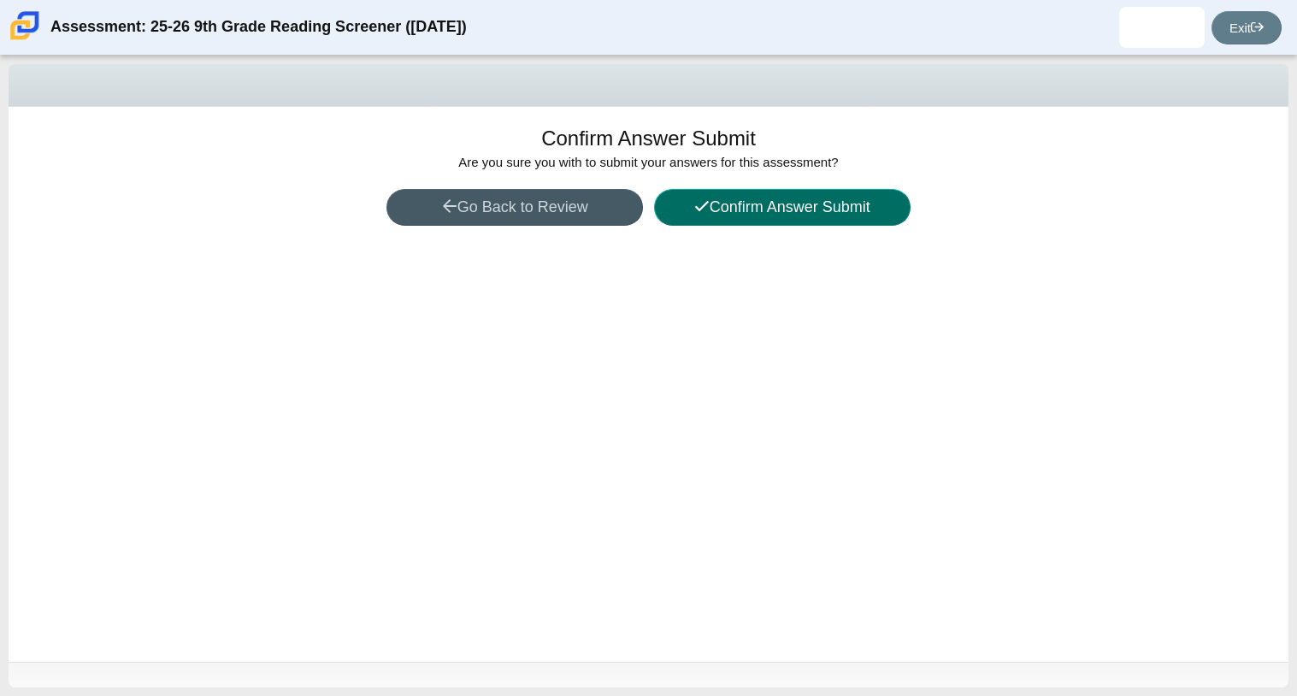
click at [731, 215] on button "Confirm Answer Submit" at bounding box center [782, 207] width 256 height 37
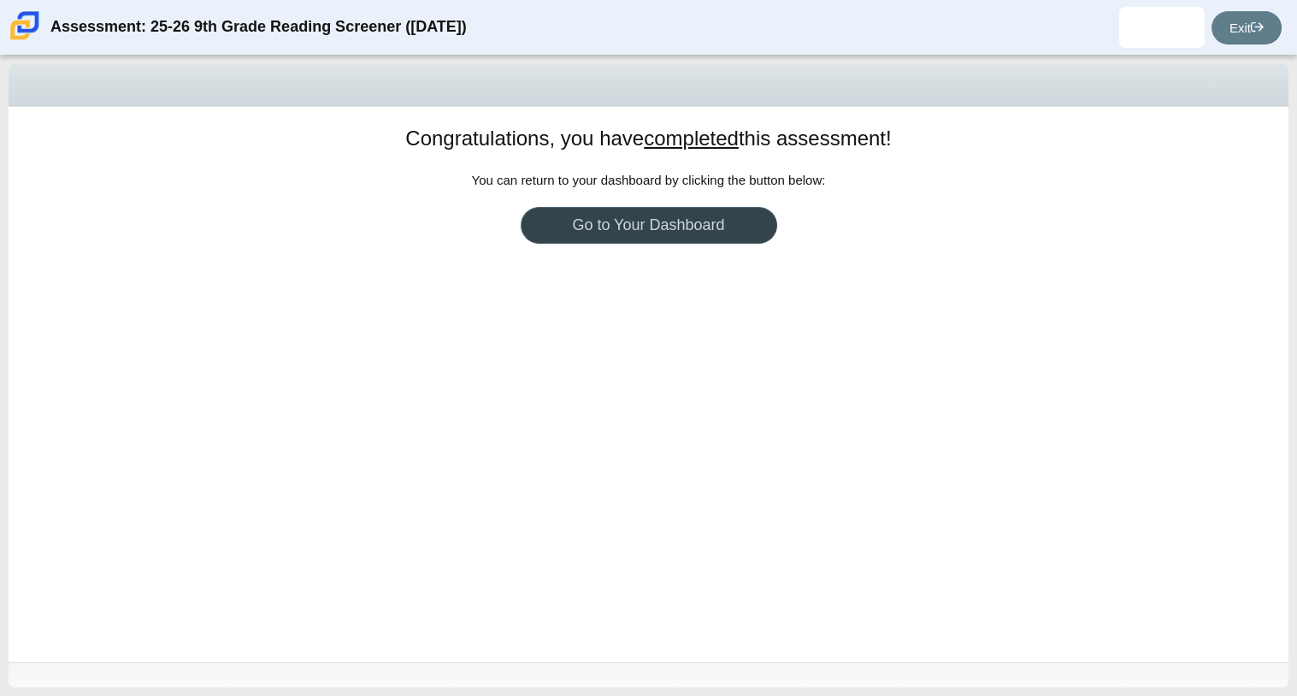
click at [709, 226] on link "Go to Your Dashboard" at bounding box center [649, 225] width 256 height 37
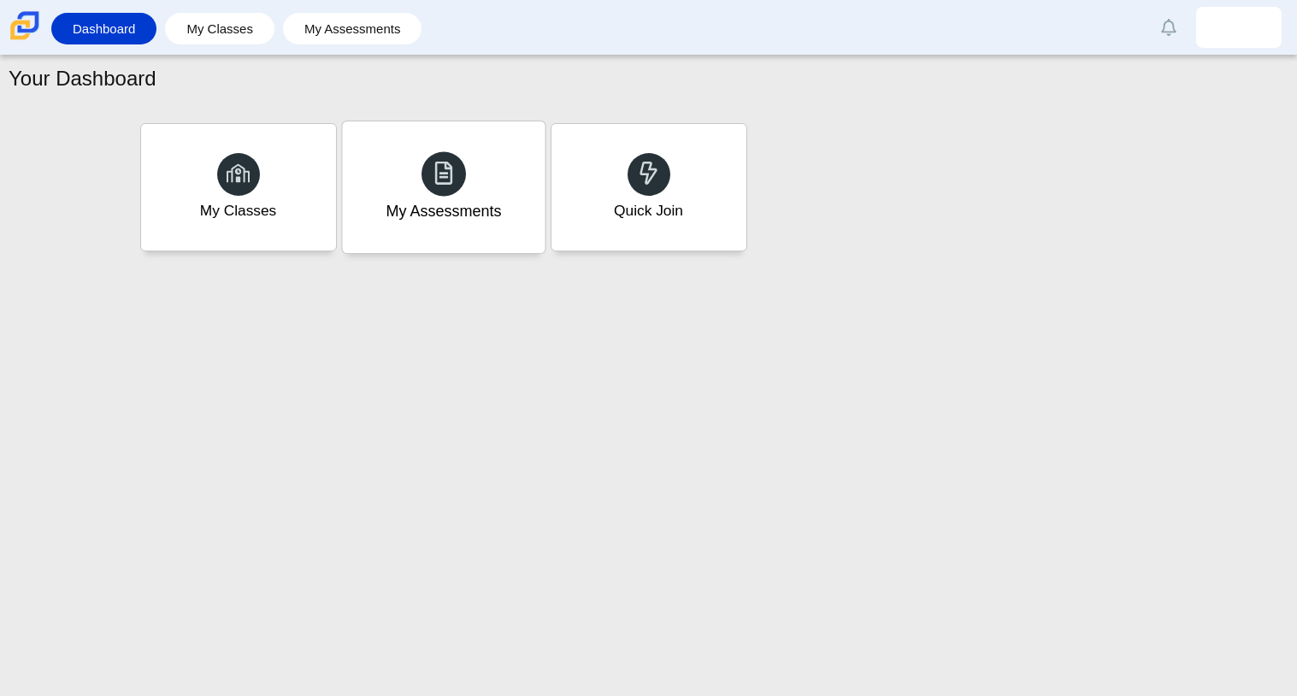
click at [441, 216] on div "My Assessments" at bounding box center [442, 211] width 115 height 22
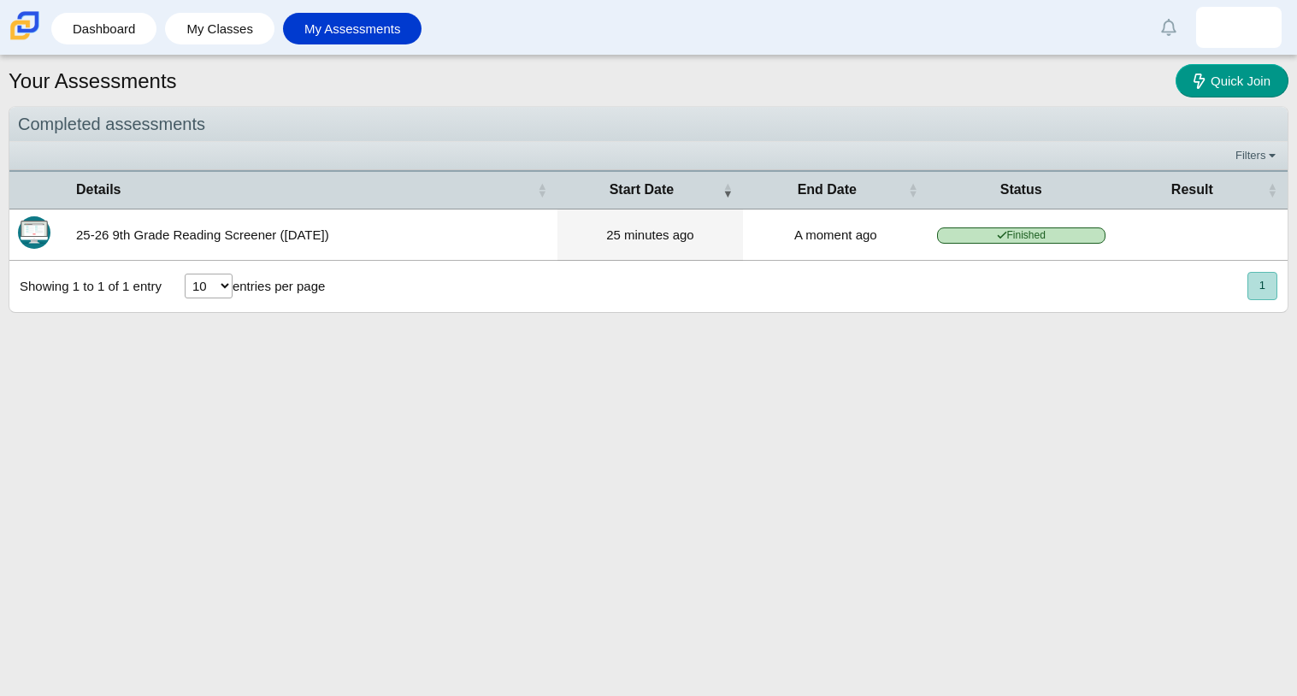
click at [808, 251] on td "A moment ago" at bounding box center [835, 234] width 185 height 51
click at [201, 288] on select "10 25 50 100" at bounding box center [209, 286] width 48 height 25
click at [562, 342] on div "Your Assessments Quick Join Completed assessments Filters Show only: Loading… D…" at bounding box center [648, 376] width 1297 height 640
click at [97, 40] on link "Dashboard" at bounding box center [104, 29] width 88 height 32
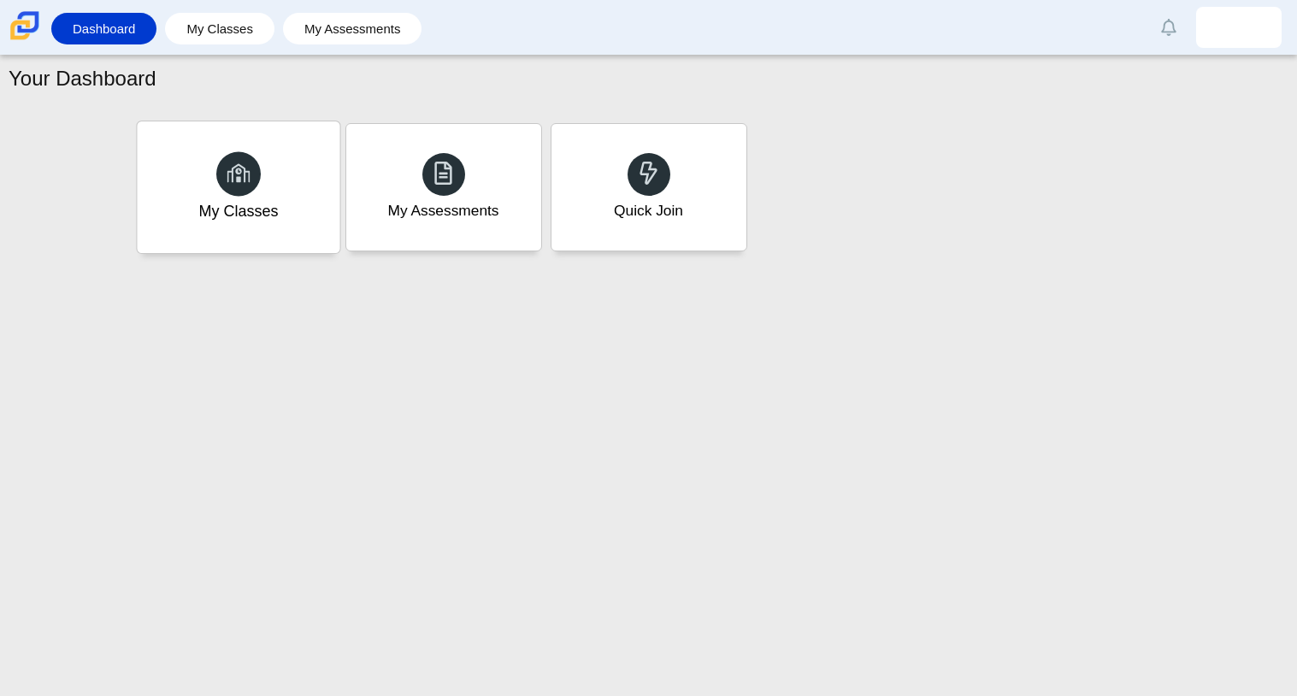
click at [243, 232] on div "My Classes" at bounding box center [238, 187] width 203 height 132
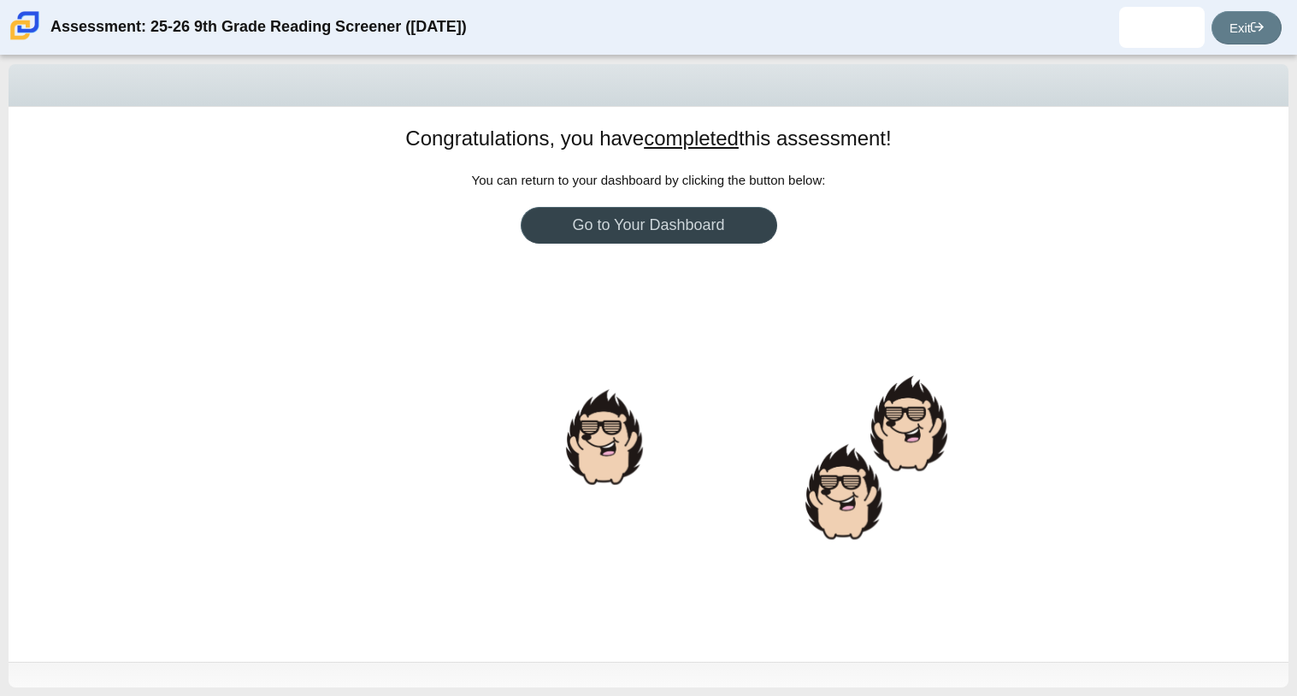
click at [720, 241] on link "Go to Your Dashboard" at bounding box center [649, 225] width 256 height 37
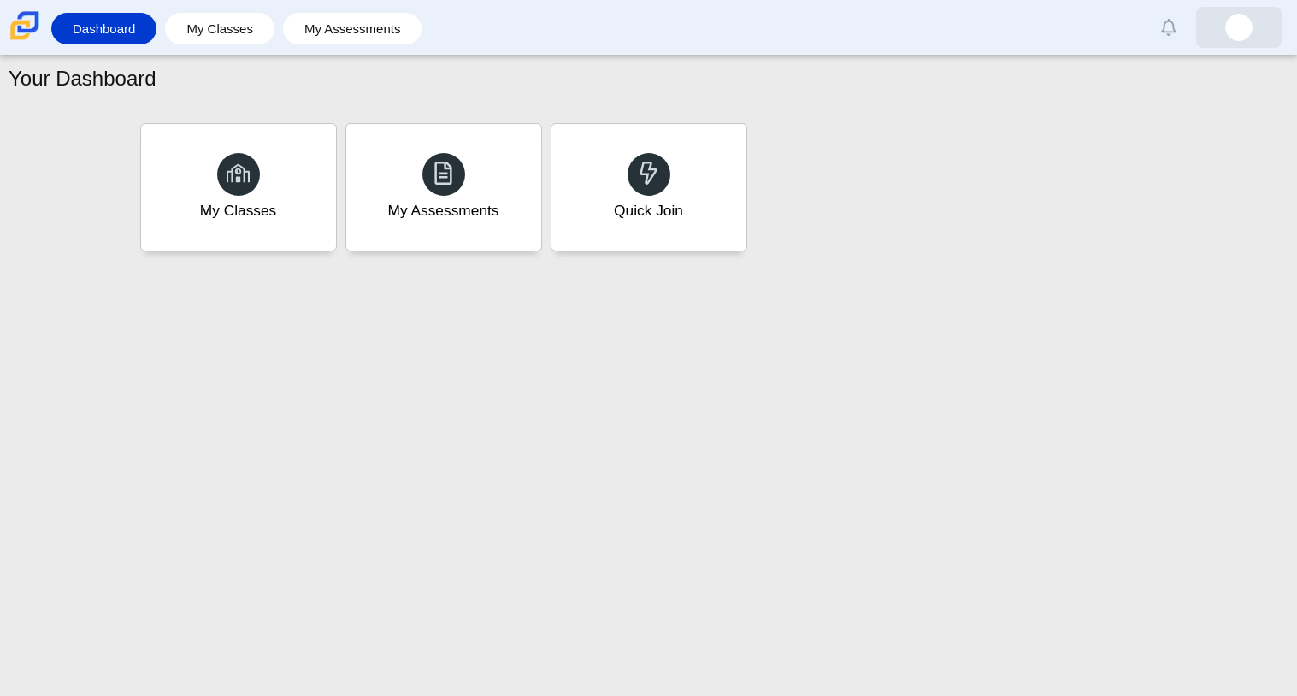
click at [1233, 27] on img at bounding box center [1238, 27] width 27 height 27
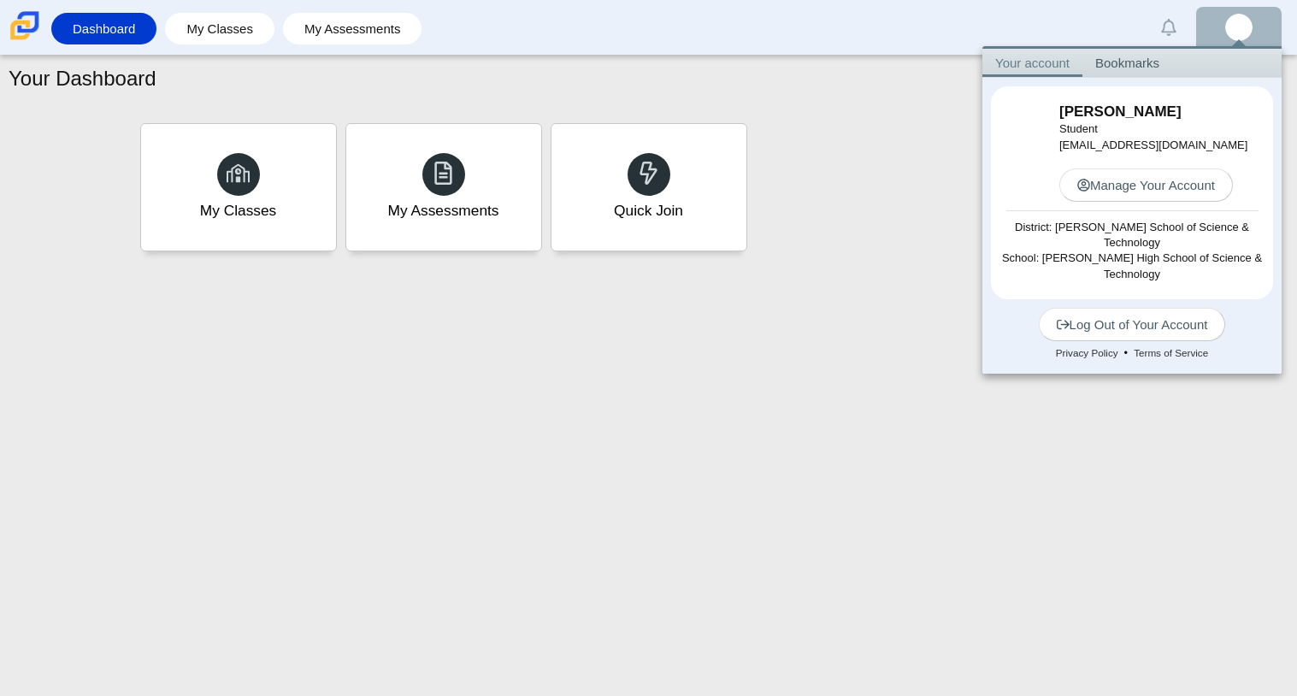
click at [821, 289] on div "Your Dashboard My Classes My Assessments Quick Join" at bounding box center [648, 376] width 1297 height 640
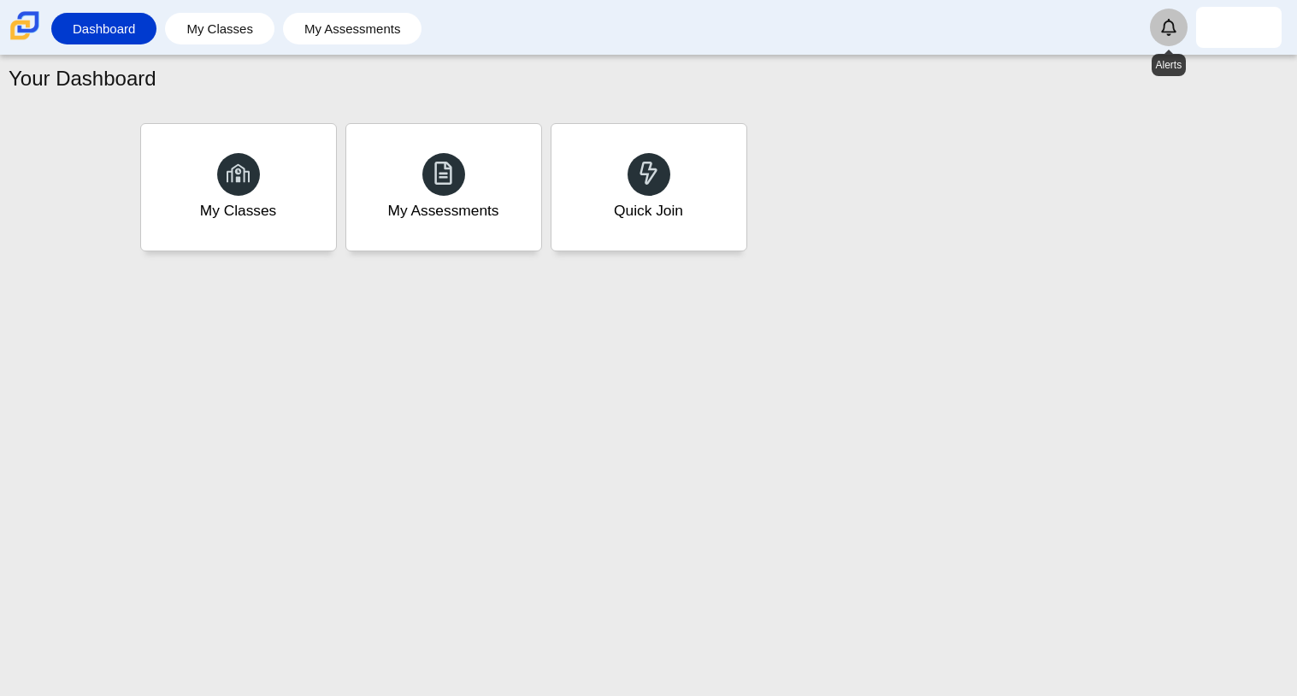
click at [1169, 43] on link "Alerts" at bounding box center [1169, 28] width 38 height 38
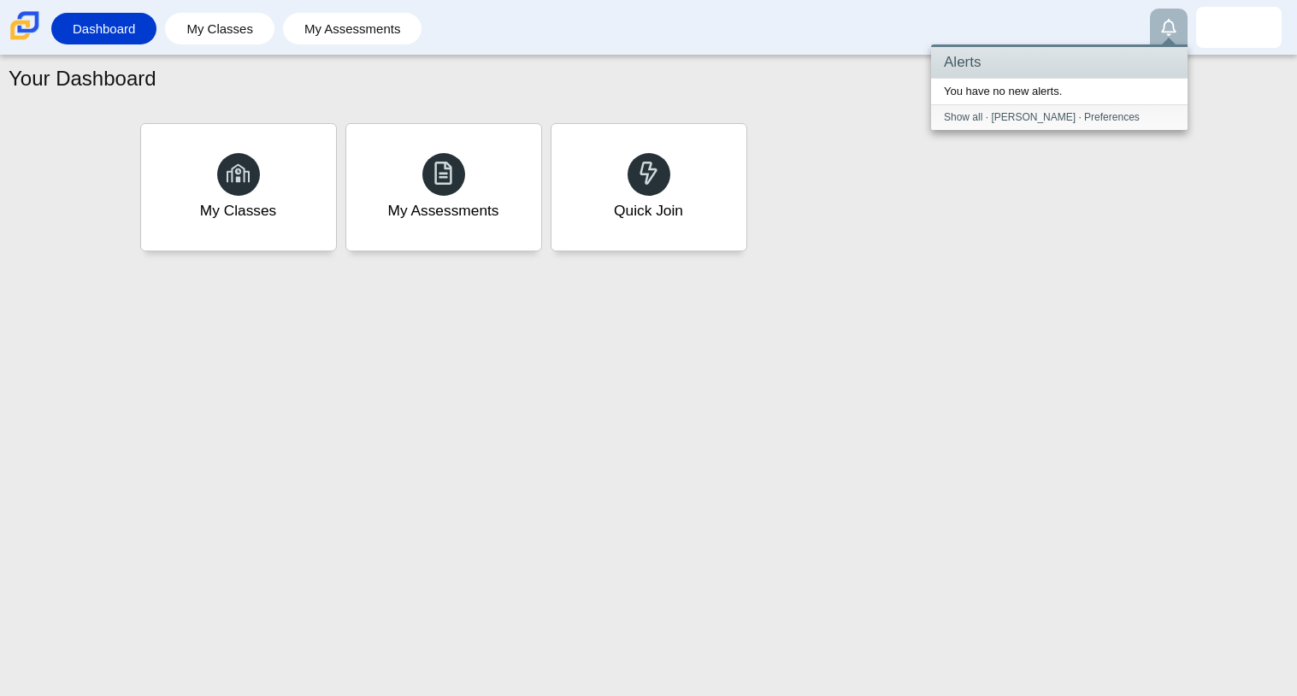
click at [1207, 123] on div "My Classes My Assessments Quick Join" at bounding box center [648, 187] width 1279 height 137
